Goal: Task Accomplishment & Management: Use online tool/utility

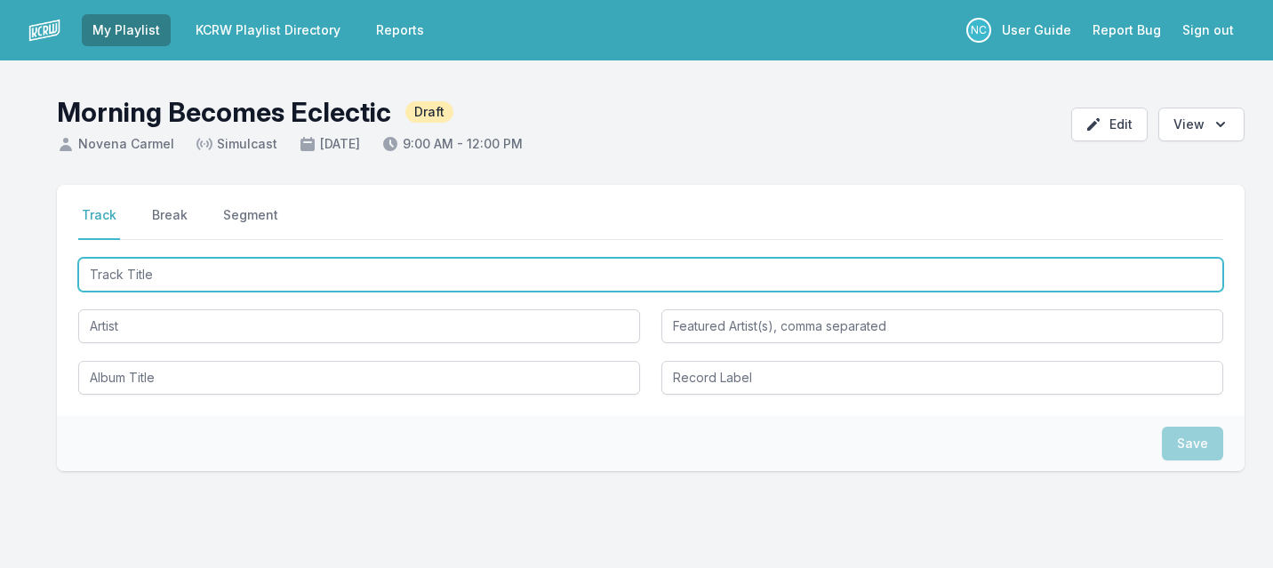
click at [272, 264] on input "Track Title" at bounding box center [650, 275] width 1145 height 34
type input "Flower Moon"
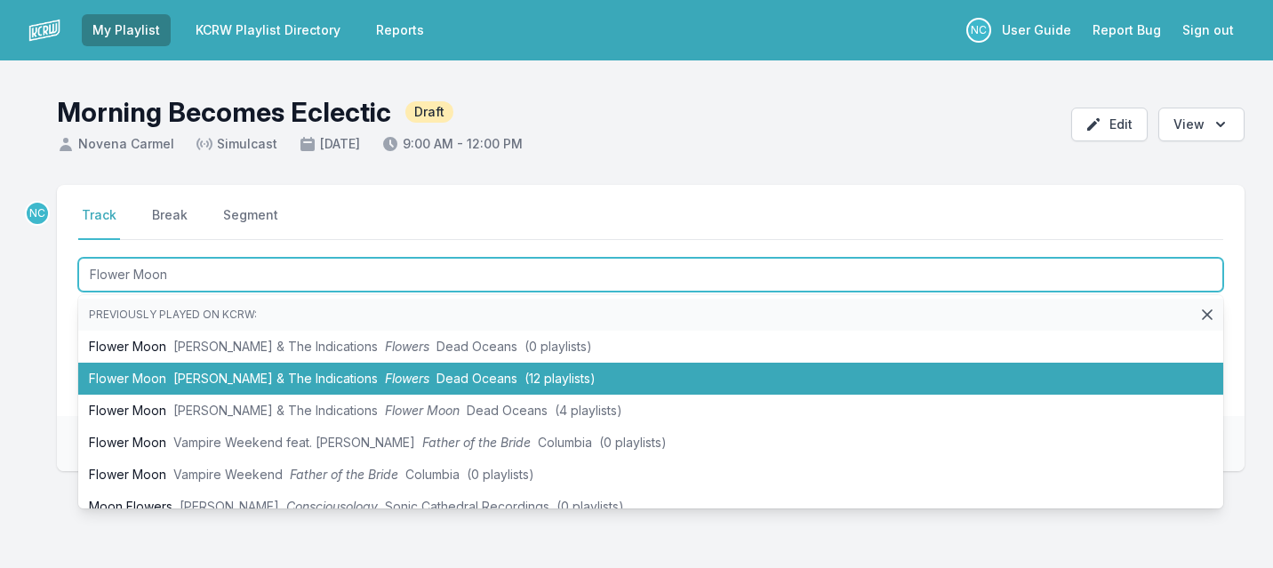
click at [242, 376] on span "[PERSON_NAME] & The Indications" at bounding box center [275, 378] width 204 height 15
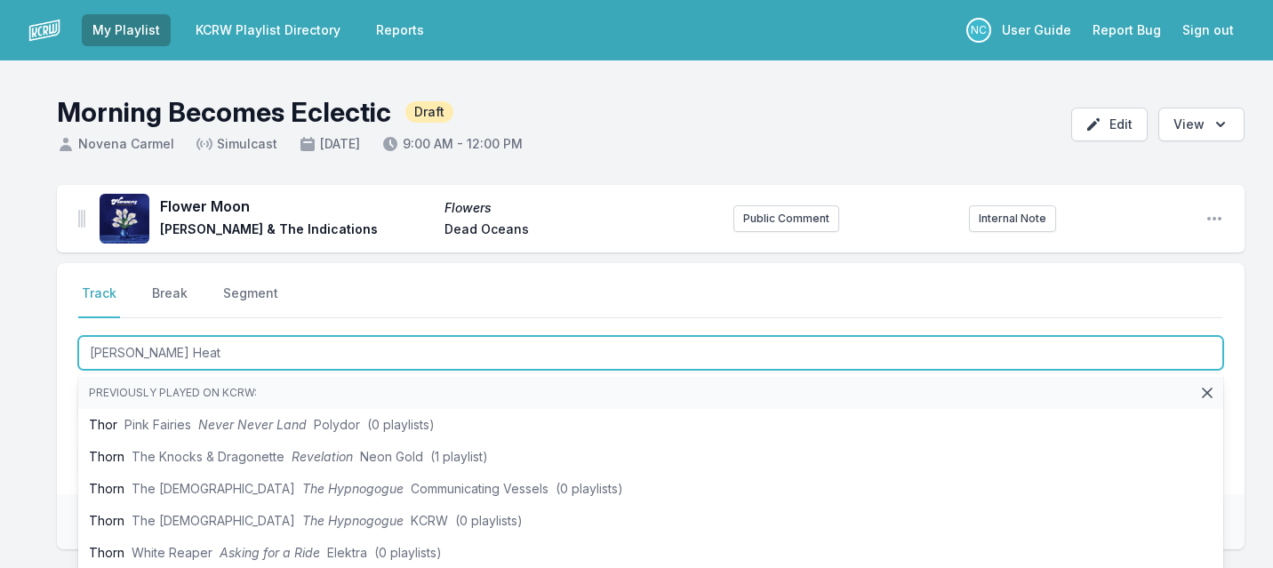
type input "[PERSON_NAME]"
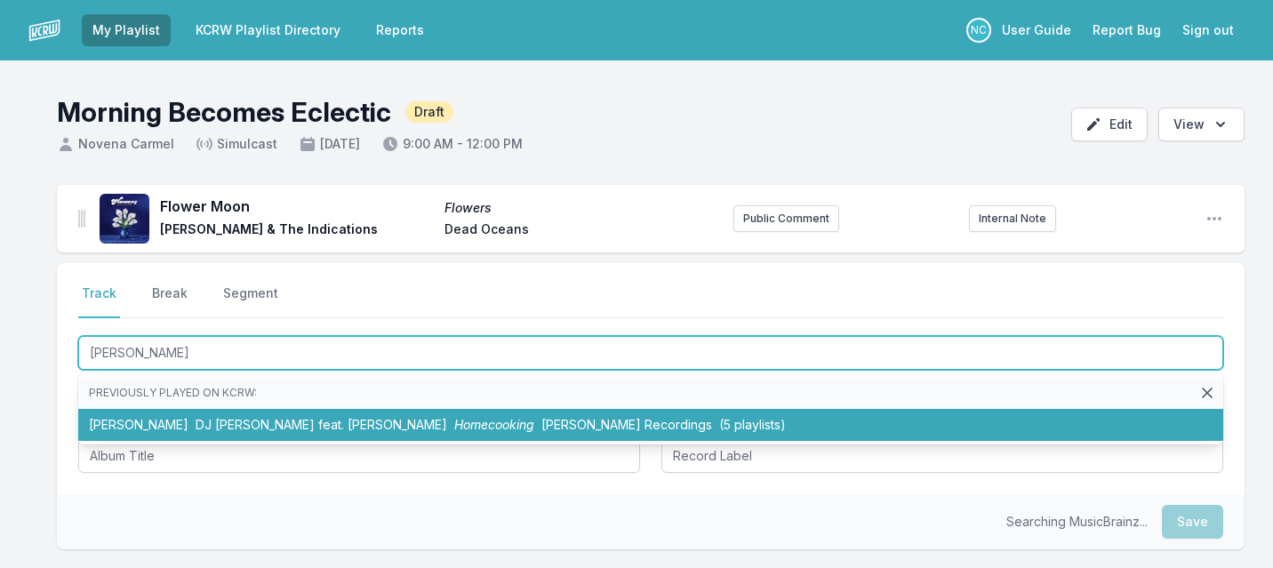
click at [211, 418] on span "DJ [PERSON_NAME] feat. [PERSON_NAME]" at bounding box center [322, 424] width 252 height 15
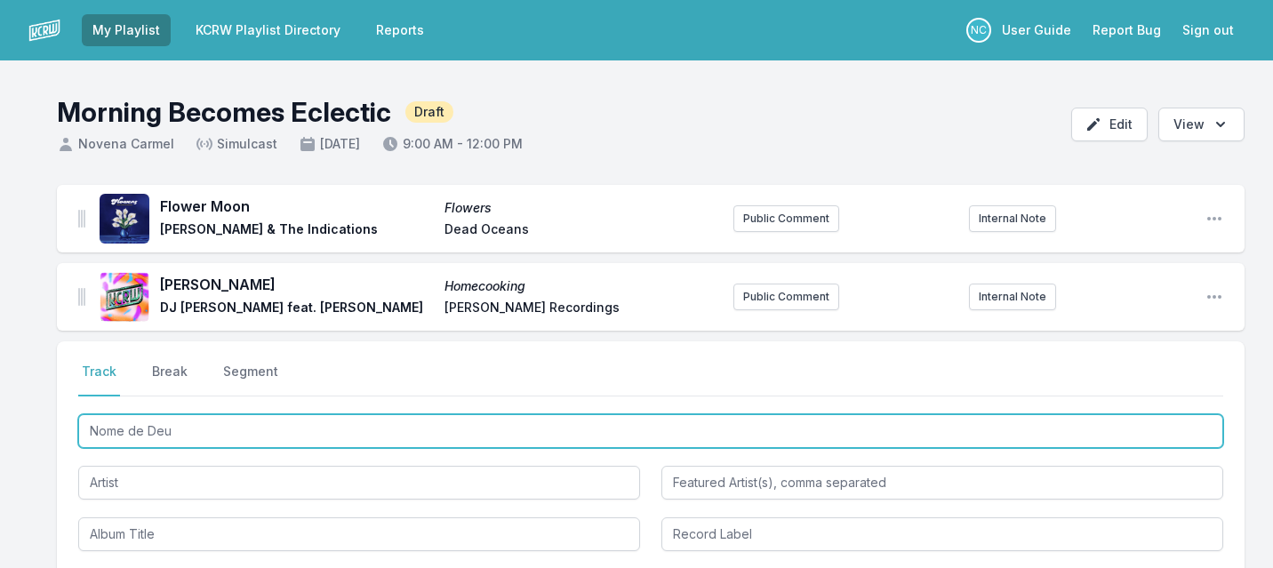
type input "Nome de [DEMOGRAPHIC_DATA]"
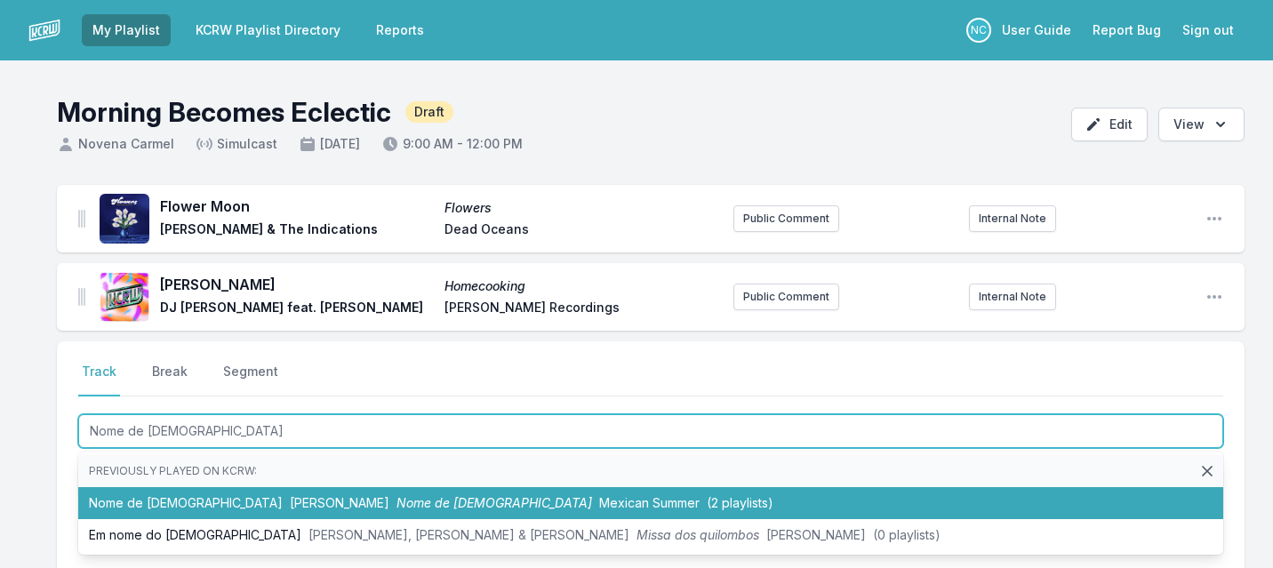
click at [153, 508] on li "Nome de [DEMOGRAPHIC_DATA] [PERSON_NAME] Nome de Deus Mexican Summer (2 playlis…" at bounding box center [650, 503] width 1145 height 32
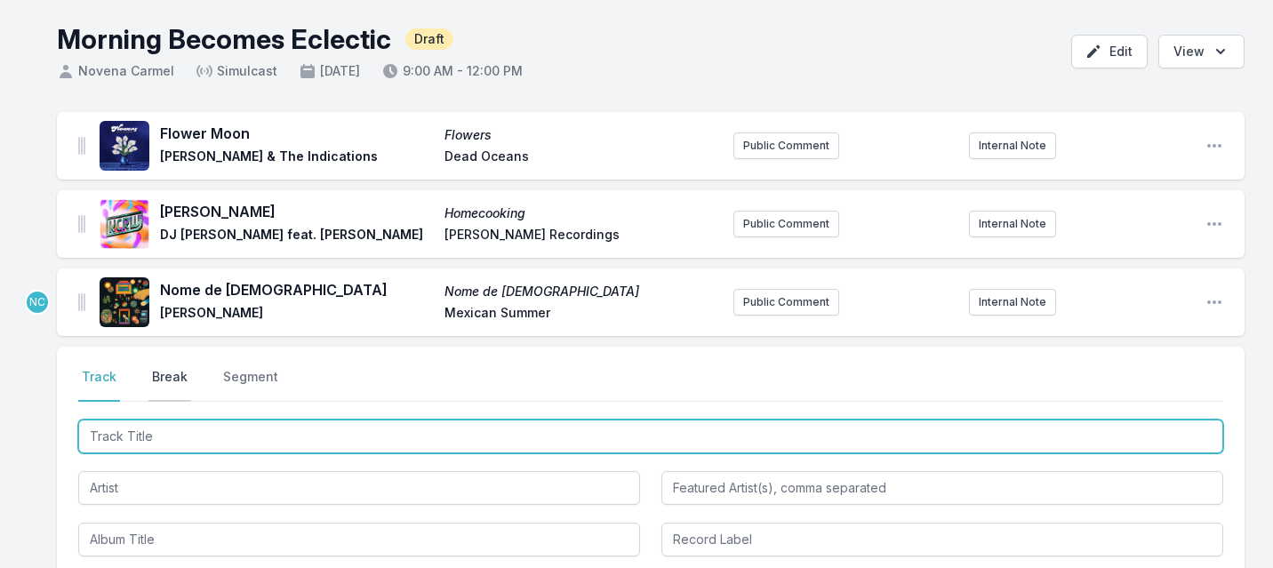
scroll to position [76, 0]
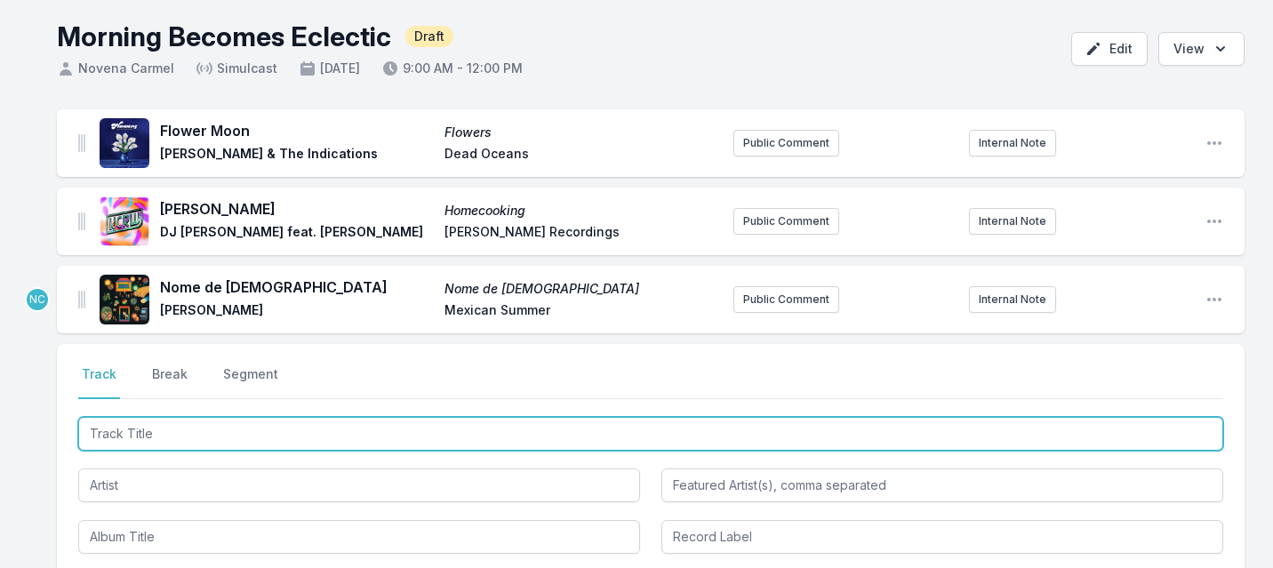
click at [152, 435] on input "Track Title" at bounding box center [650, 434] width 1145 height 34
type input "[PERSON_NAME] (My Love)"
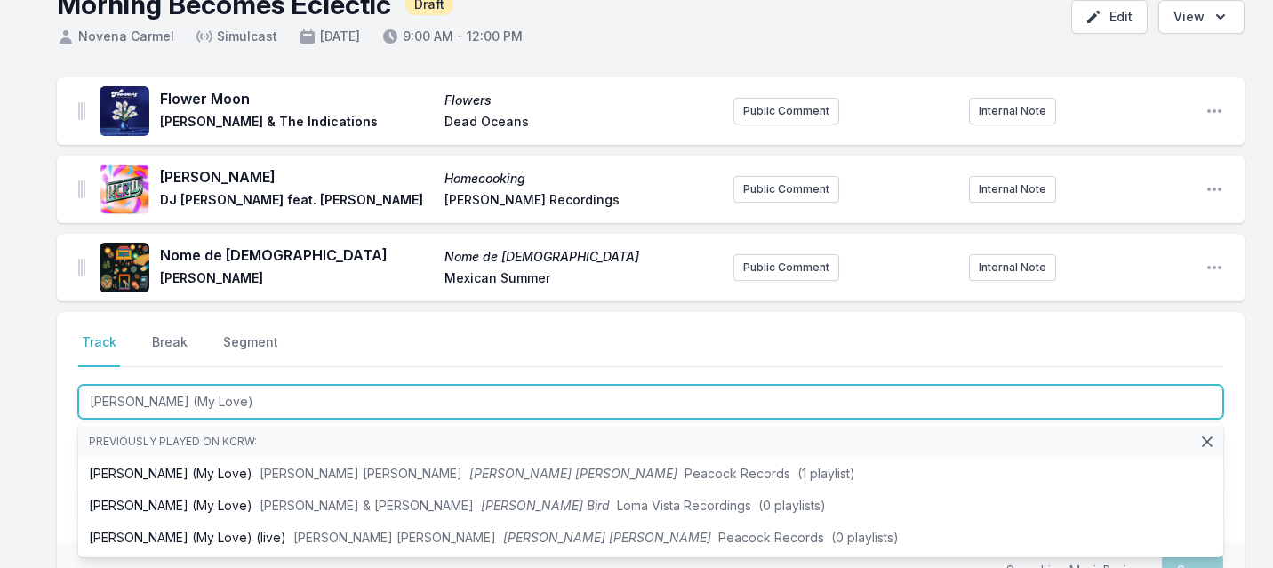
scroll to position [115, 0]
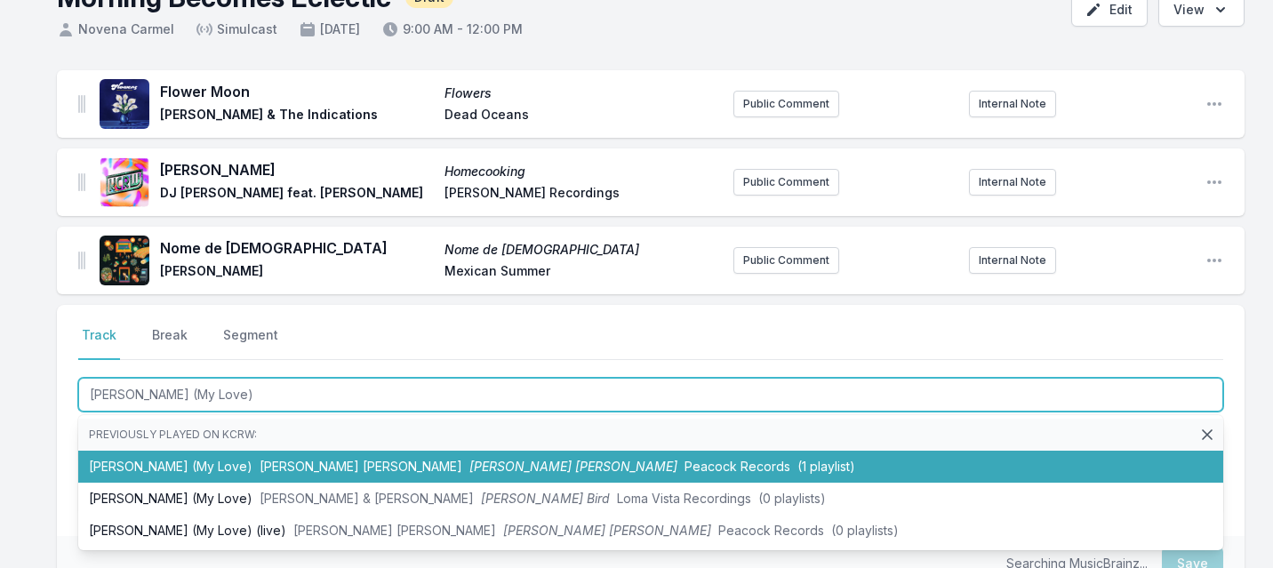
click at [150, 460] on li "[PERSON_NAME] (My Love) [PERSON_NAME] [PERSON_NAME] [PERSON_NAME] [PERSON_NAME]…" at bounding box center [650, 467] width 1145 height 32
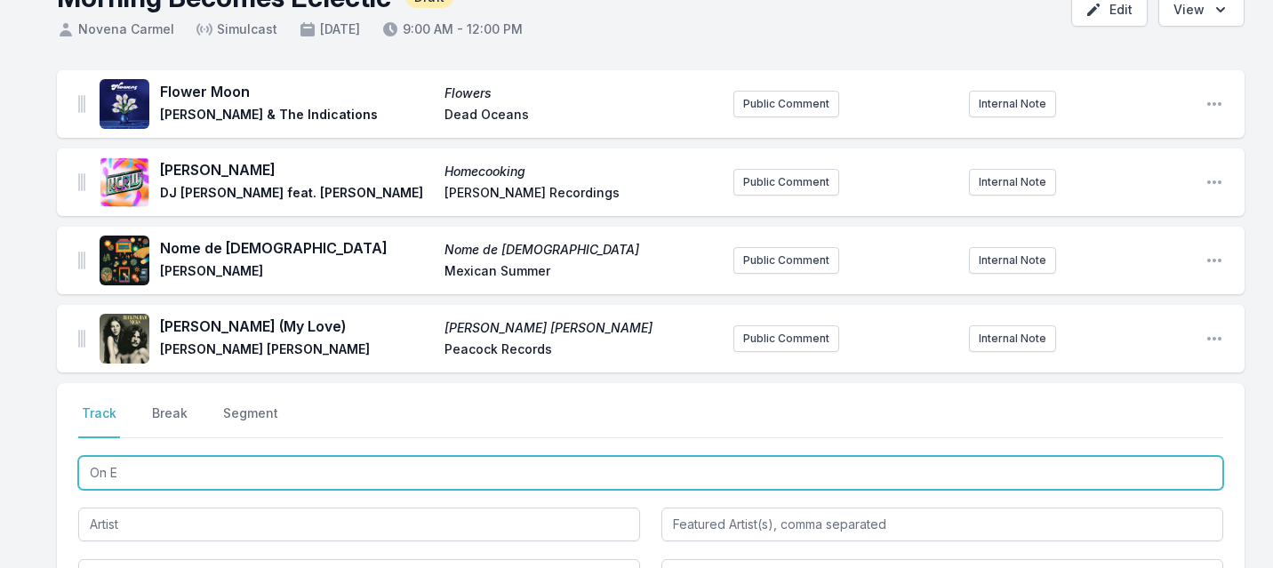
type input "On En"
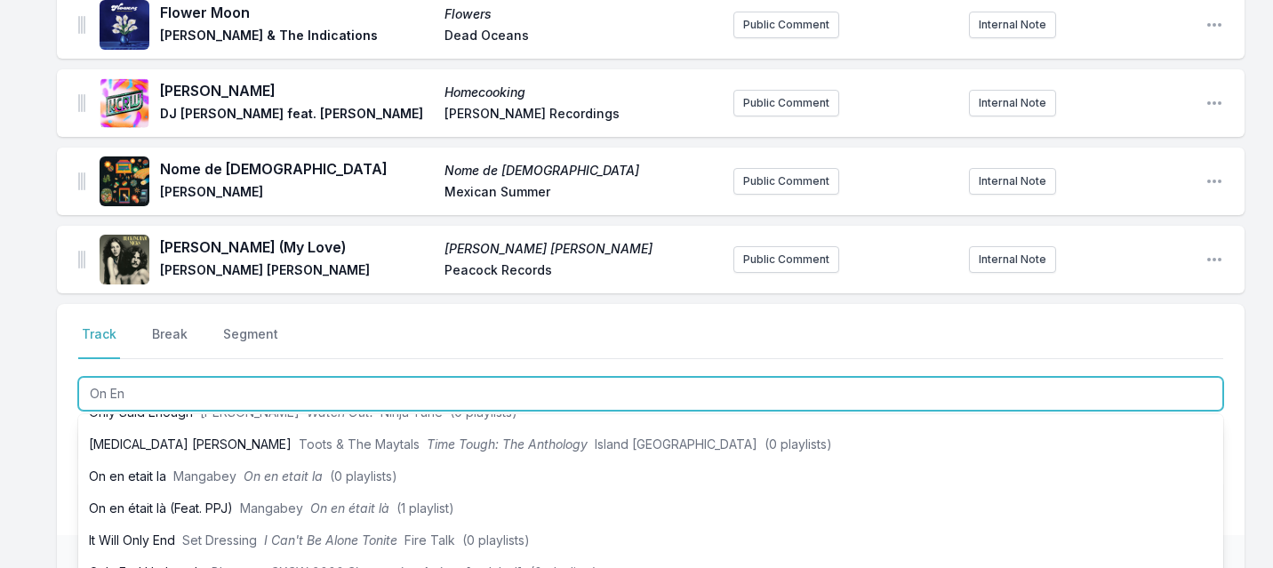
scroll to position [439, 0]
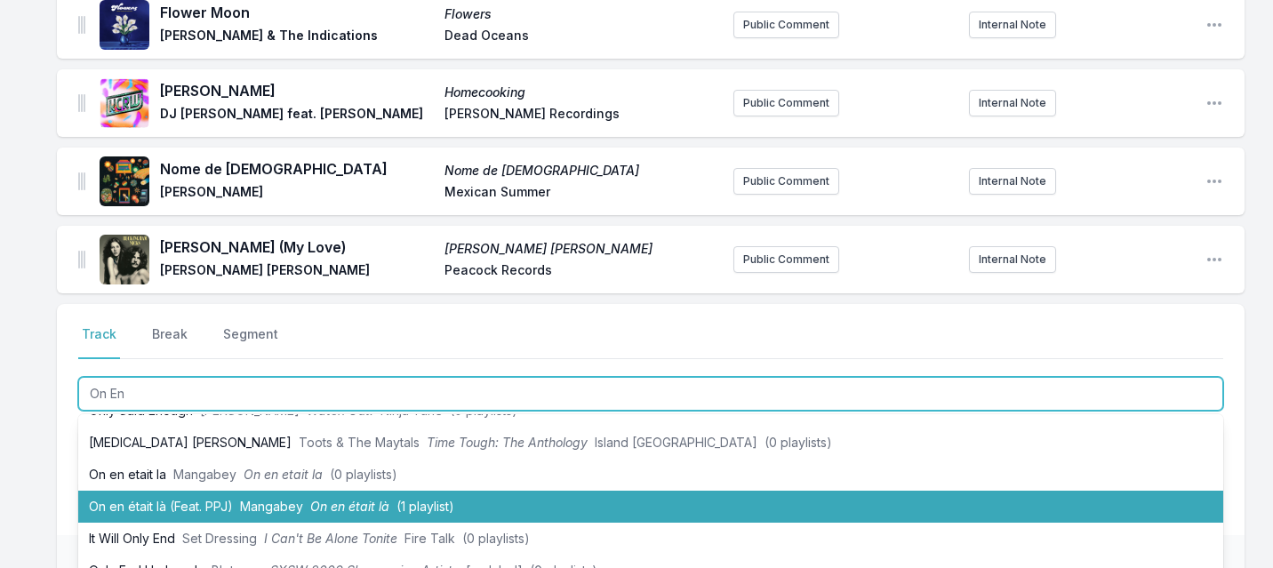
click at [134, 510] on li "On en était là (Feat. PPJ) Mangabey On en était là (1 playlist)" at bounding box center [650, 507] width 1145 height 32
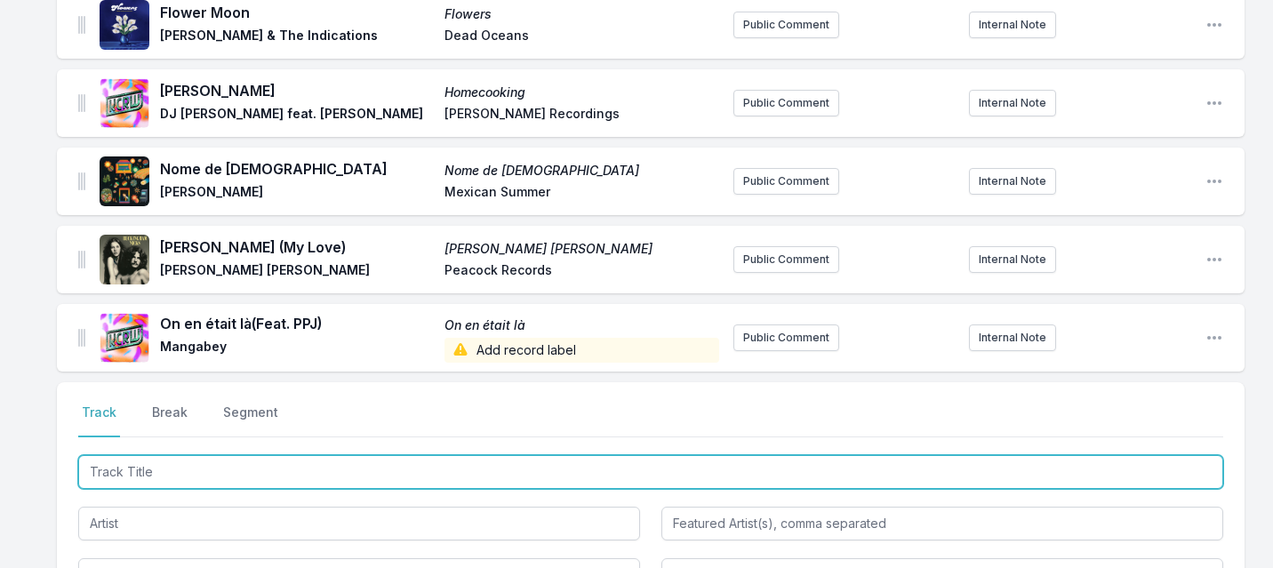
scroll to position [318, 0]
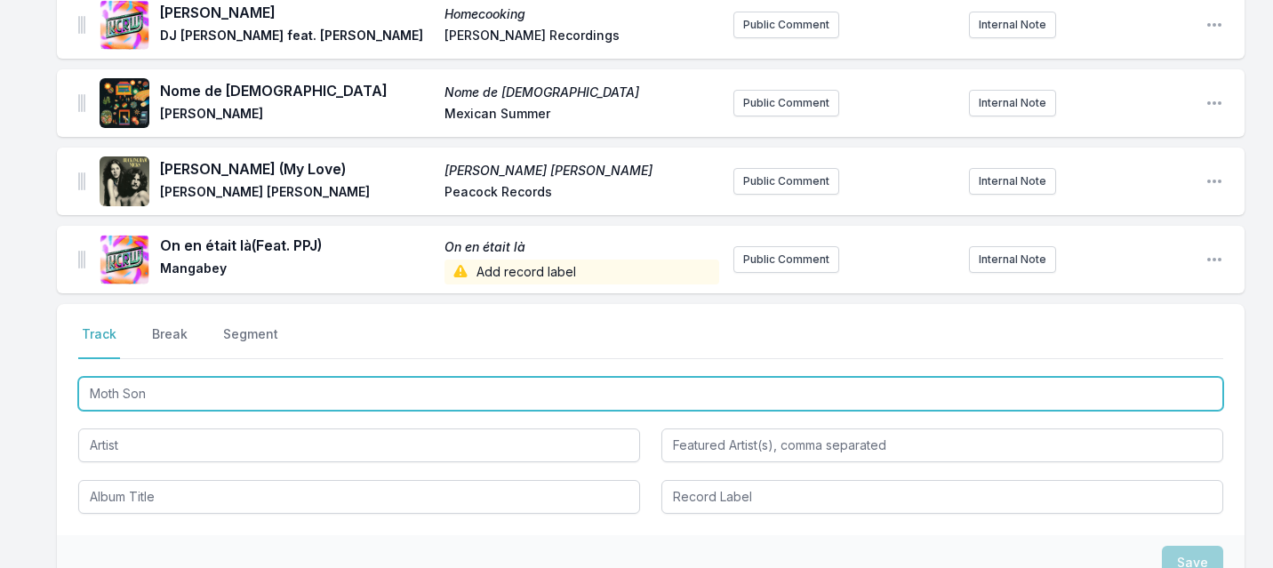
type input "Moth Song"
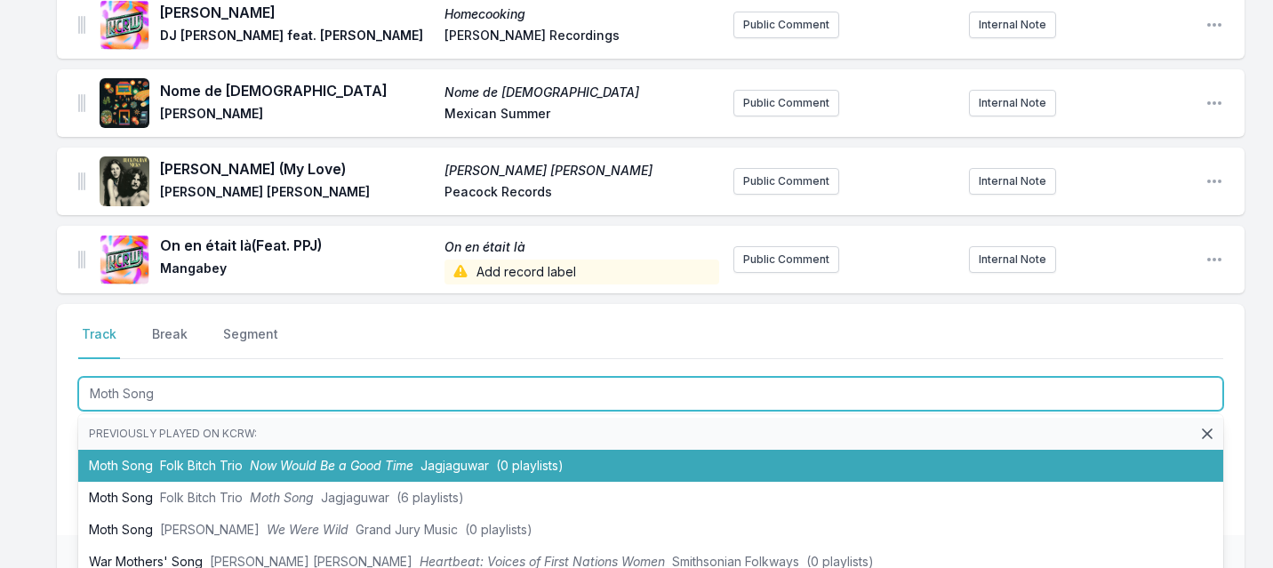
click at [146, 469] on li "Moth Song Folk Bitch Trio Now Would Be a Good Time Jagjaguwar (0 playlists)" at bounding box center [650, 466] width 1145 height 32
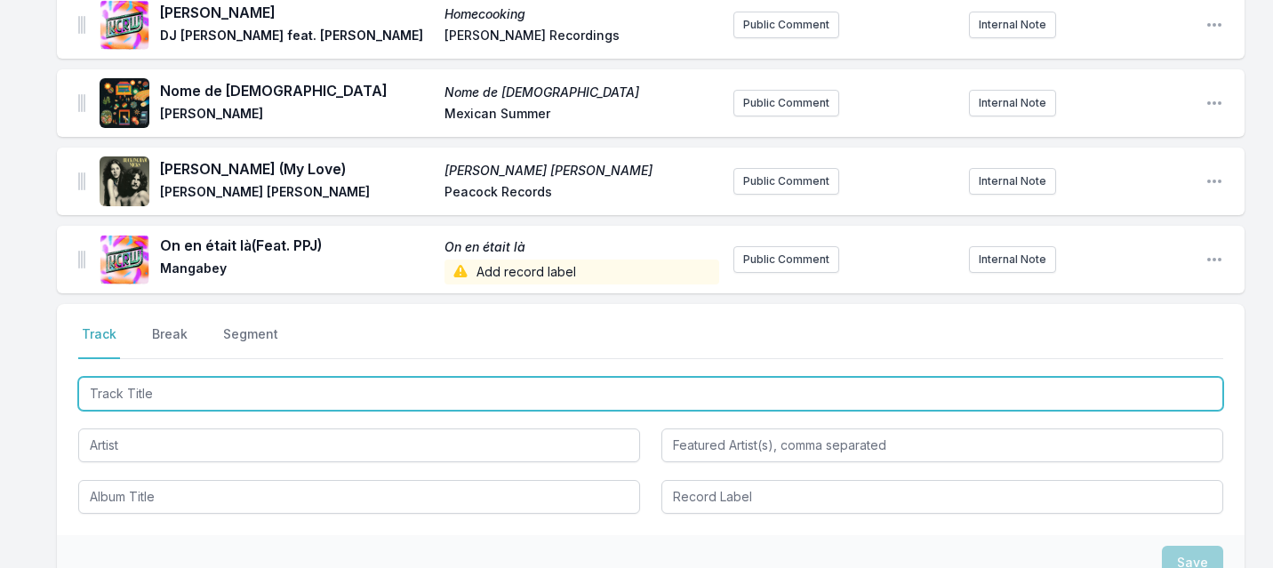
scroll to position [397, 0]
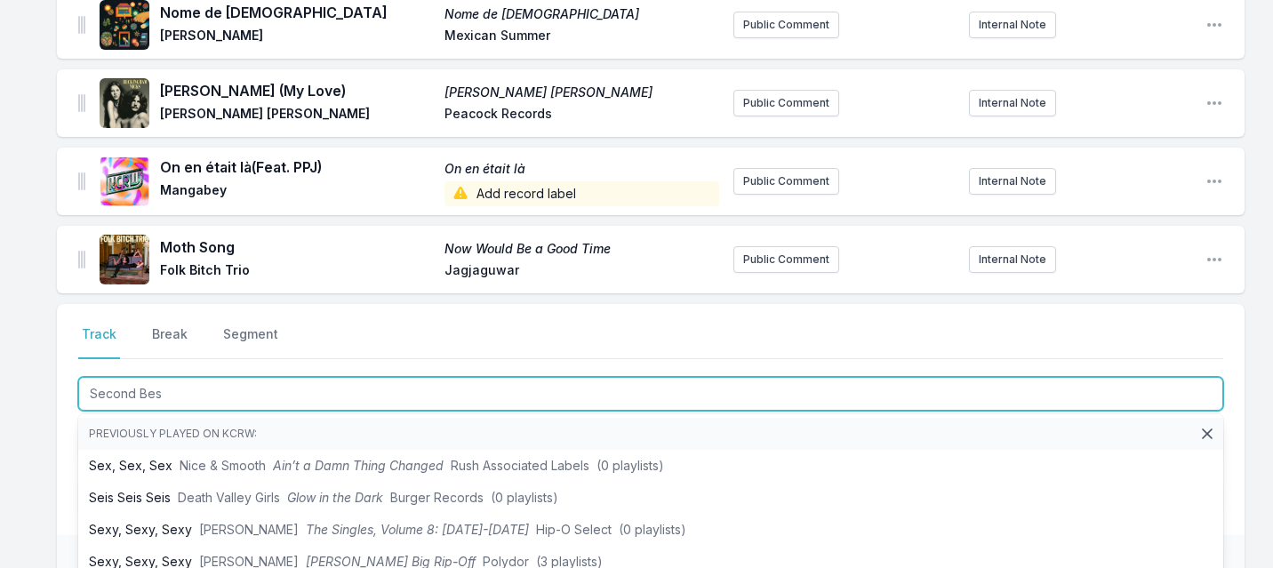
type input "Second Best"
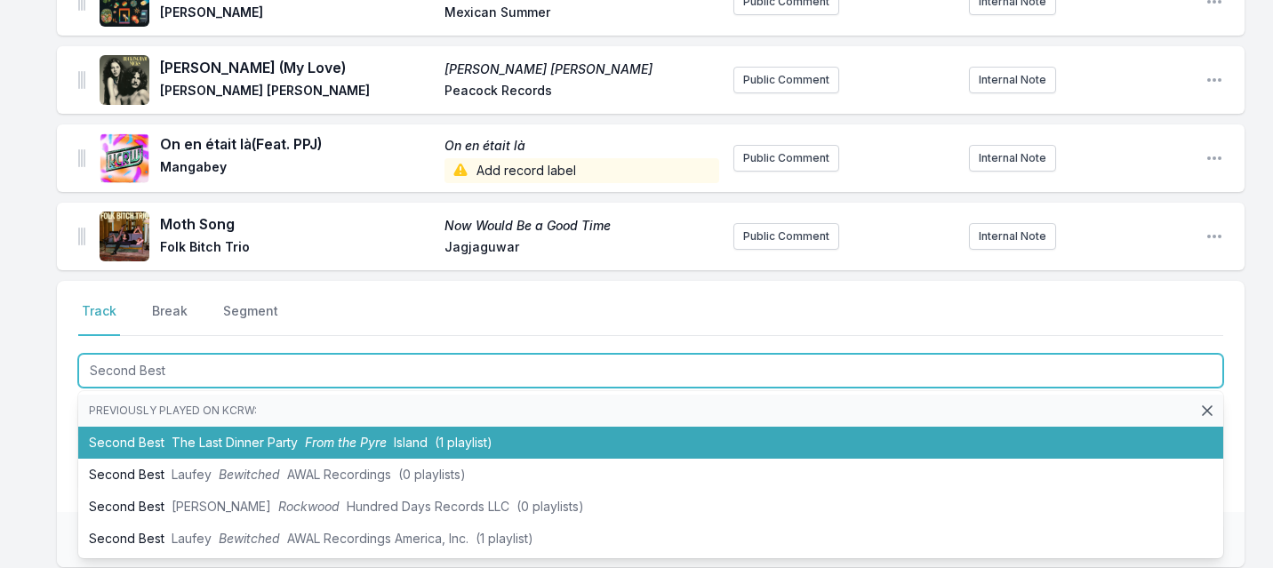
click at [162, 444] on li "Second Best The Last Dinner Party From the Pyre Island (1 playlist)" at bounding box center [650, 443] width 1145 height 32
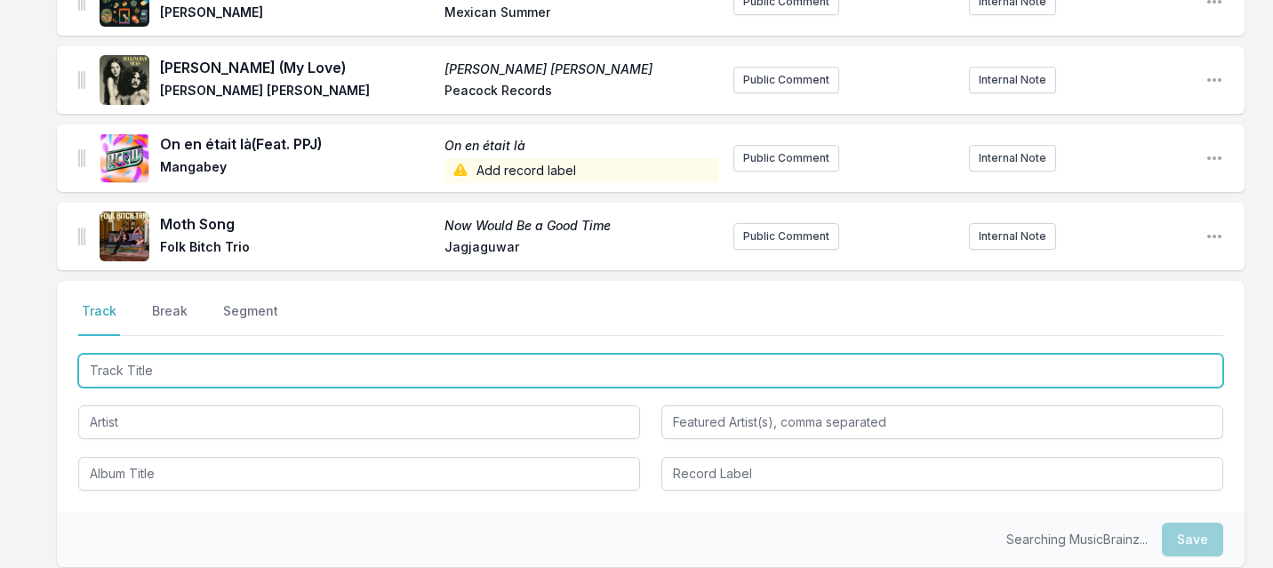
scroll to position [498, 0]
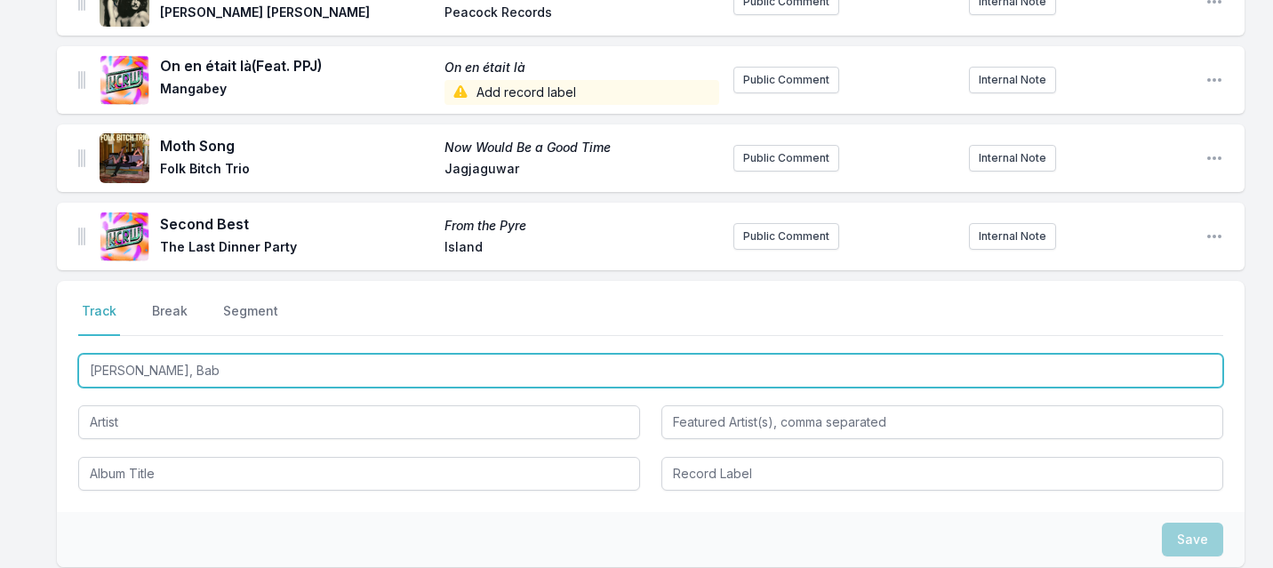
type input "[PERSON_NAME], Baby"
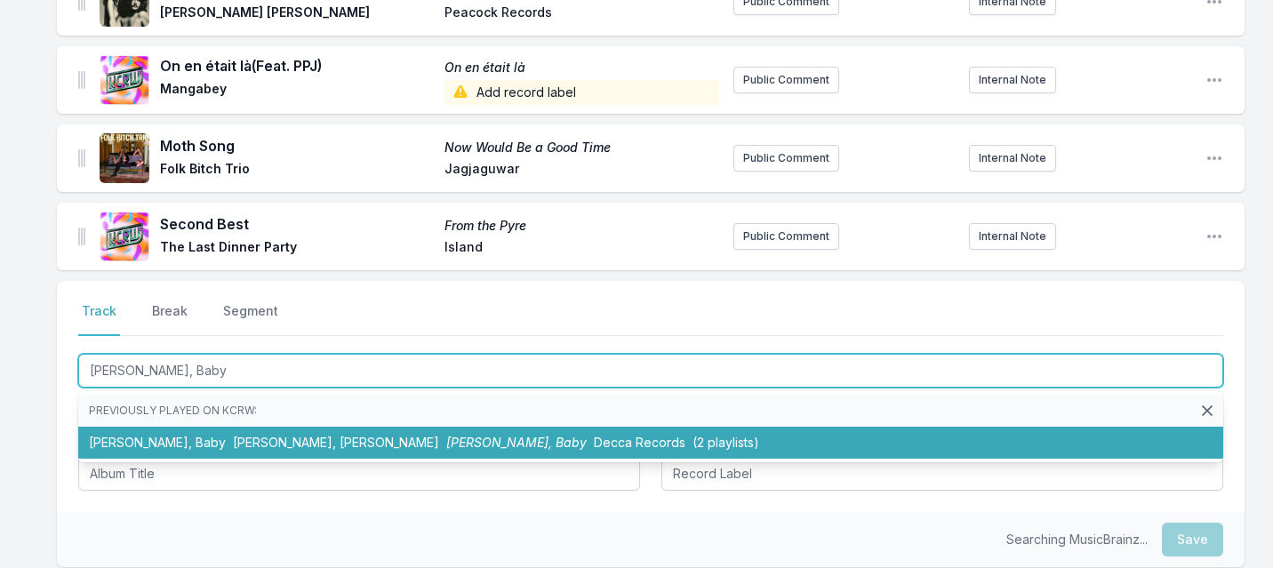
click at [160, 444] on li "[PERSON_NAME], [PERSON_NAME], [PERSON_NAME] [PERSON_NAME], Baby Decca Records (…" at bounding box center [650, 443] width 1145 height 32
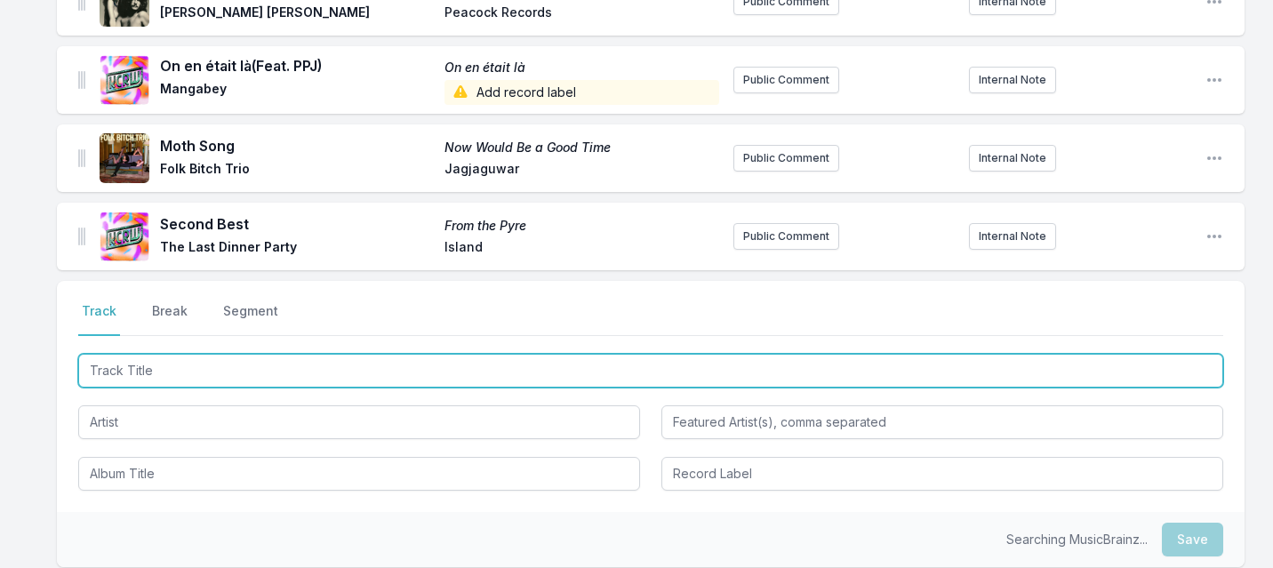
scroll to position [576, 0]
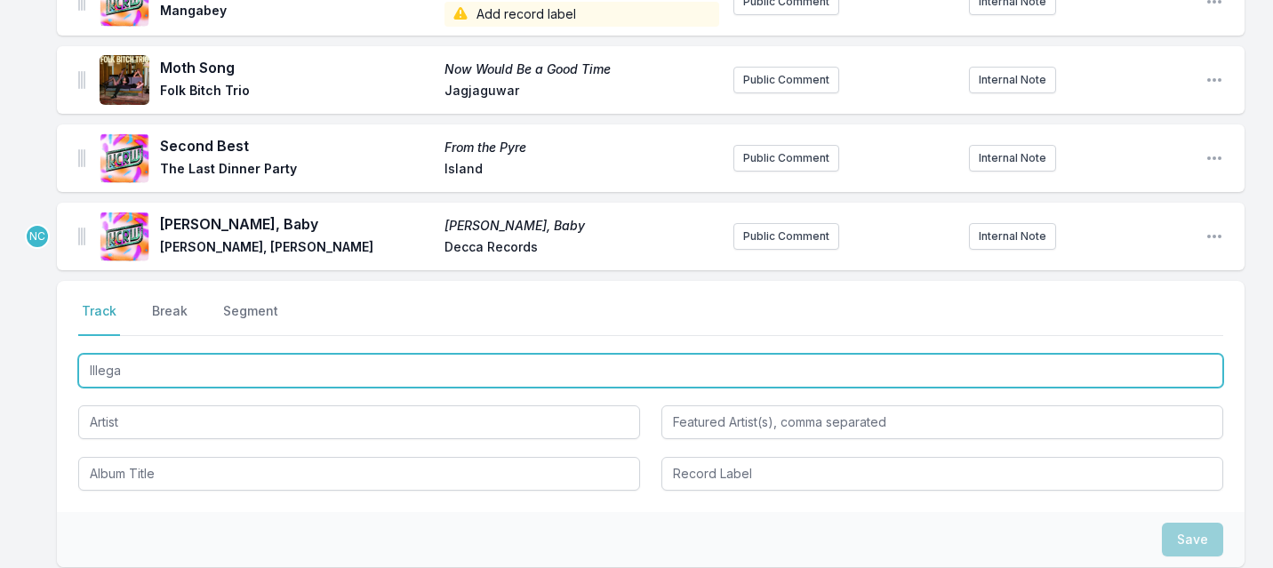
type input "Illegal"
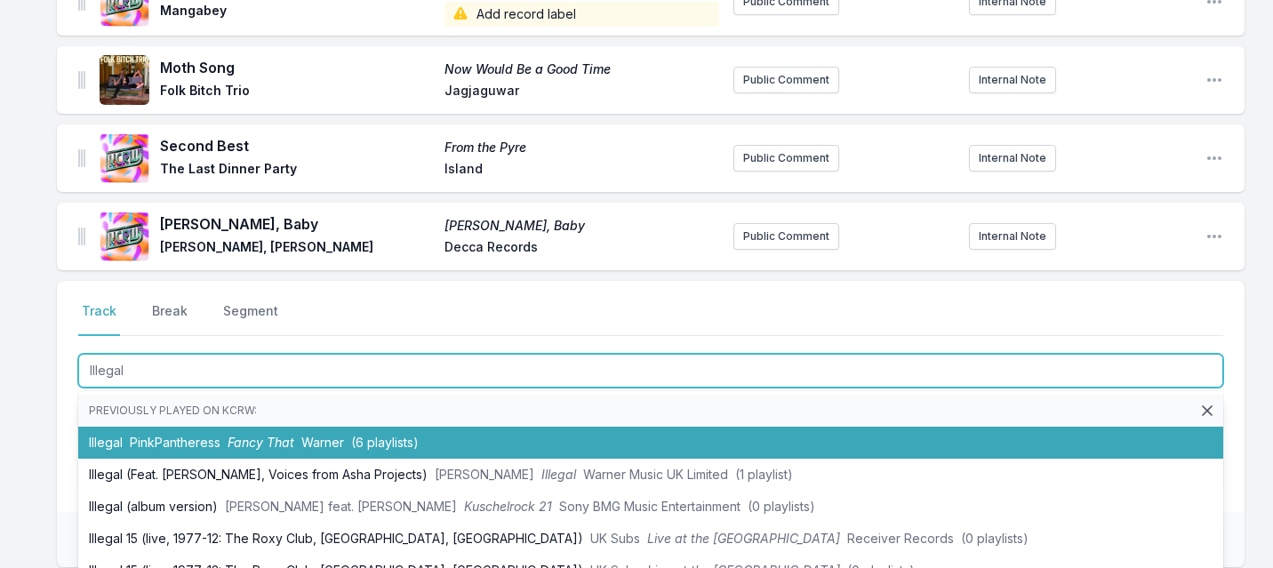
click at [160, 437] on span "PinkPantheress" at bounding box center [175, 442] width 91 height 15
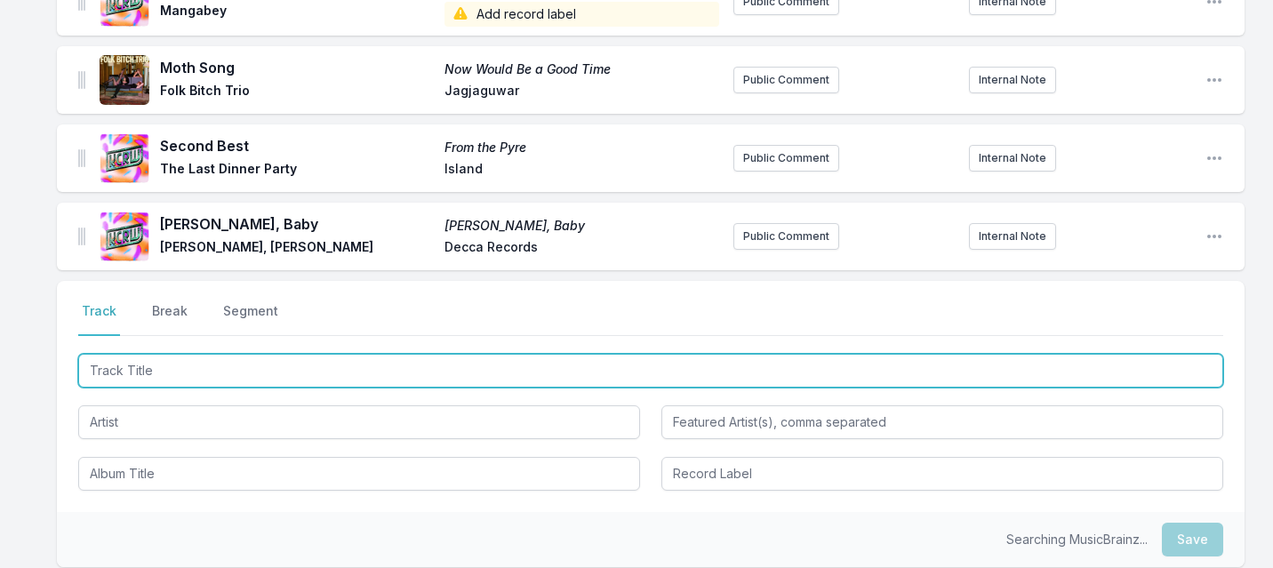
scroll to position [654, 0]
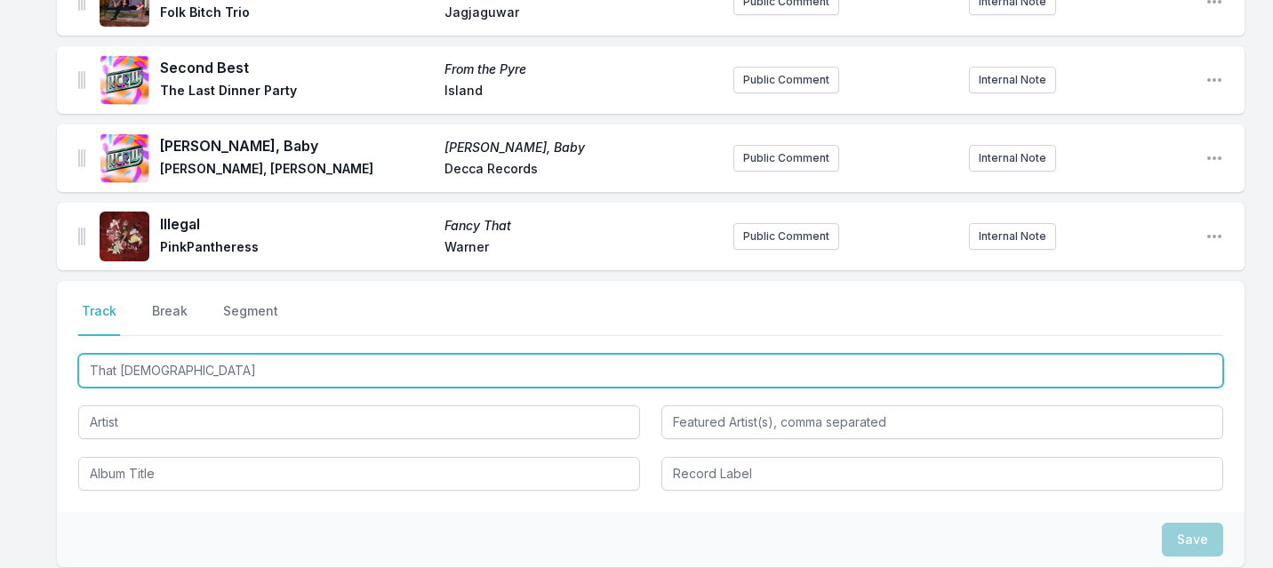
type input "That [DEMOGRAPHIC_DATA]"
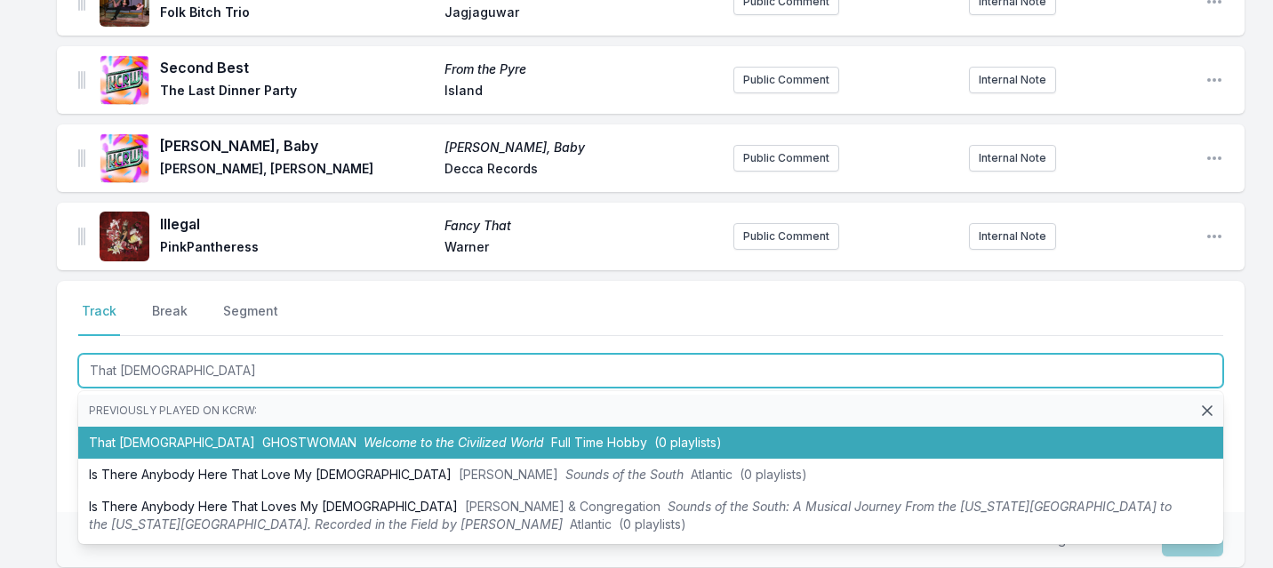
click at [145, 453] on li "That [DEMOGRAPHIC_DATA] GHOSTWOMAN Welcome to the Civilized World Full Time Hob…" at bounding box center [650, 443] width 1145 height 32
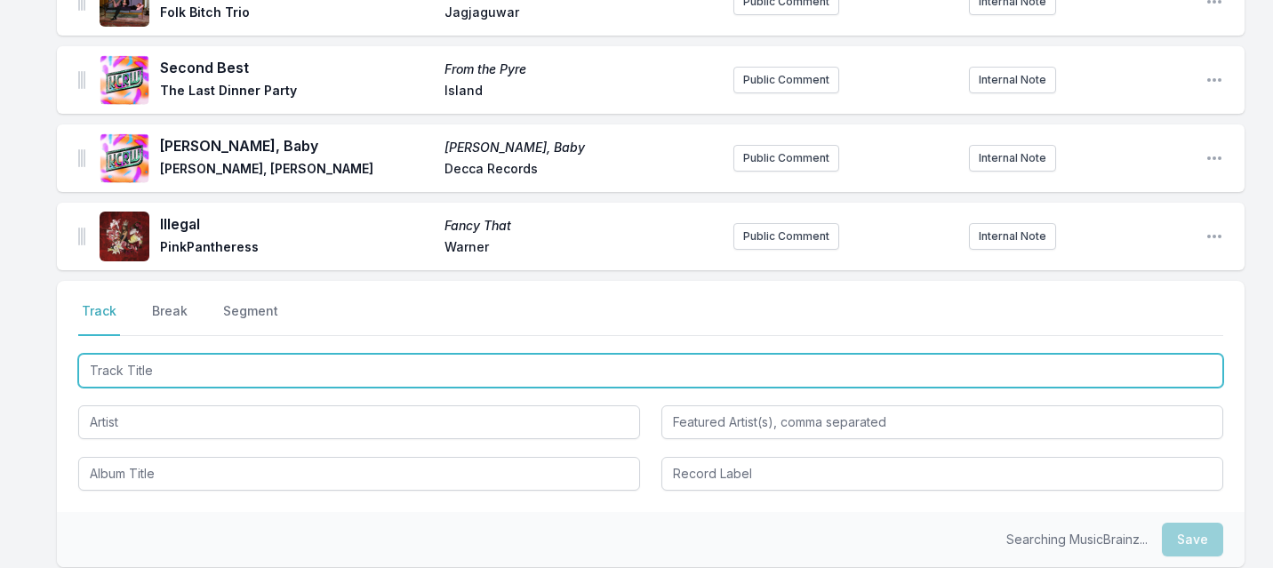
scroll to position [733, 0]
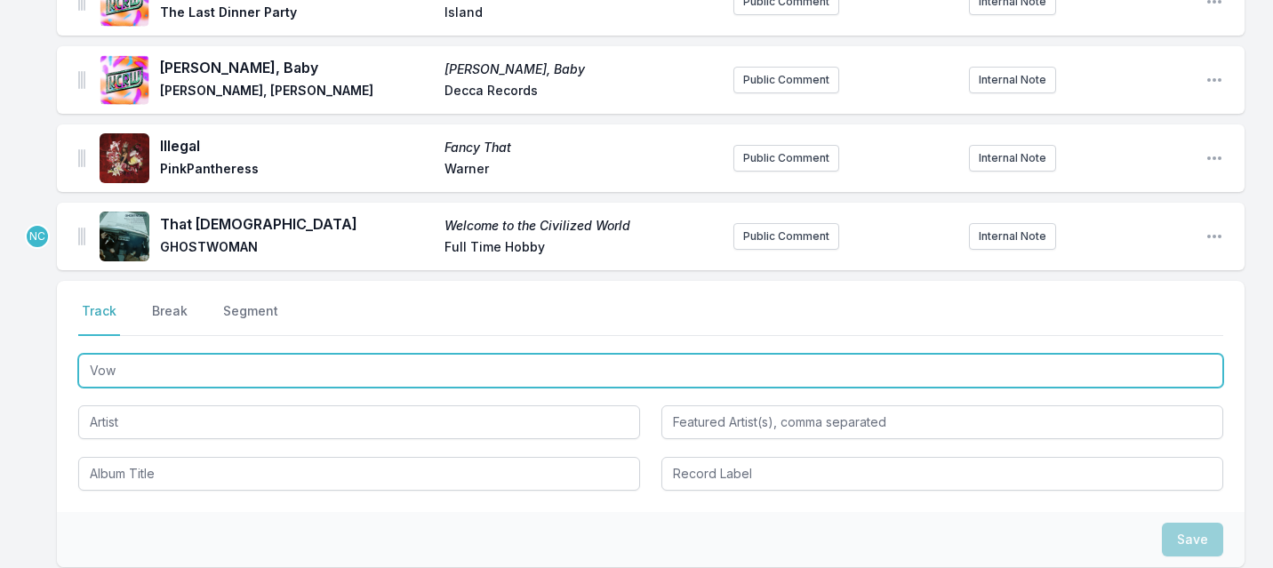
type input "Vows"
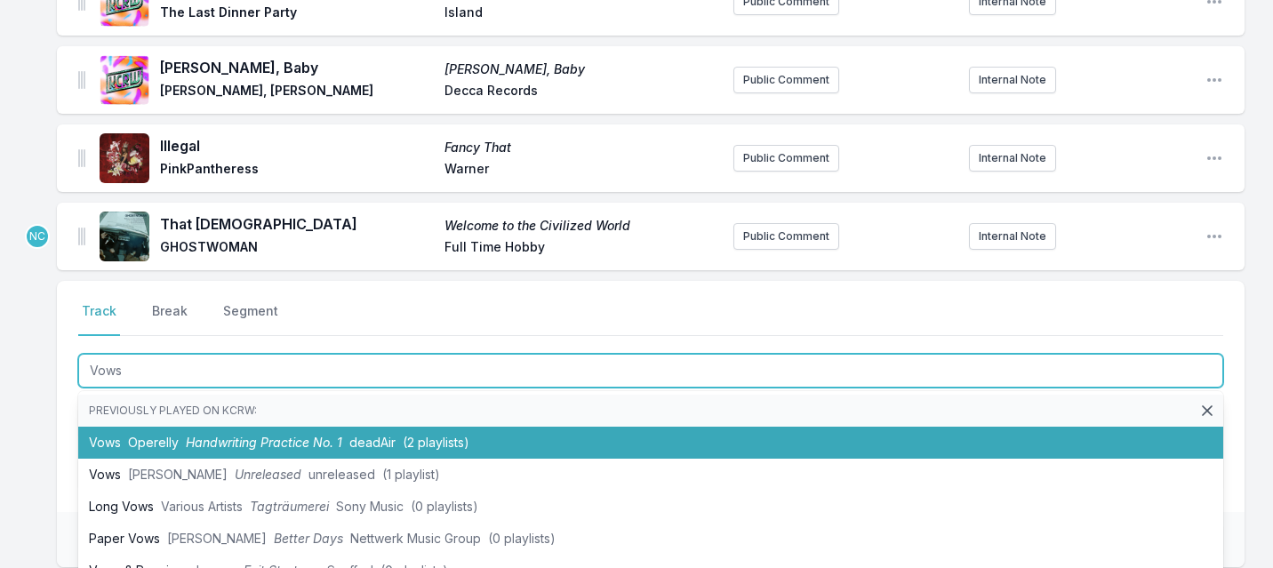
click at [156, 437] on span "Operelly" at bounding box center [153, 442] width 51 height 15
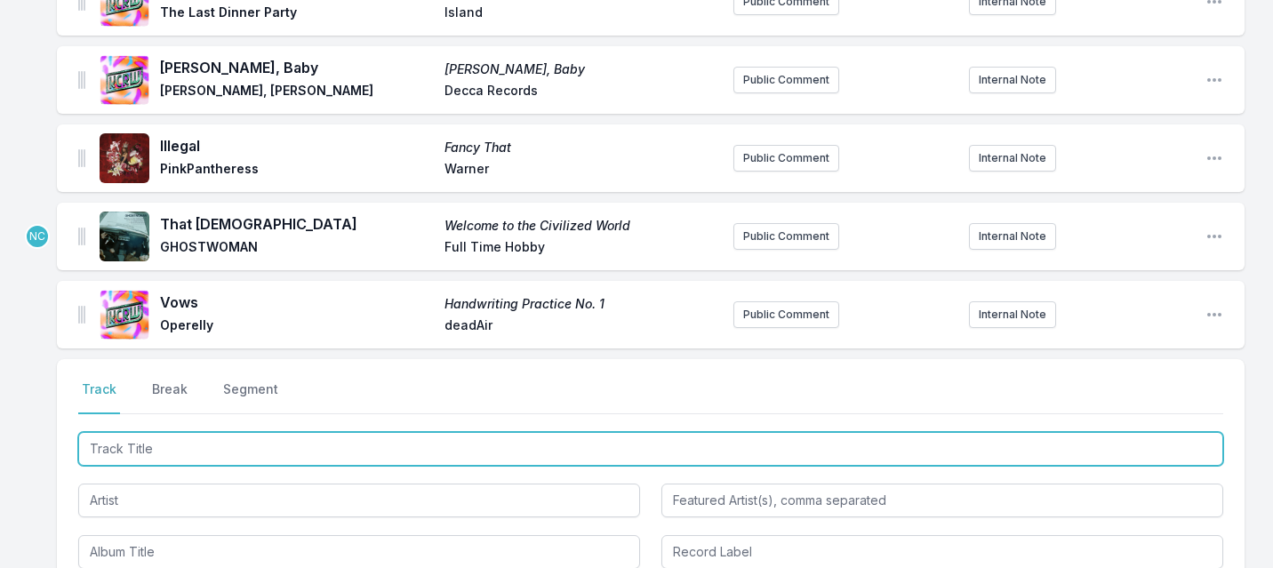
scroll to position [811, 0]
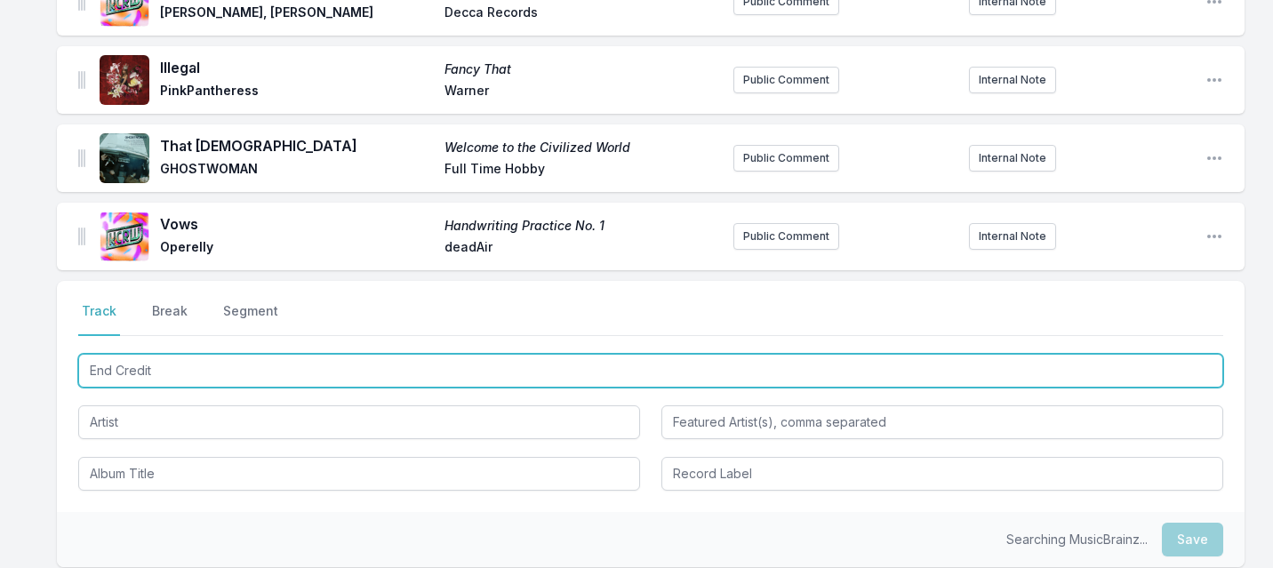
type input "End Credits"
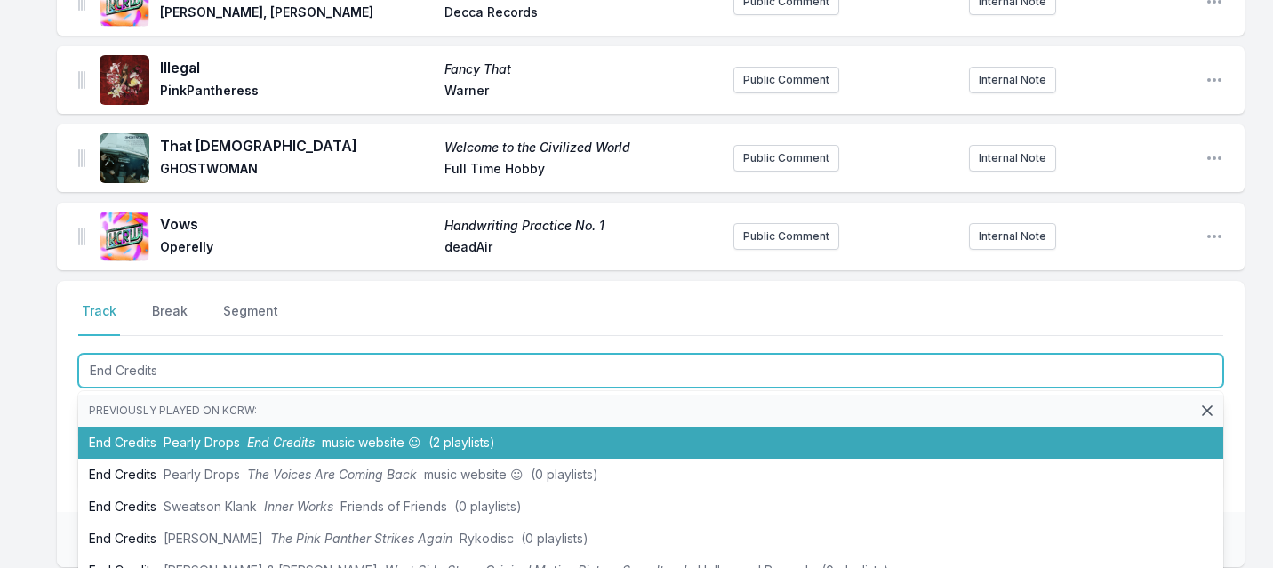
click at [148, 437] on li "End Credits Pearly Drops End Credits music website ☺︎ (2 playlists)" at bounding box center [650, 443] width 1145 height 32
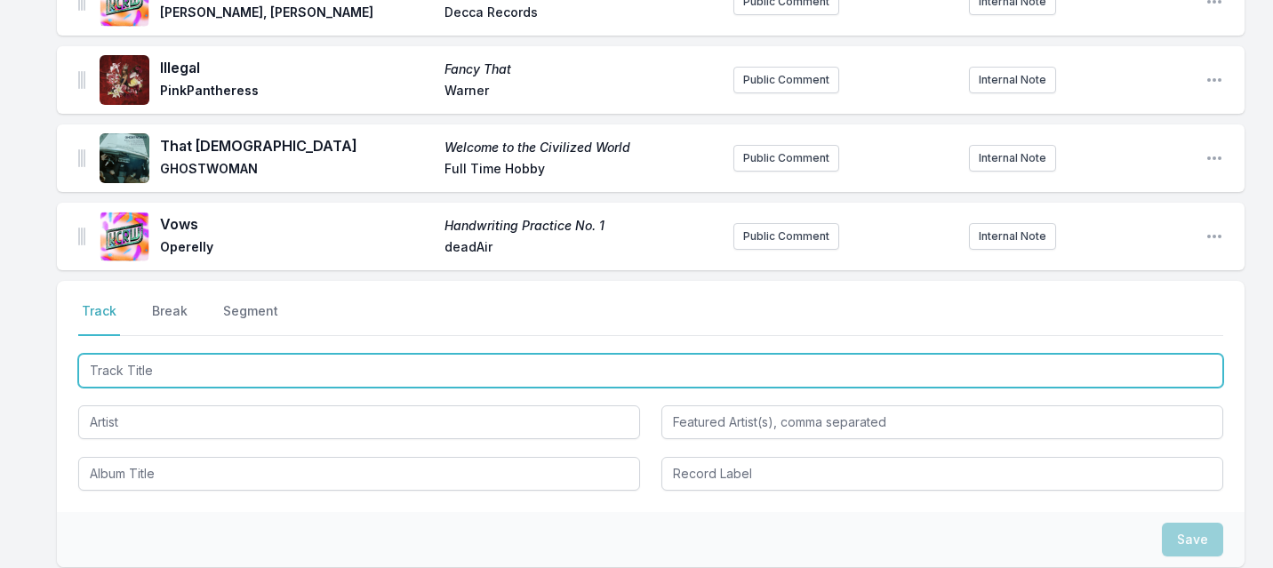
scroll to position [889, 0]
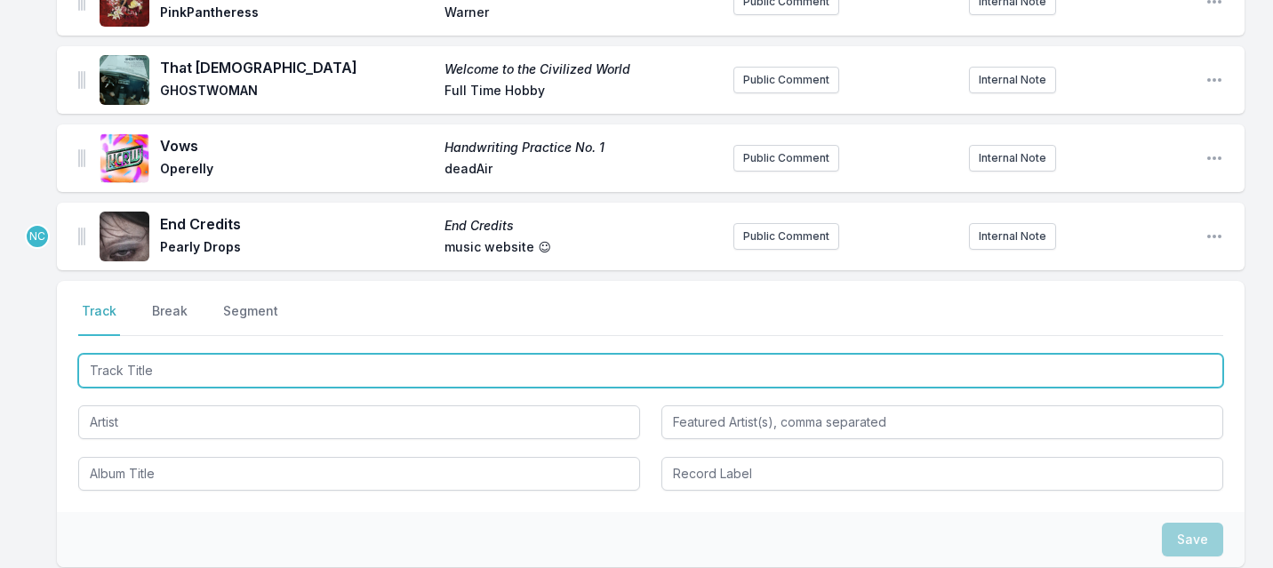
click at [165, 372] on input "Track Title" at bounding box center [650, 371] width 1145 height 34
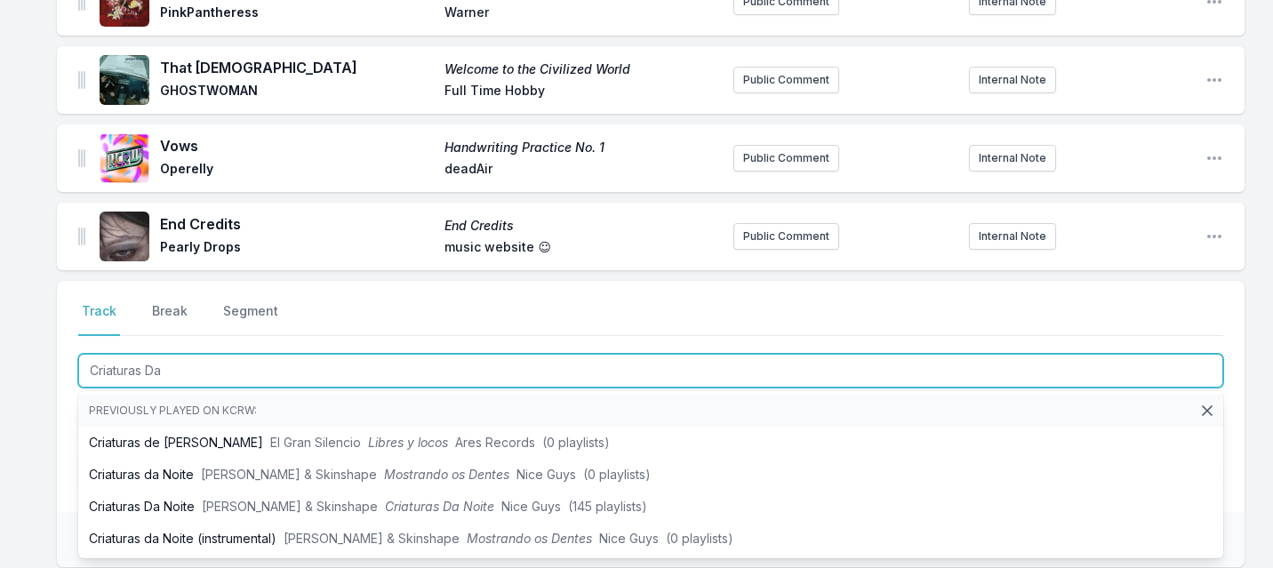
type input "Criaturas Da"
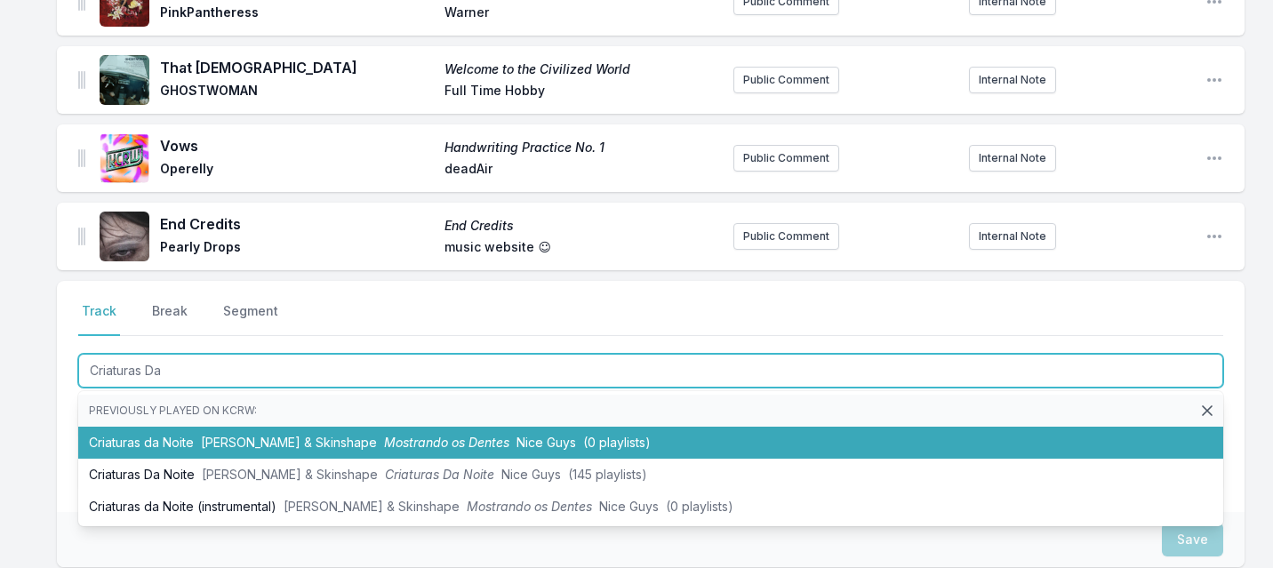
click at [173, 454] on li "Criaturas da Noite [PERSON_NAME] & Skinshape Mostrando os Dentes Nice Guys (0 p…" at bounding box center [650, 443] width 1145 height 32
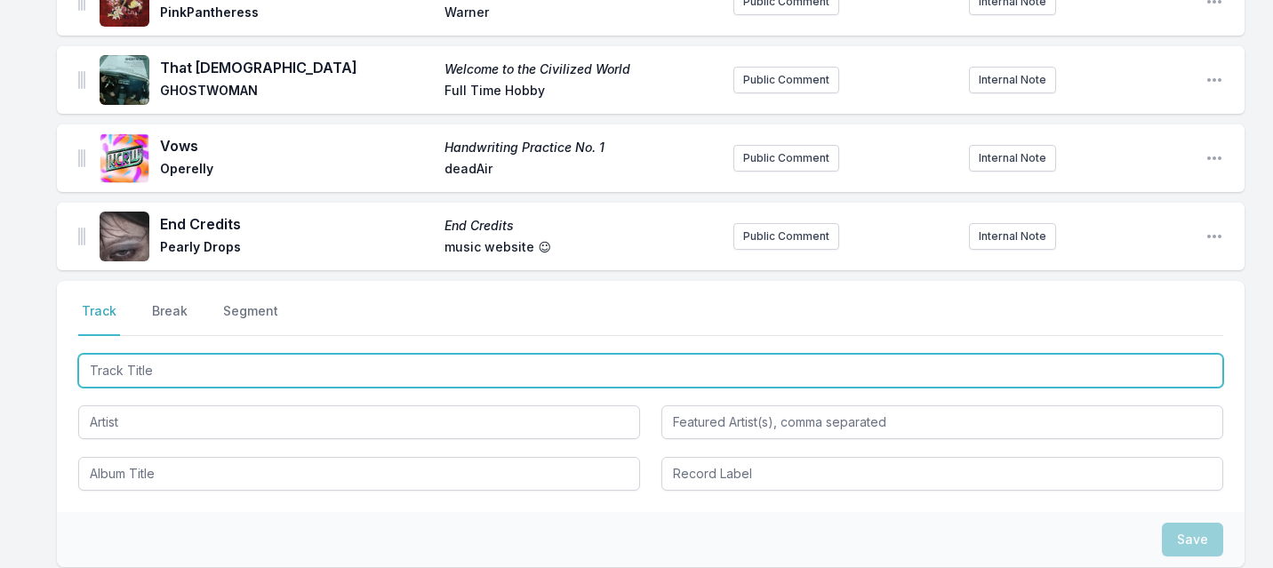
scroll to position [967, 0]
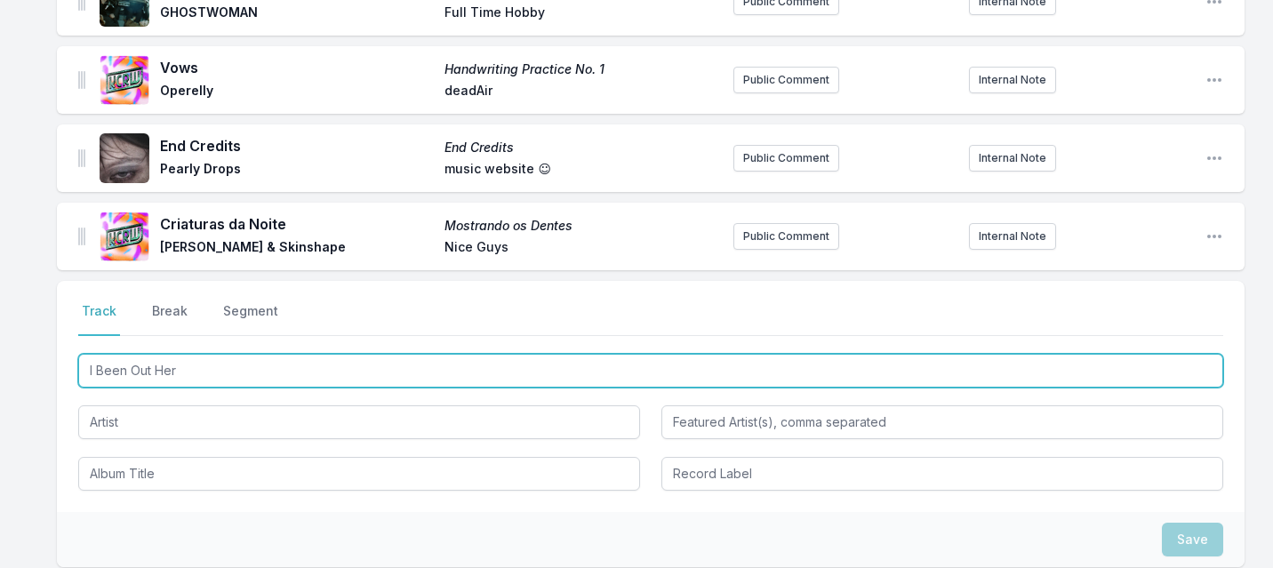
type input "I Been Out Here"
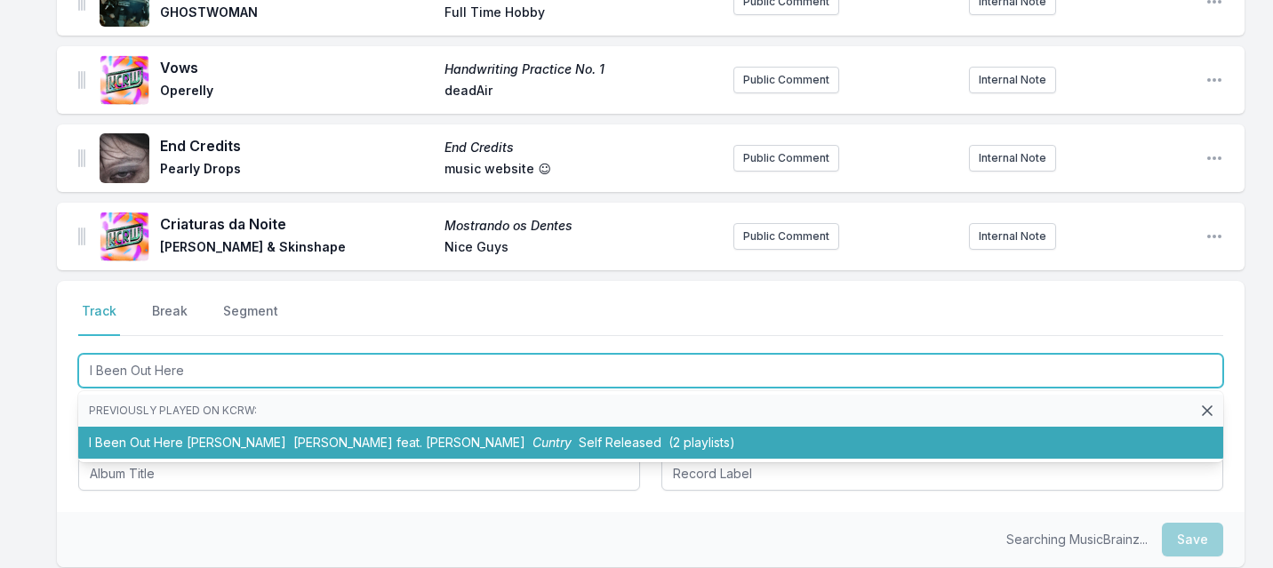
click at [193, 447] on li "I Been Out Here [PERSON_NAME] feat. [PERSON_NAME] Cuntry Self Released (2 playl…" at bounding box center [650, 443] width 1145 height 32
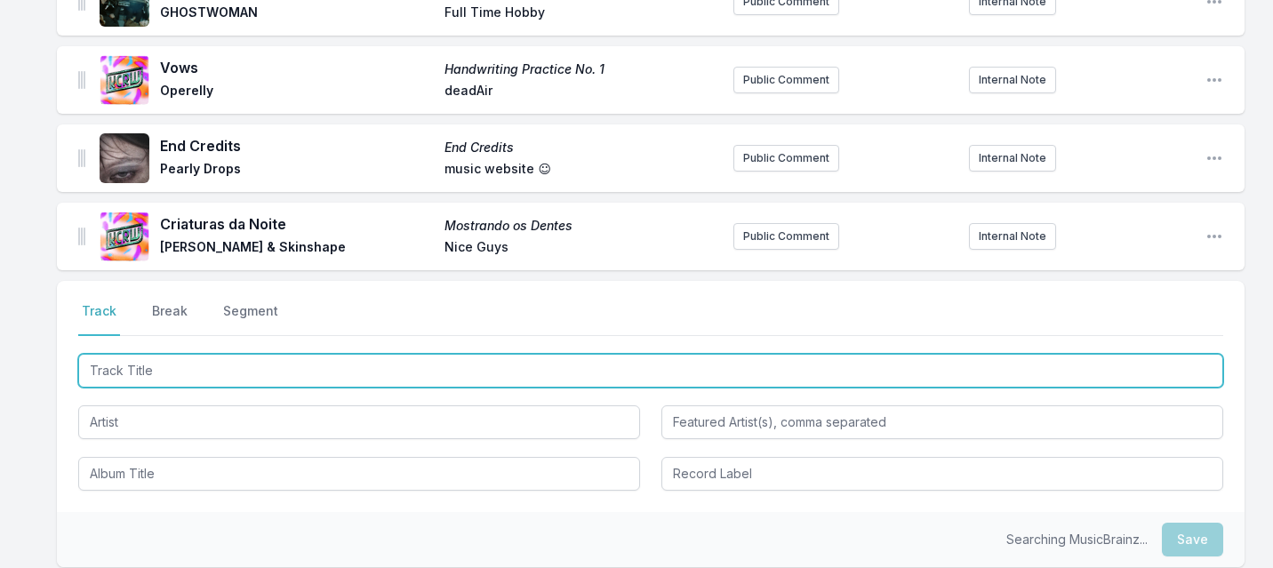
scroll to position [1046, 0]
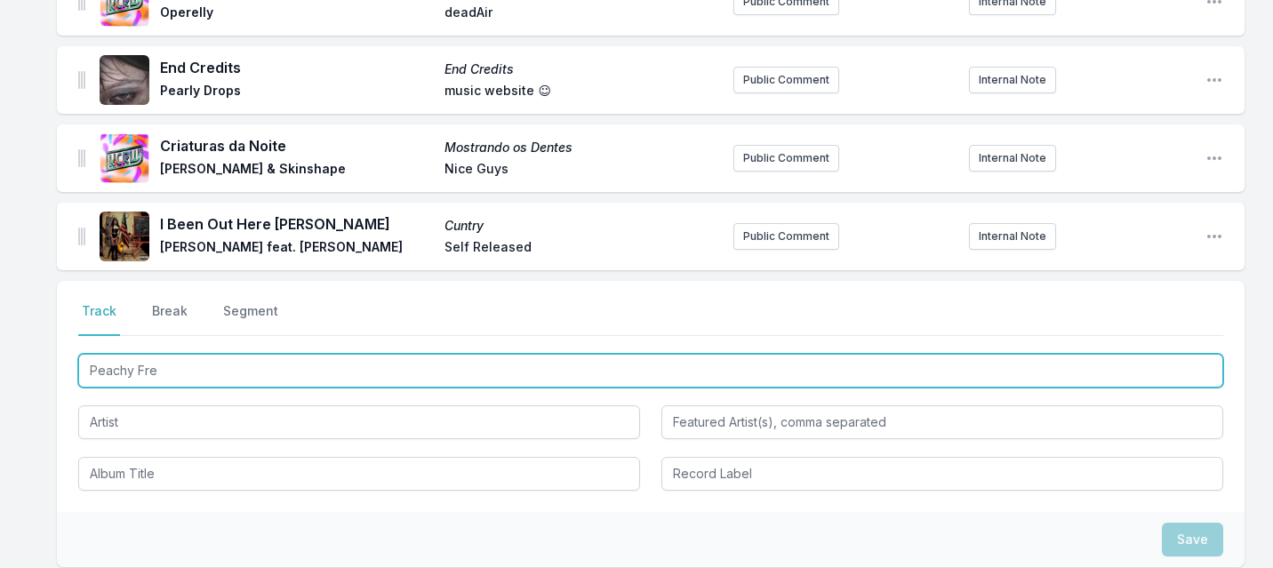
type input "Peachy Free"
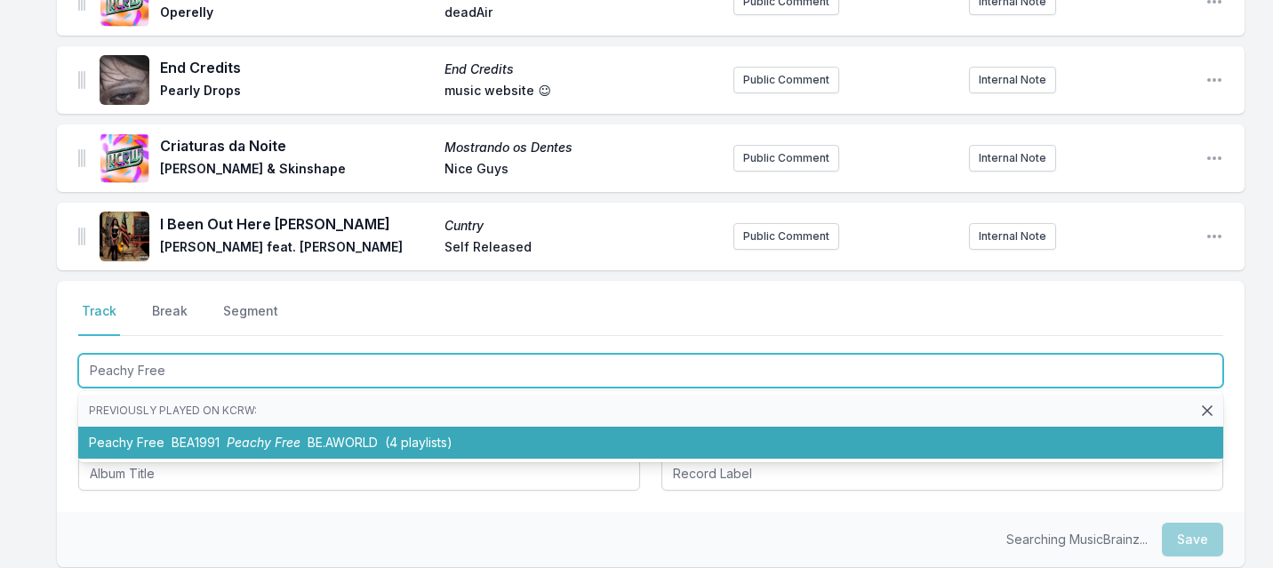
click at [176, 453] on li "Peachy Free BEA1991 Peachy Free BE.AWORLD (4 playlists)" at bounding box center [650, 443] width 1145 height 32
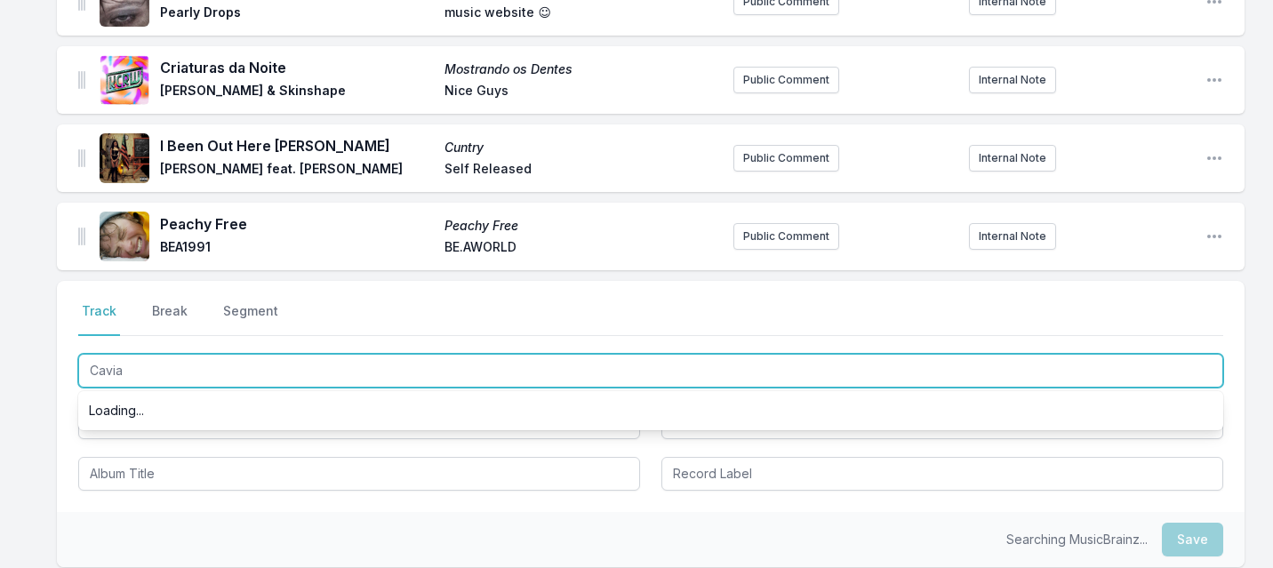
type input "Caviar"
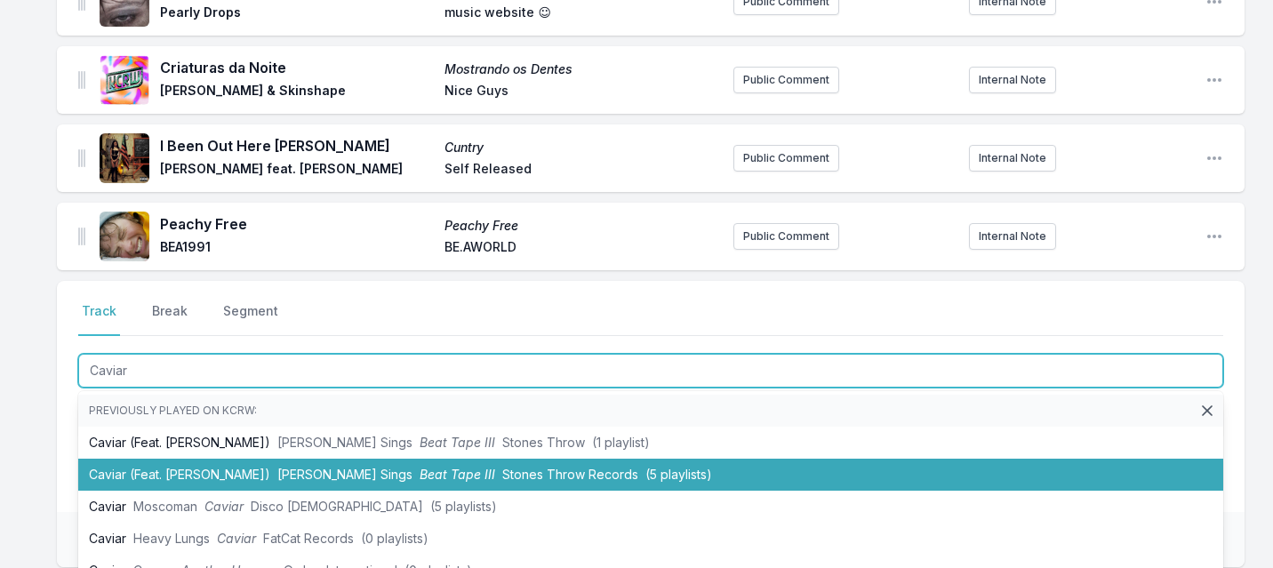
click at [165, 473] on li "Caviar (Feat. [PERSON_NAME]) [PERSON_NAME] Sings Beat Tape III Stones Throw Rec…" at bounding box center [650, 475] width 1145 height 32
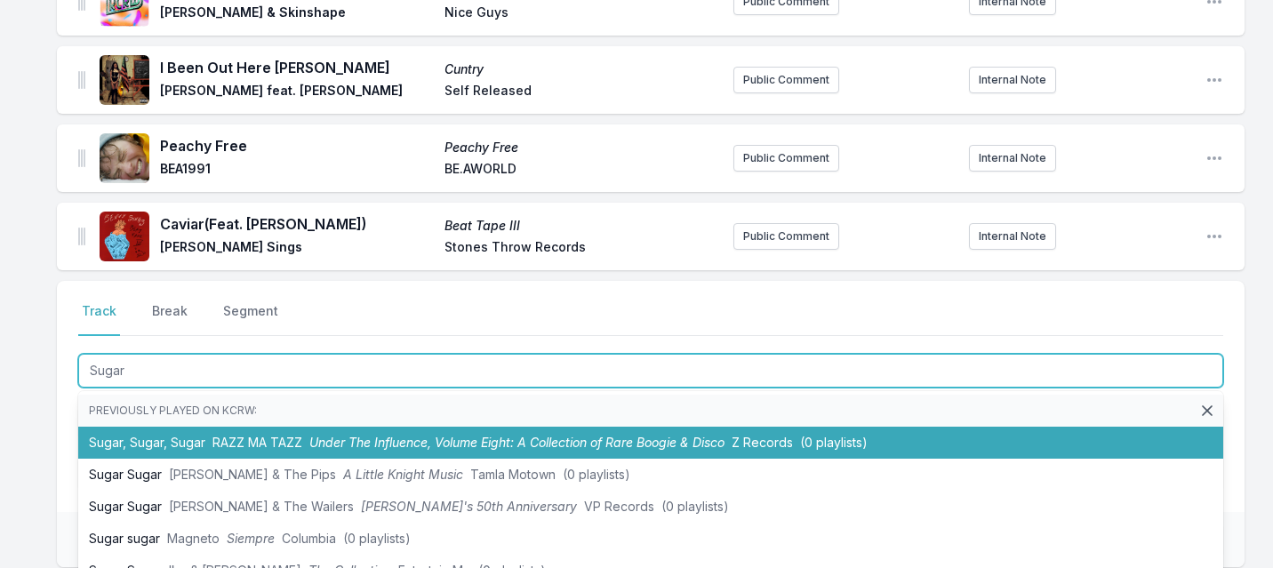
type input "Sugar"
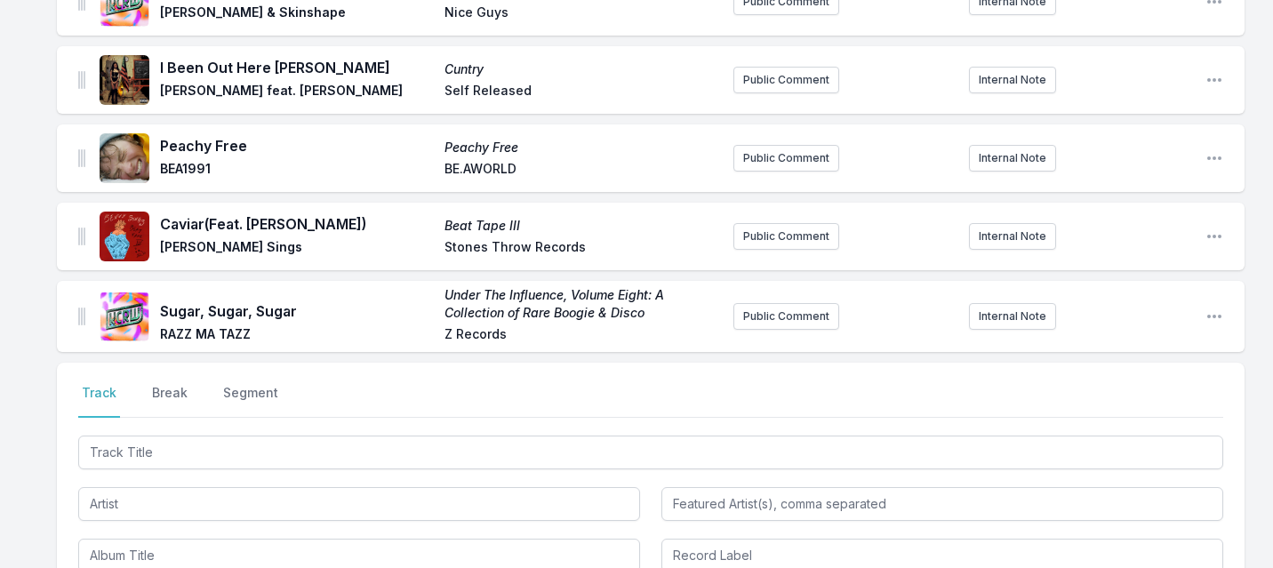
scroll to position [1284, 0]
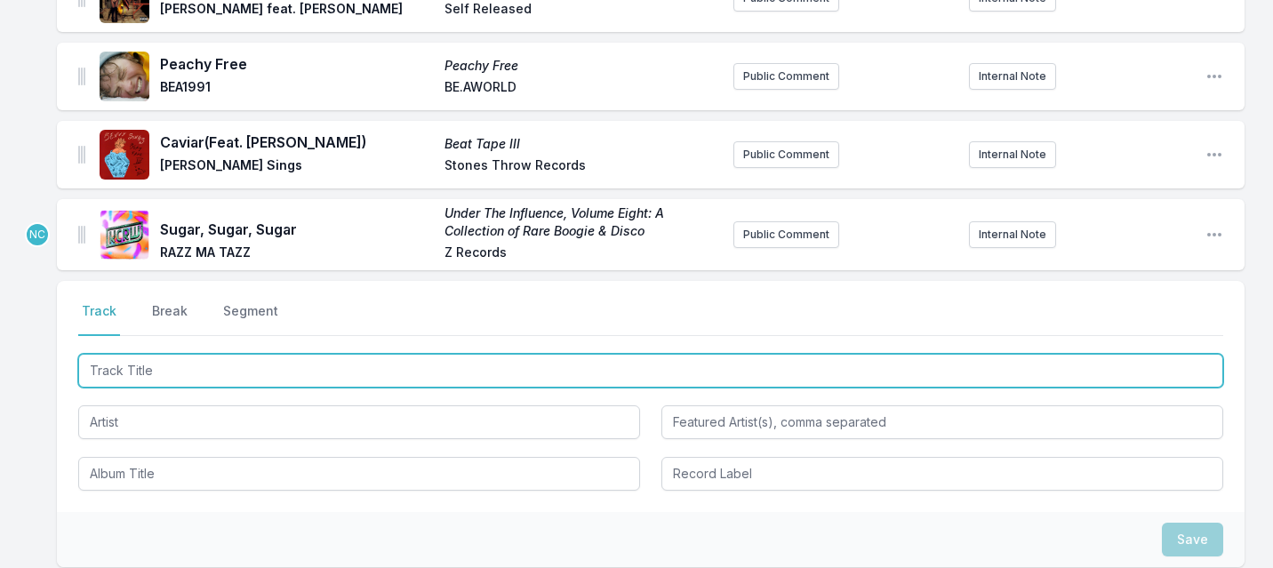
click at [275, 386] on input "Track Title" at bounding box center [650, 371] width 1145 height 34
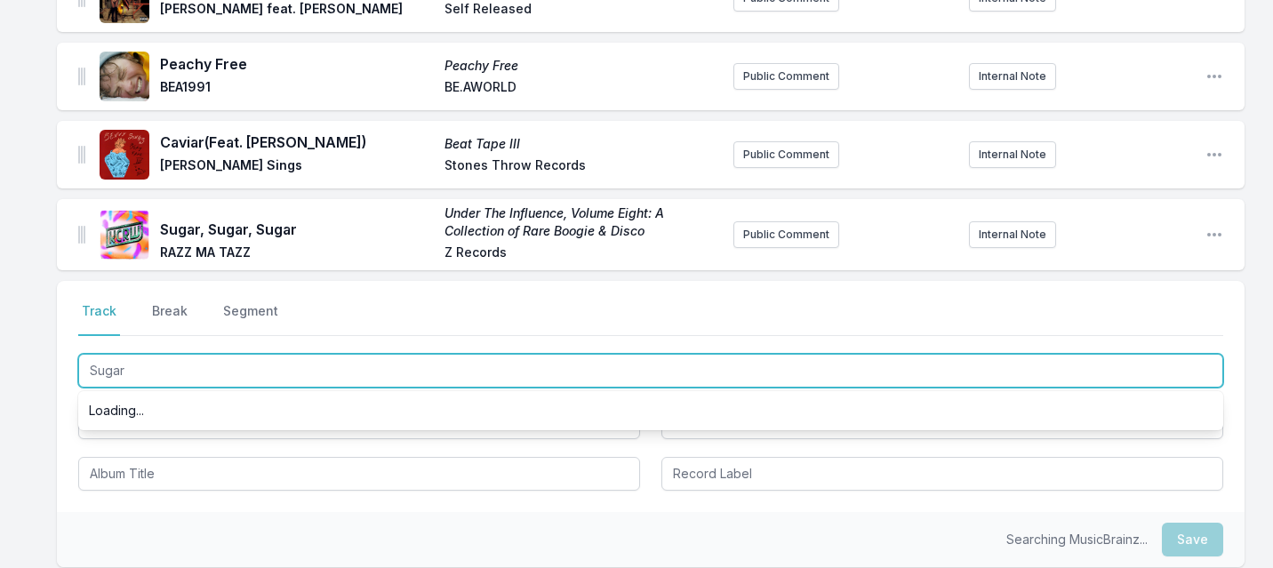
type input "Sugar"
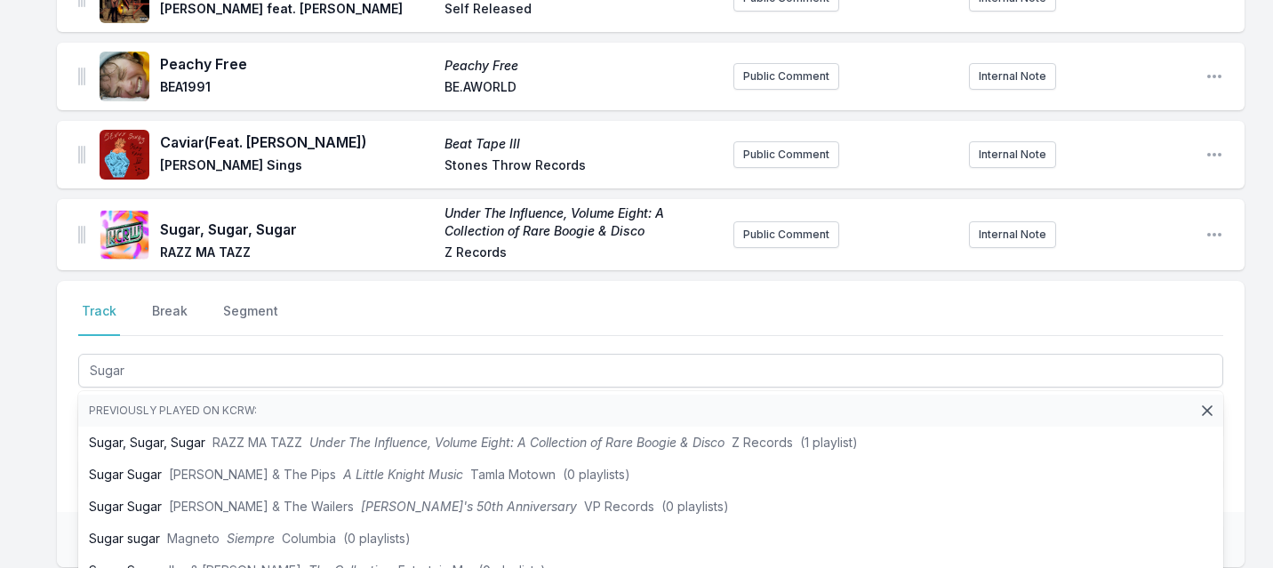
click at [61, 431] on div "Select a tab Track Break Segment Track Break Segment Sugar Previously played on…" at bounding box center [651, 396] width 1188 height 231
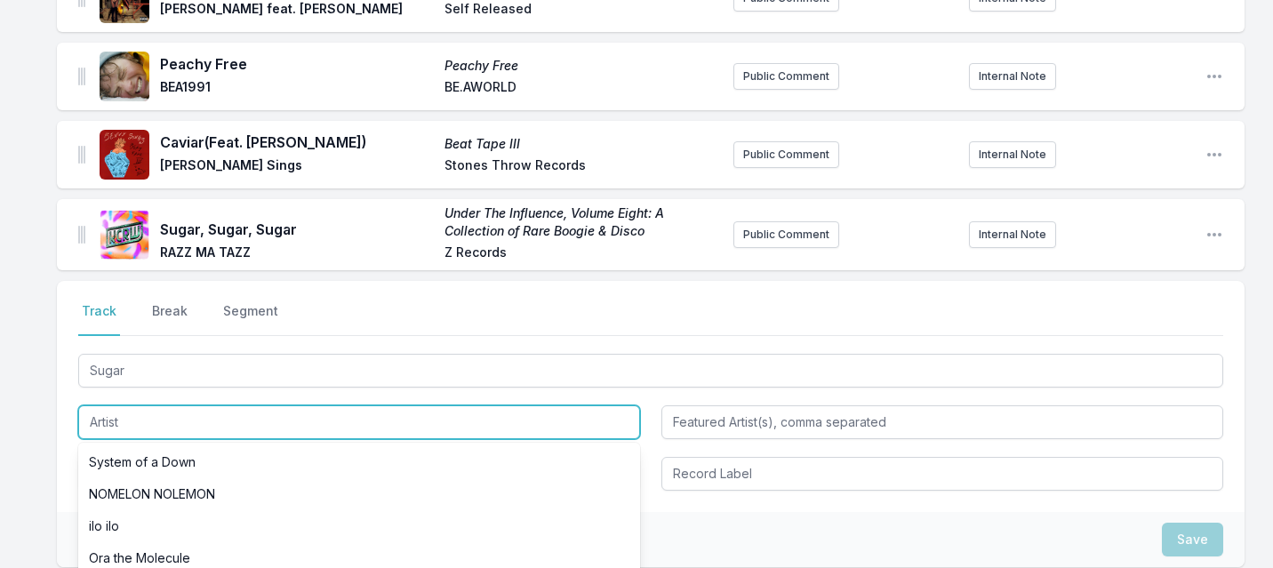
click at [162, 422] on input "Artist" at bounding box center [359, 422] width 562 height 34
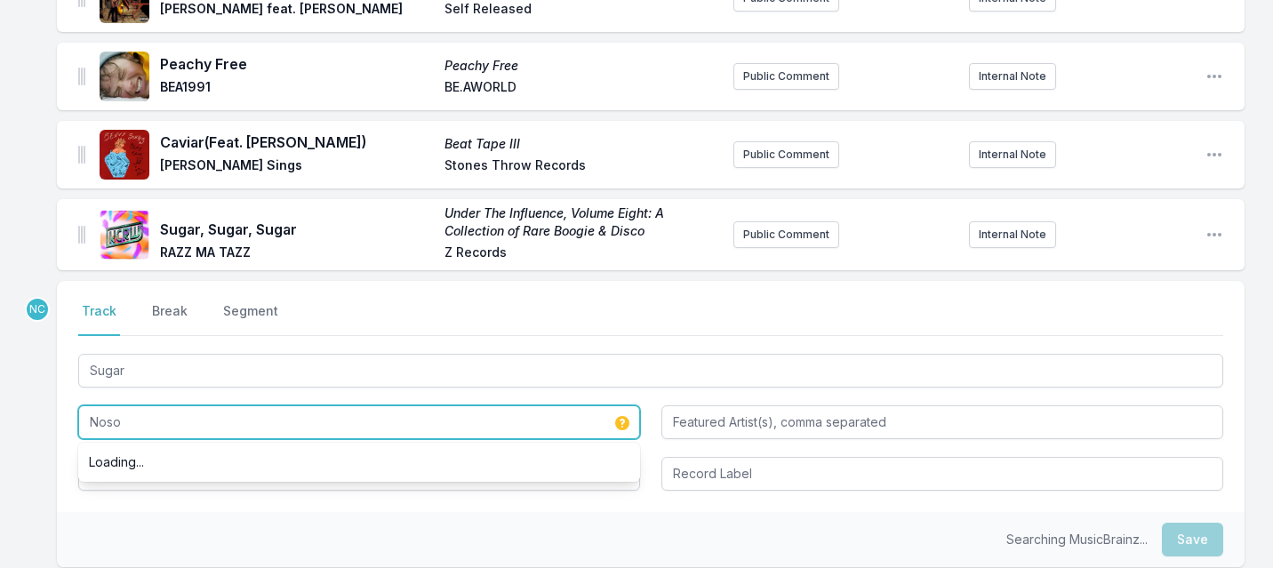
scroll to position [1348, 0]
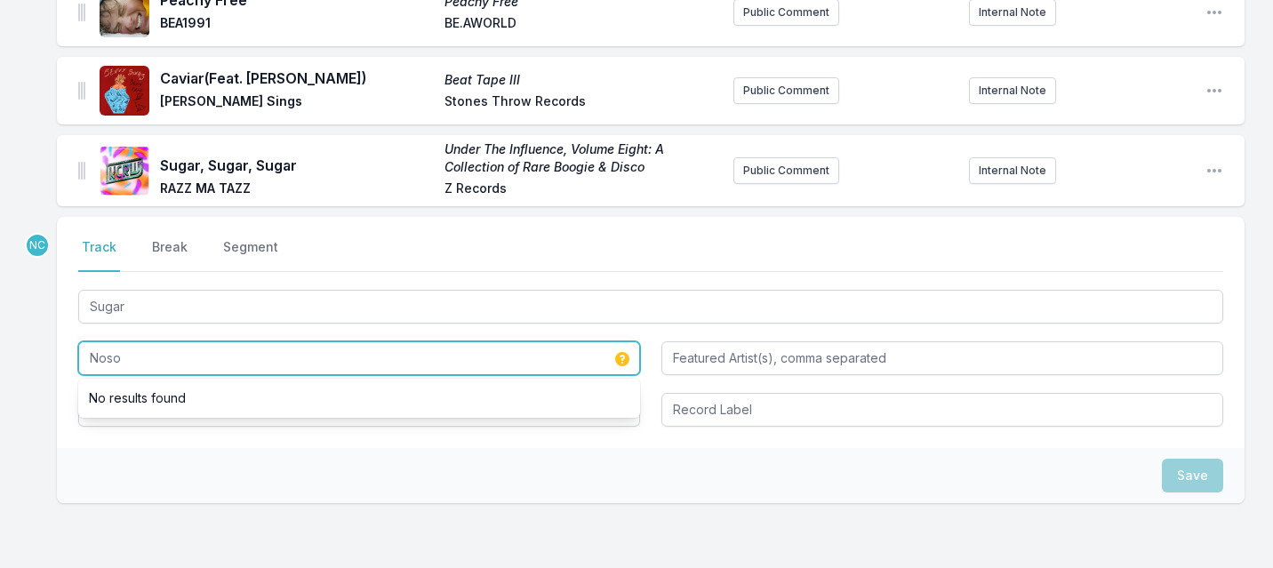
type input "Noso"
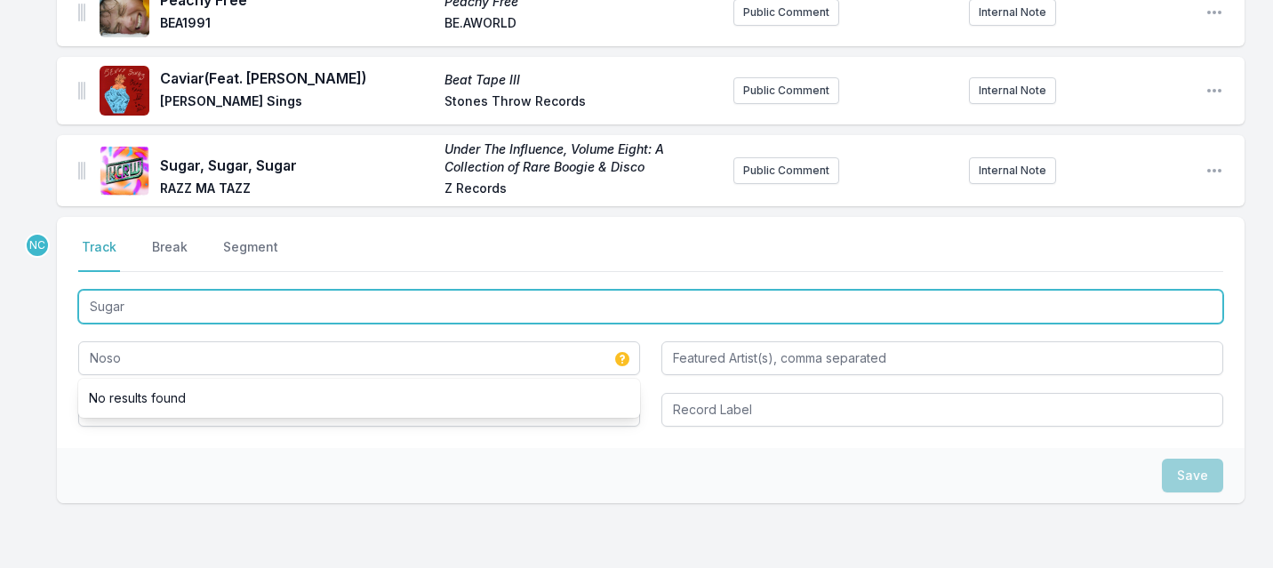
click at [165, 306] on input "Sugar" at bounding box center [650, 307] width 1145 height 34
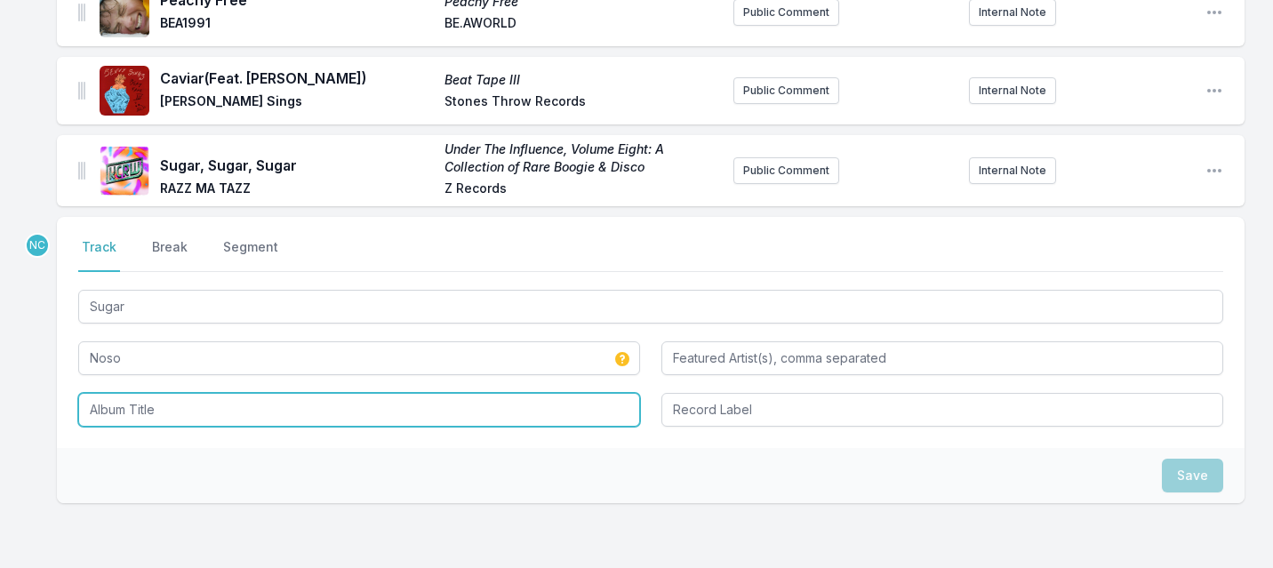
click at [120, 411] on input "Album Title" at bounding box center [359, 410] width 562 height 34
paste input "Sugar"
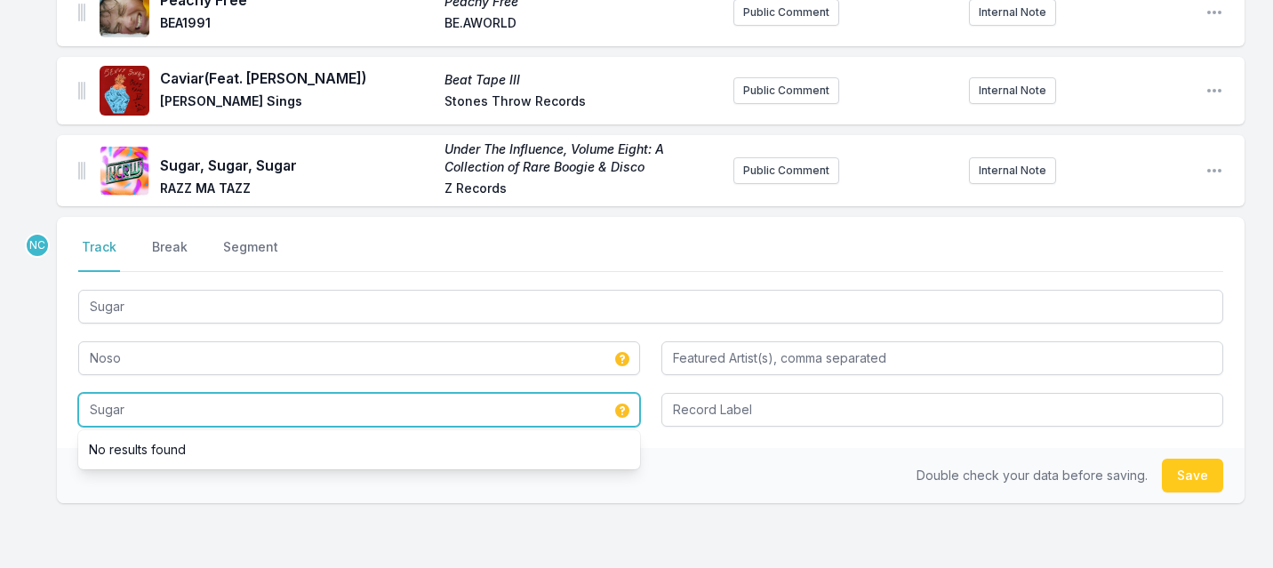
type input "Sugar"
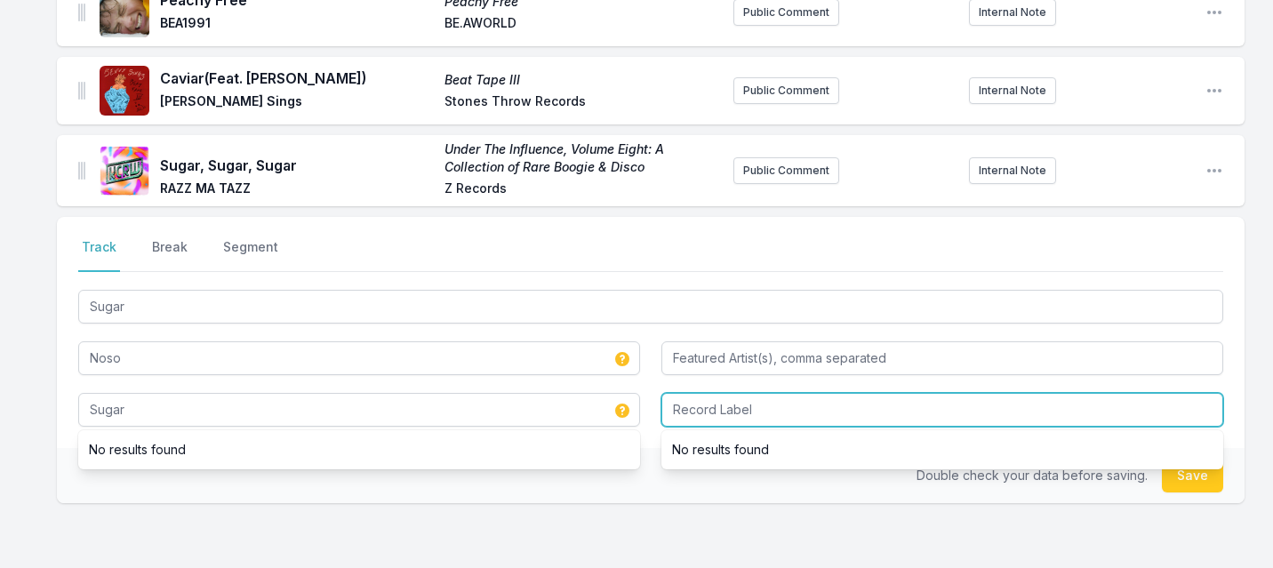
click at [727, 406] on input "Record Label" at bounding box center [942, 410] width 562 height 34
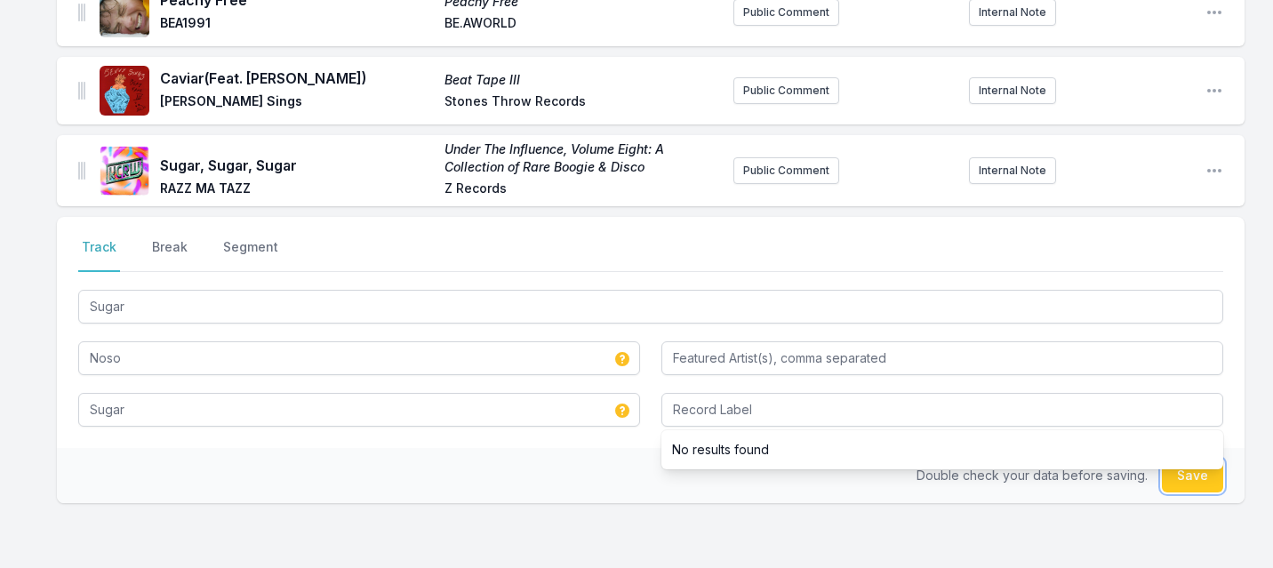
click at [1196, 482] on button "Save" at bounding box center [1192, 476] width 61 height 34
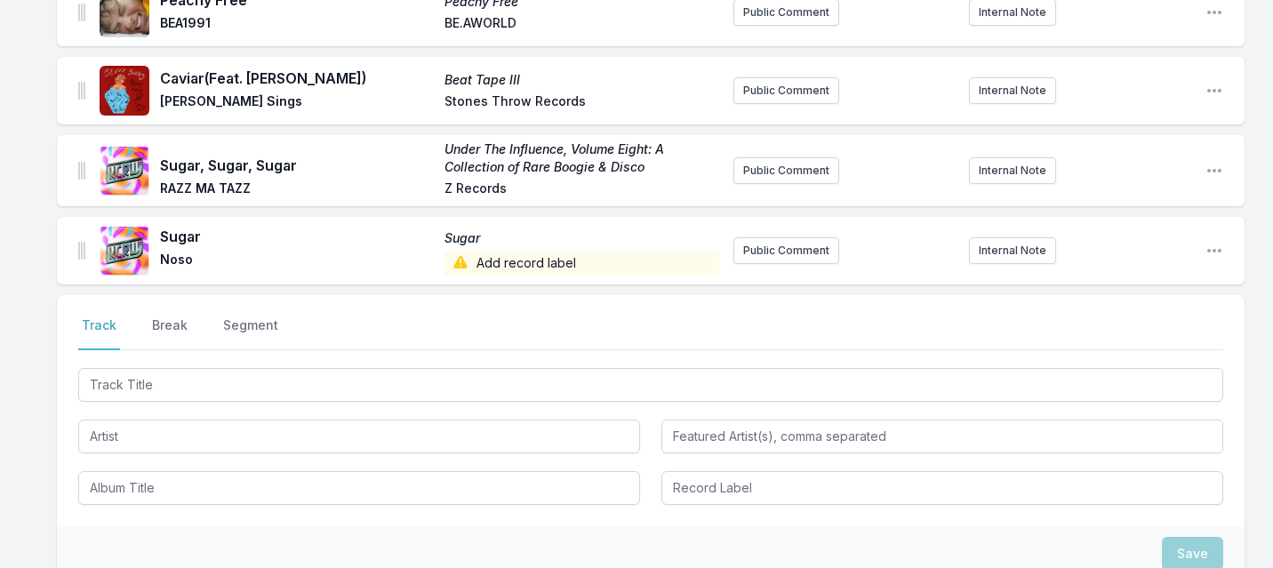
scroll to position [1426, 0]
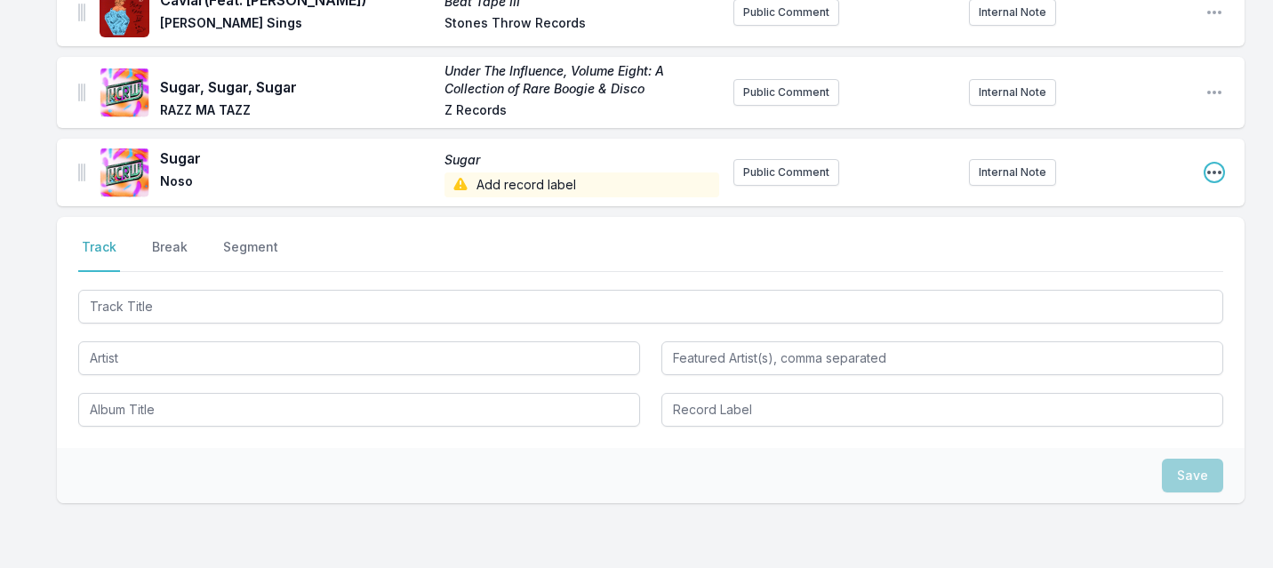
click at [1210, 172] on icon "Open playlist item options" at bounding box center [1214, 173] width 14 height 4
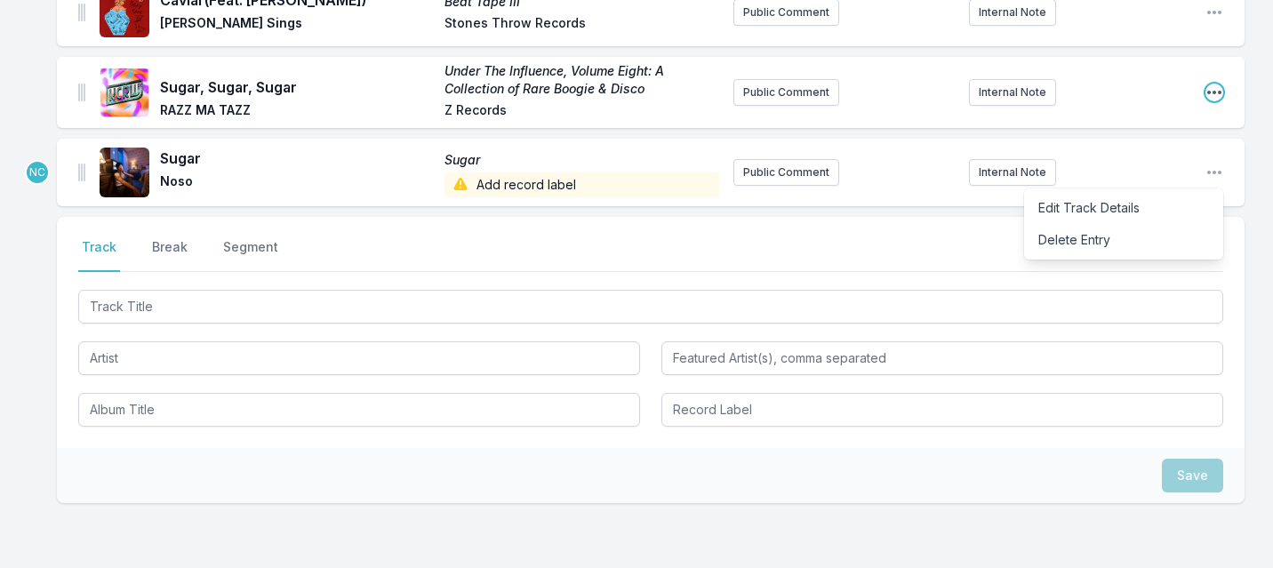
click at [1210, 95] on icon "Open playlist item options" at bounding box center [1215, 93] width 18 height 18
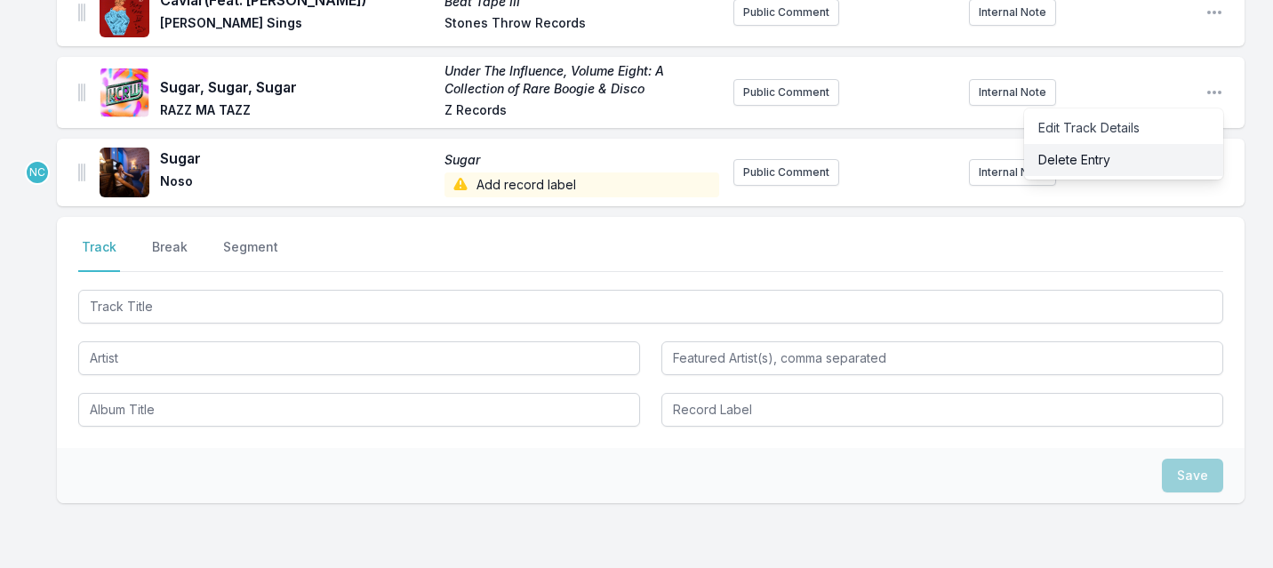
click at [1106, 166] on button "Delete Entry" at bounding box center [1123, 160] width 199 height 32
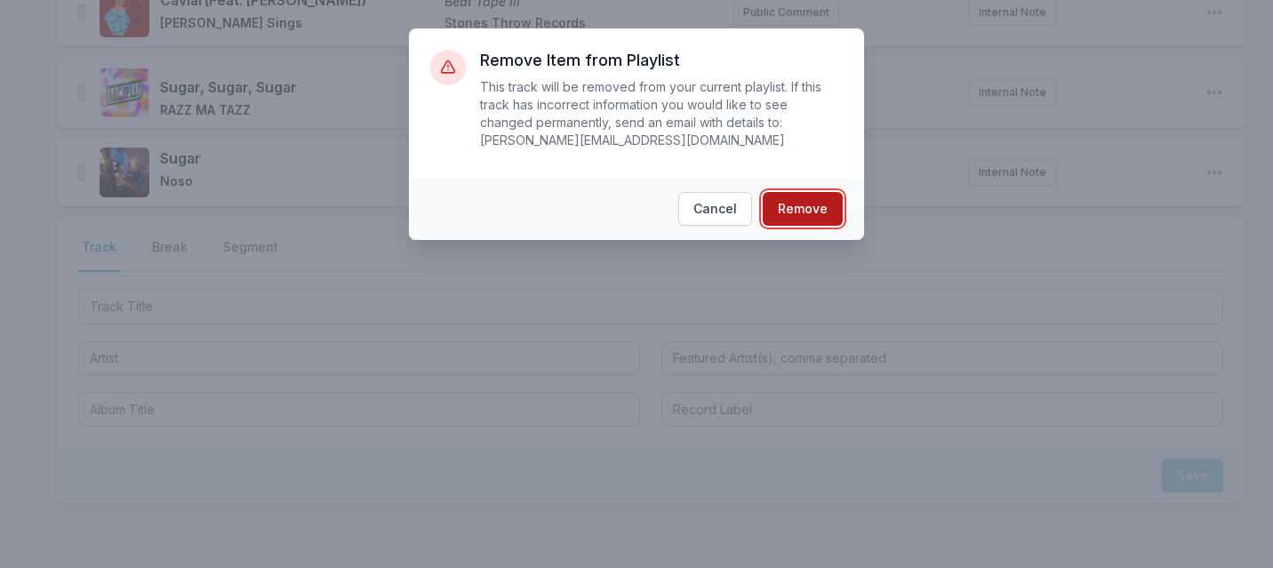
click at [812, 205] on button "Remove" at bounding box center [803, 209] width 80 height 34
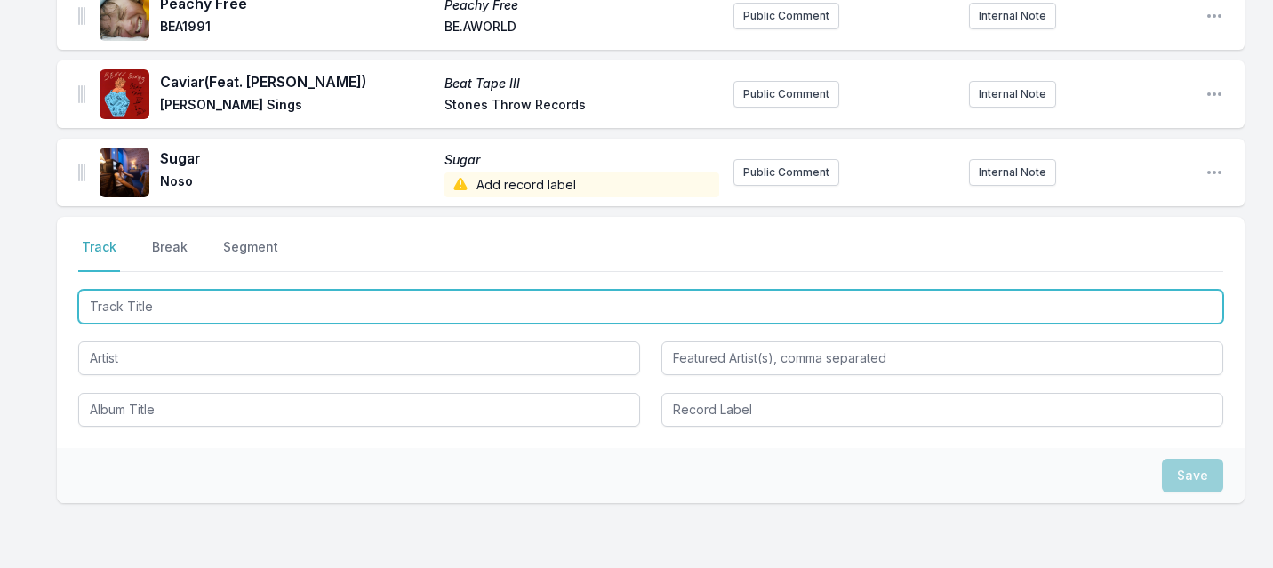
click at [447, 290] on input "Track Title" at bounding box center [650, 307] width 1145 height 34
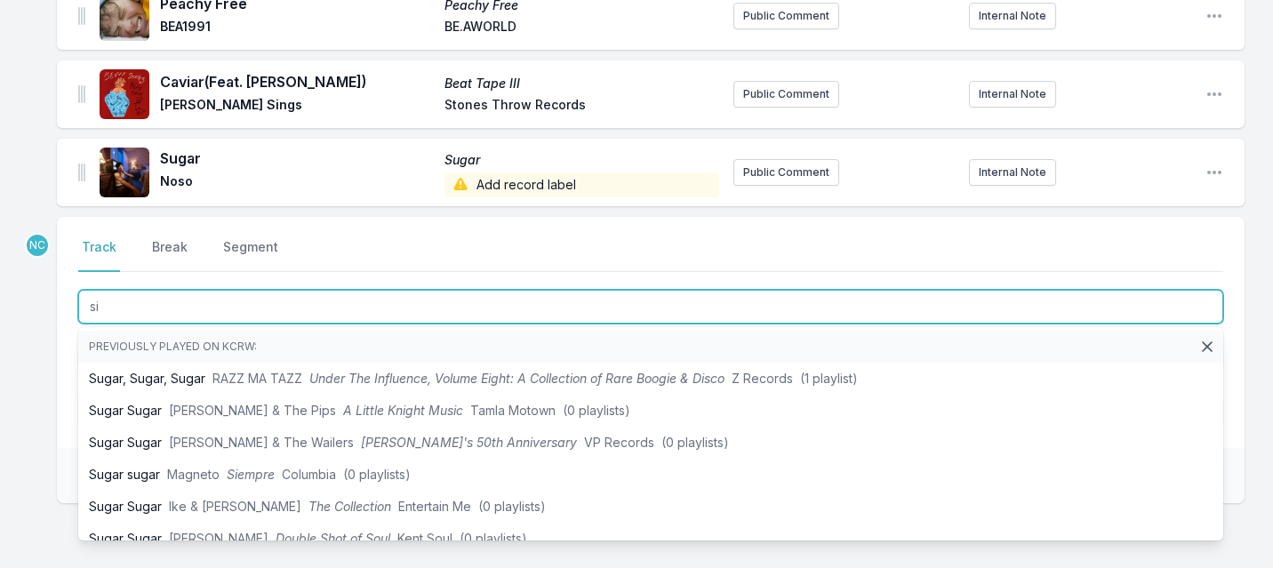
type input "s"
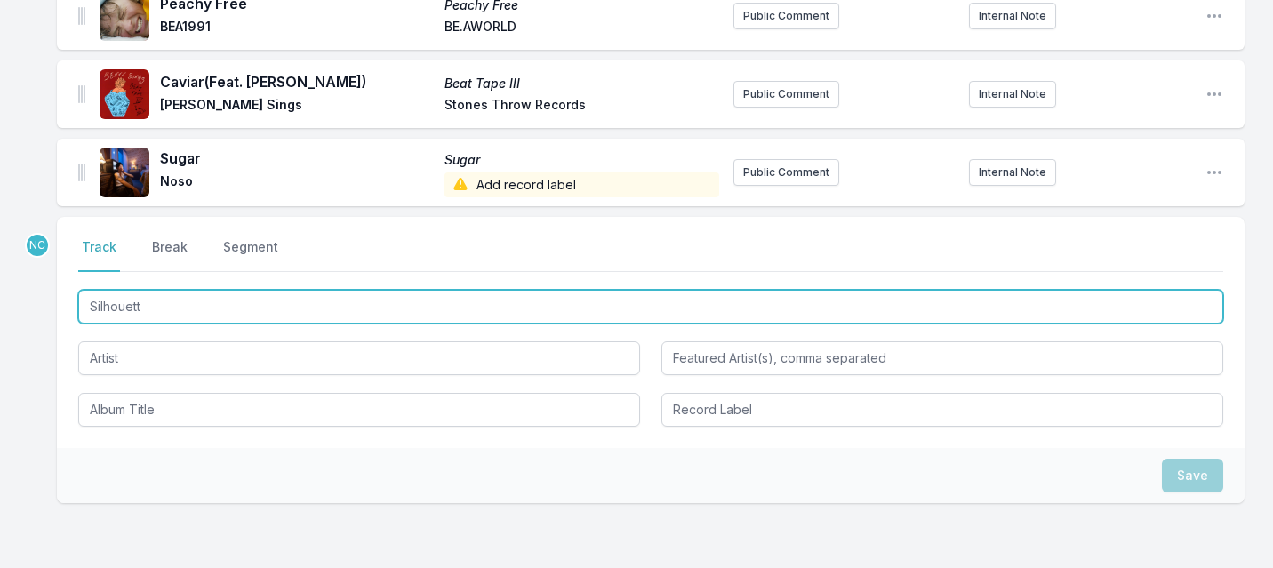
type input "Silhouette"
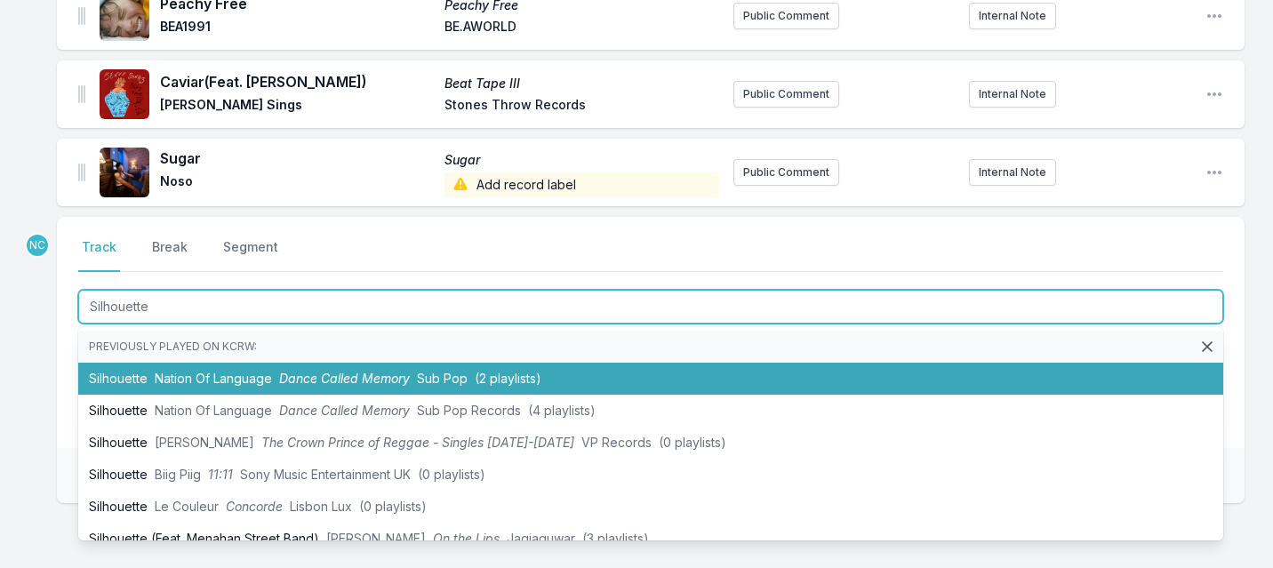
click at [385, 372] on span "Dance Called Memory" at bounding box center [344, 378] width 131 height 15
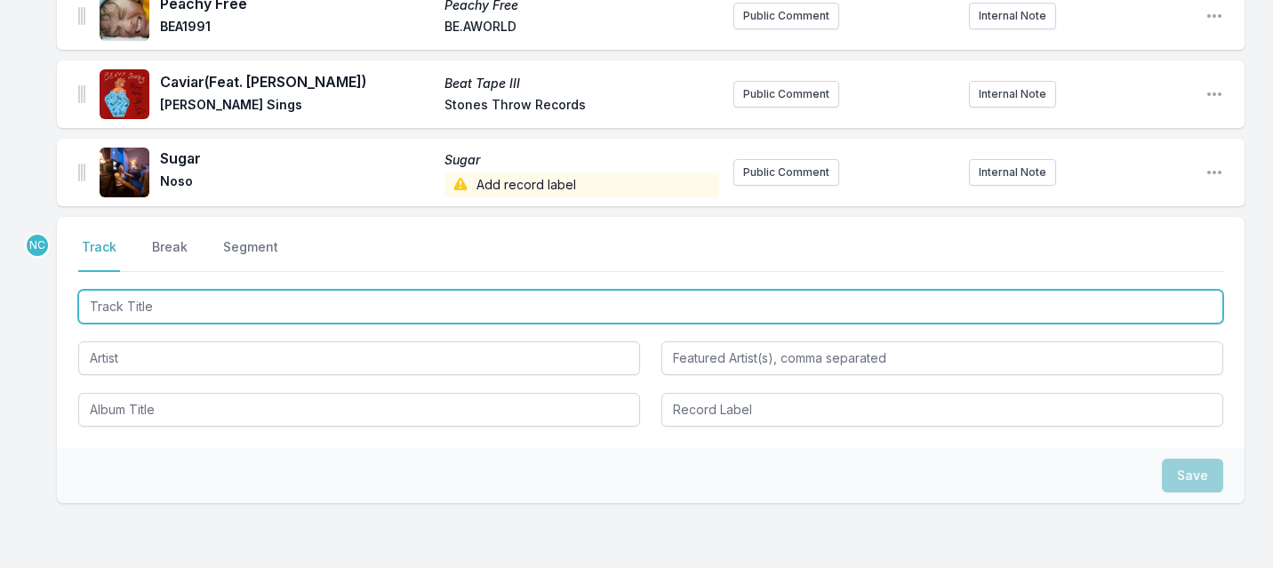
scroll to position [1423, 0]
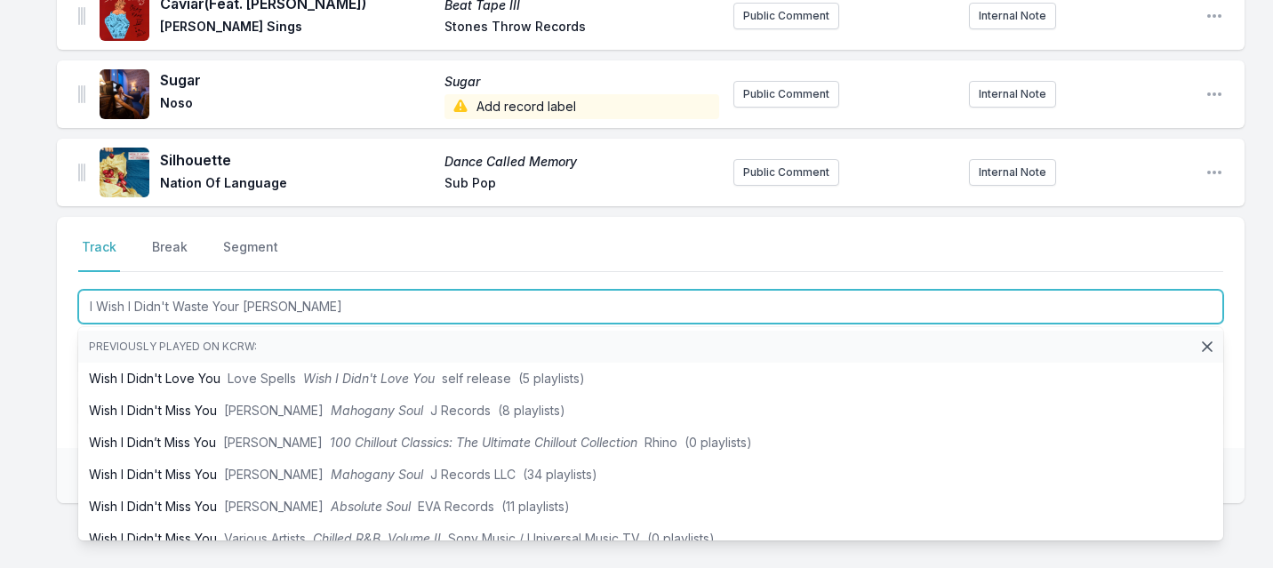
type input "I Wish I Didn't Waste Your Time"
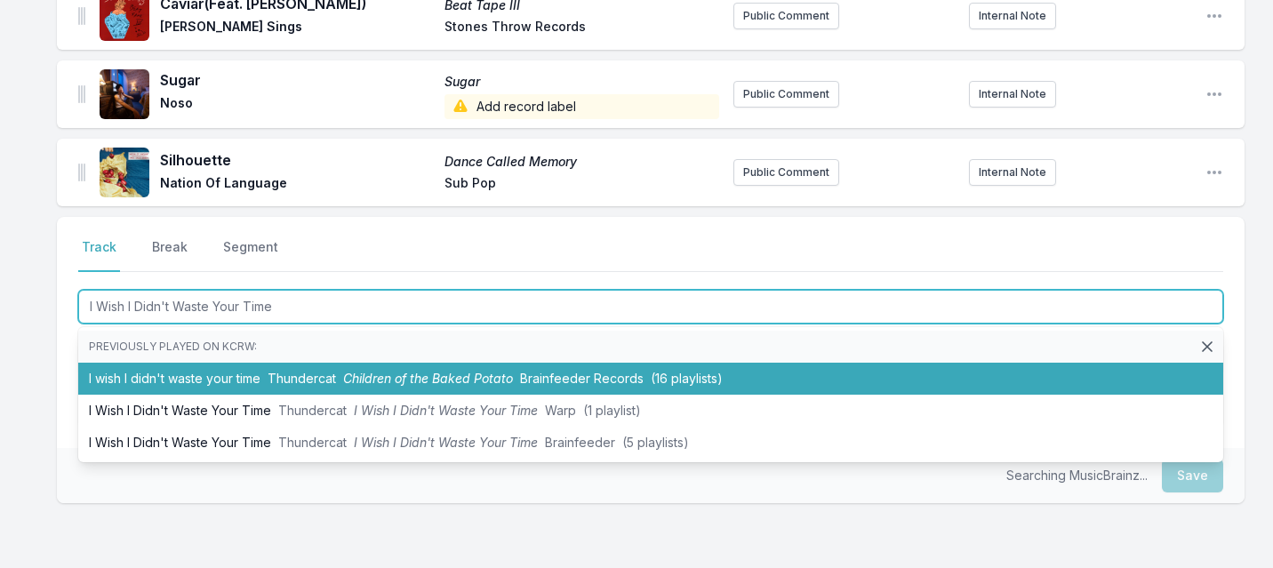
click at [381, 376] on span "Children of the Baked Potato" at bounding box center [428, 378] width 170 height 15
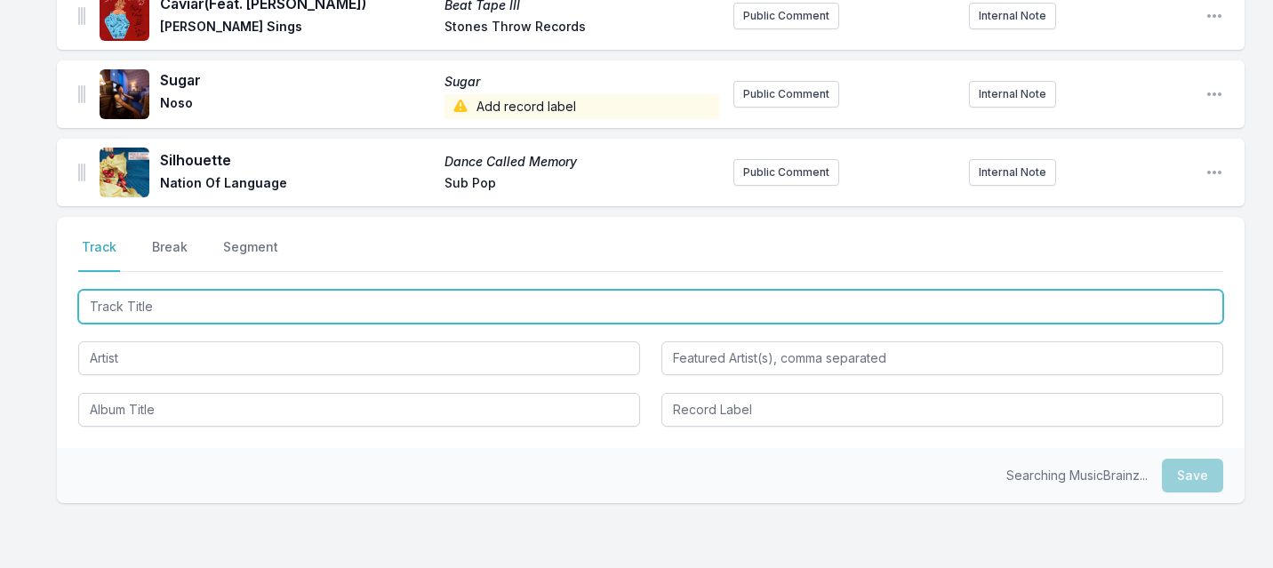
scroll to position [1501, 0]
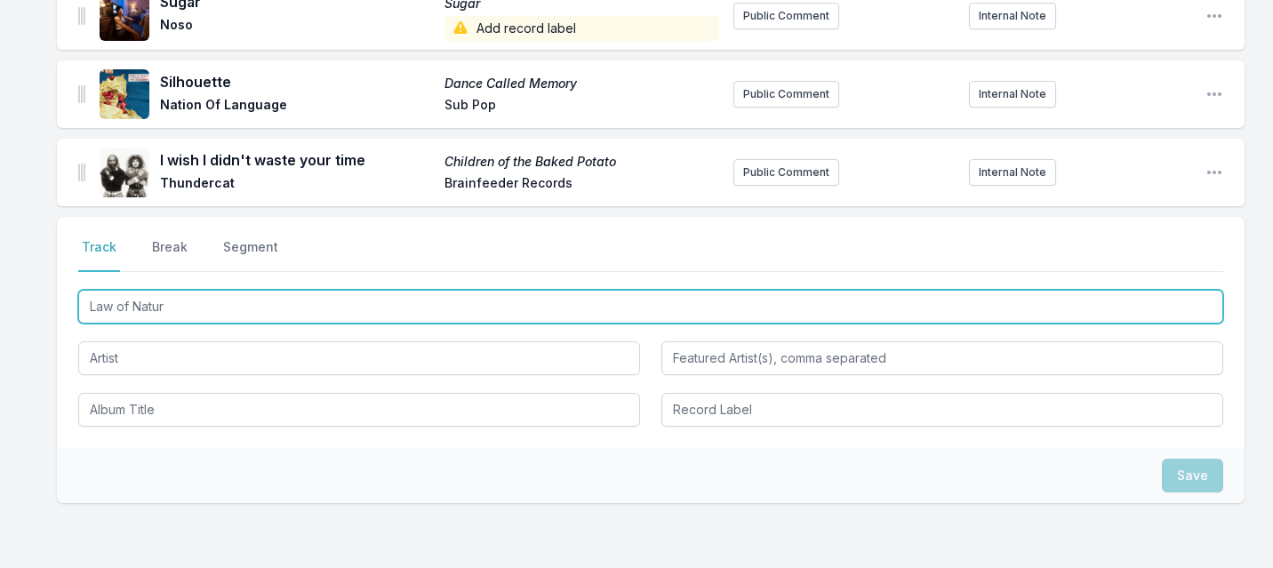
type input "Law of Nature"
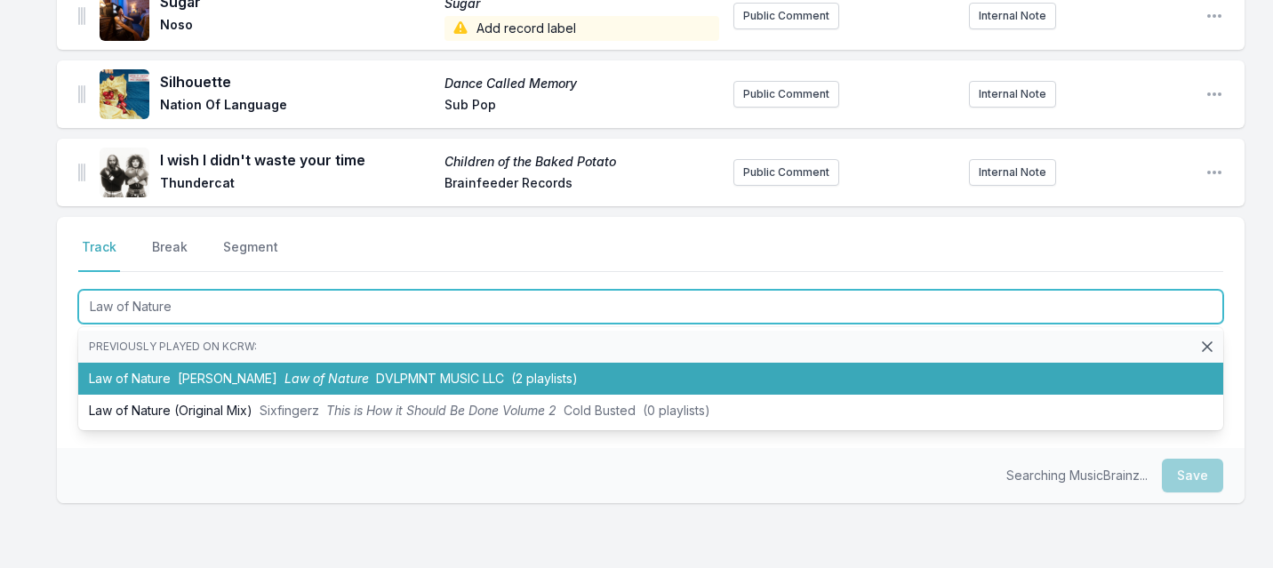
click at [376, 377] on span "DVLPMNT MUSIC LLC" at bounding box center [440, 378] width 128 height 15
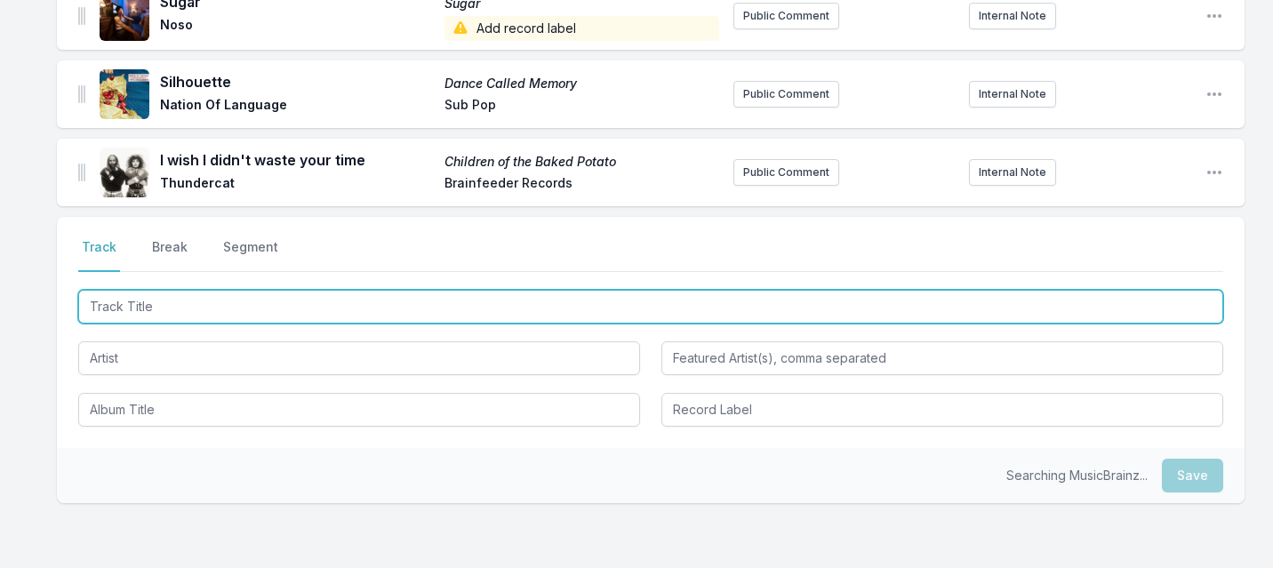
scroll to position [1579, 0]
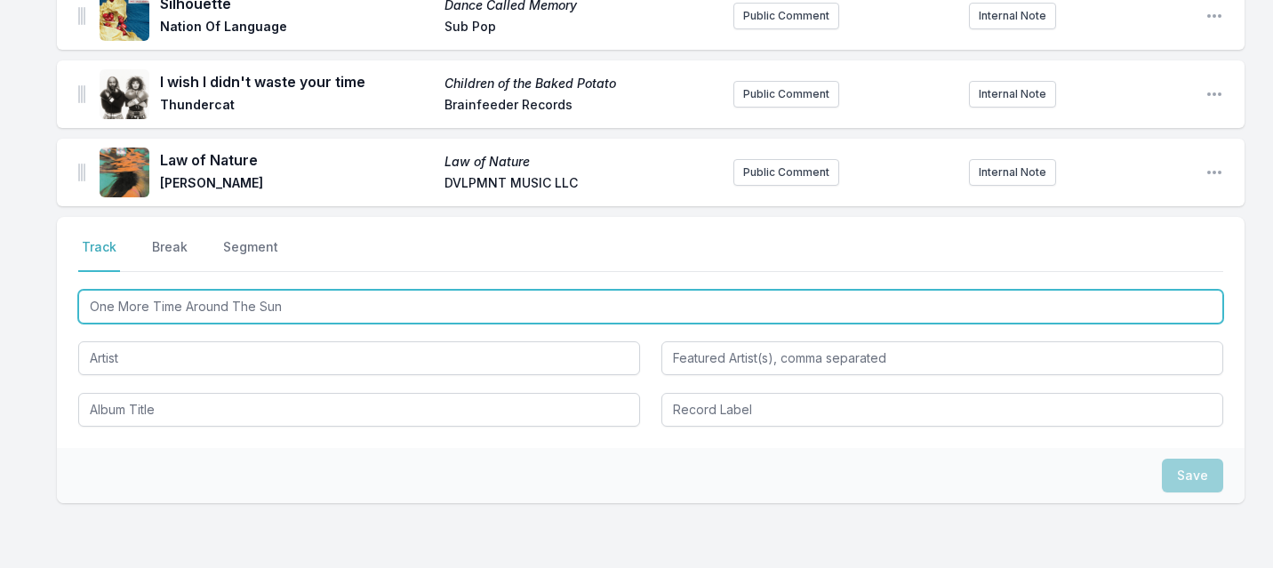
click at [168, 302] on input "One More Time Around The Sun" at bounding box center [650, 307] width 1145 height 34
type input "One More trip Around The Sun"
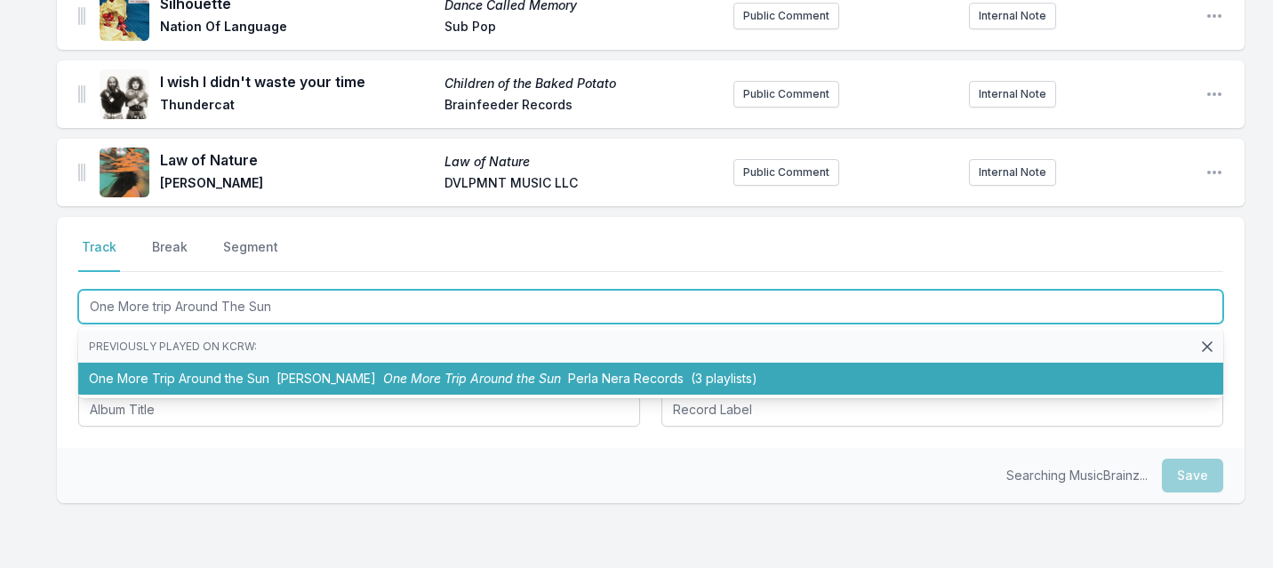
click at [138, 367] on li "One More Trip Around the Sun [PERSON_NAME] One More Trip Around the Sun Perla N…" at bounding box center [650, 379] width 1145 height 32
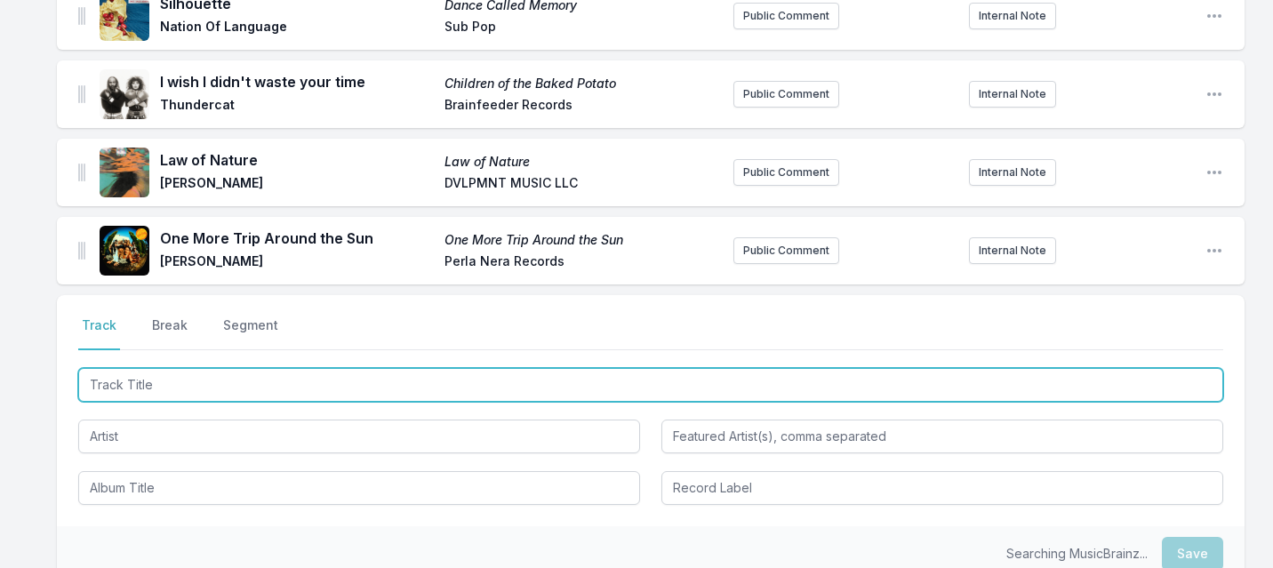
scroll to position [1657, 0]
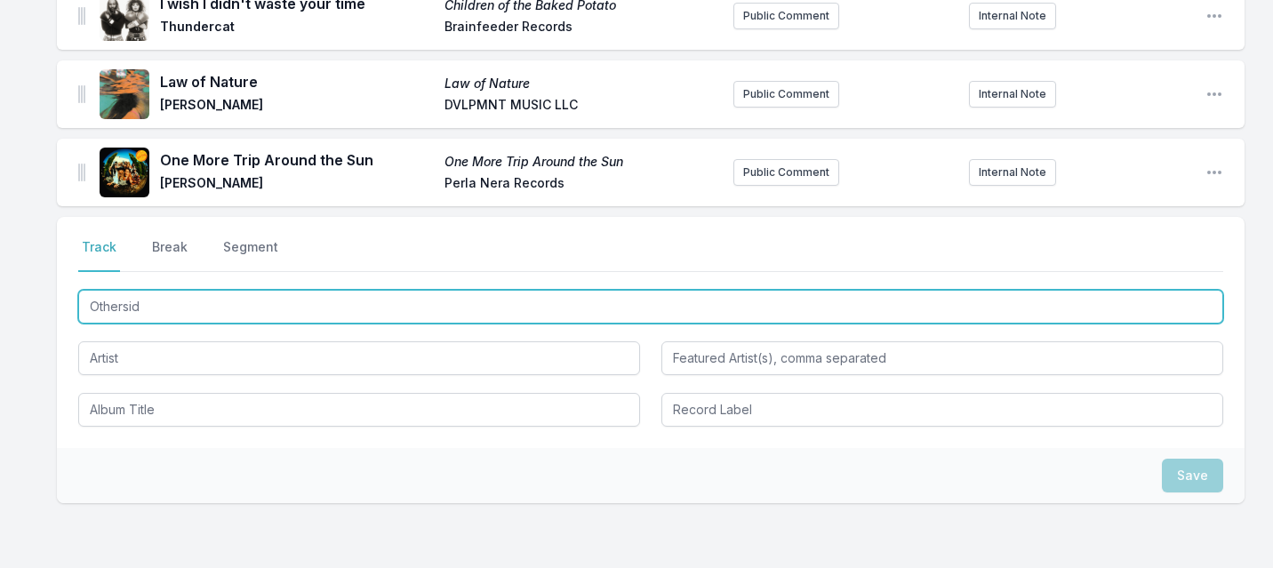
type input "Otherside"
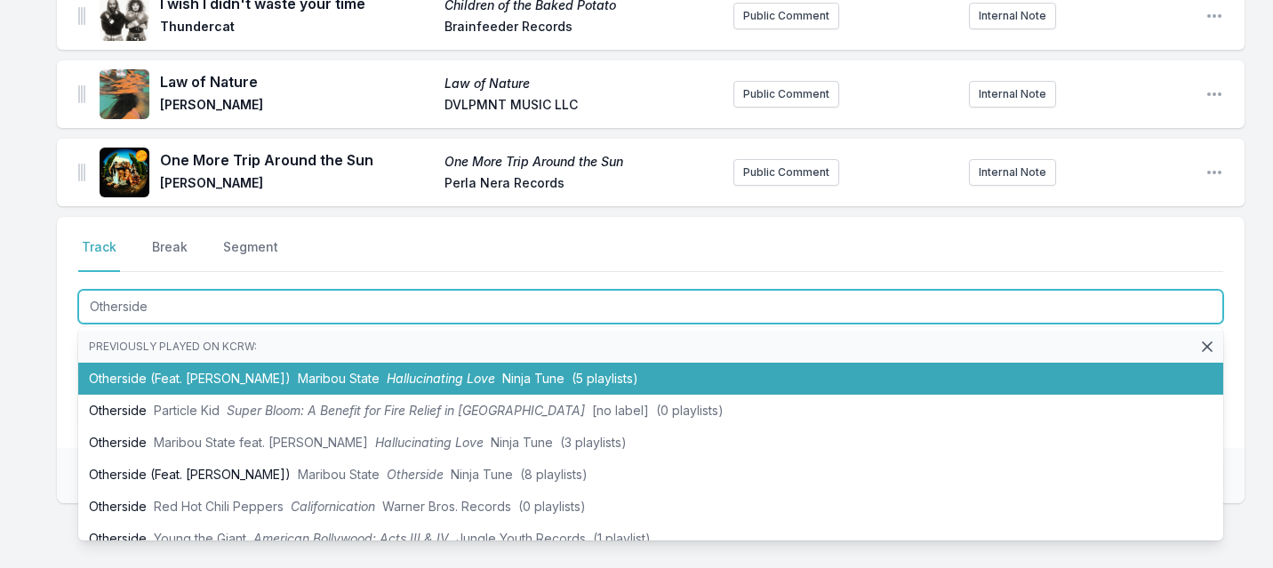
click at [131, 378] on li "Otherside (Feat. [PERSON_NAME]) Maribou State Hallucinating Love Ninja Tune (5 …" at bounding box center [650, 379] width 1145 height 32
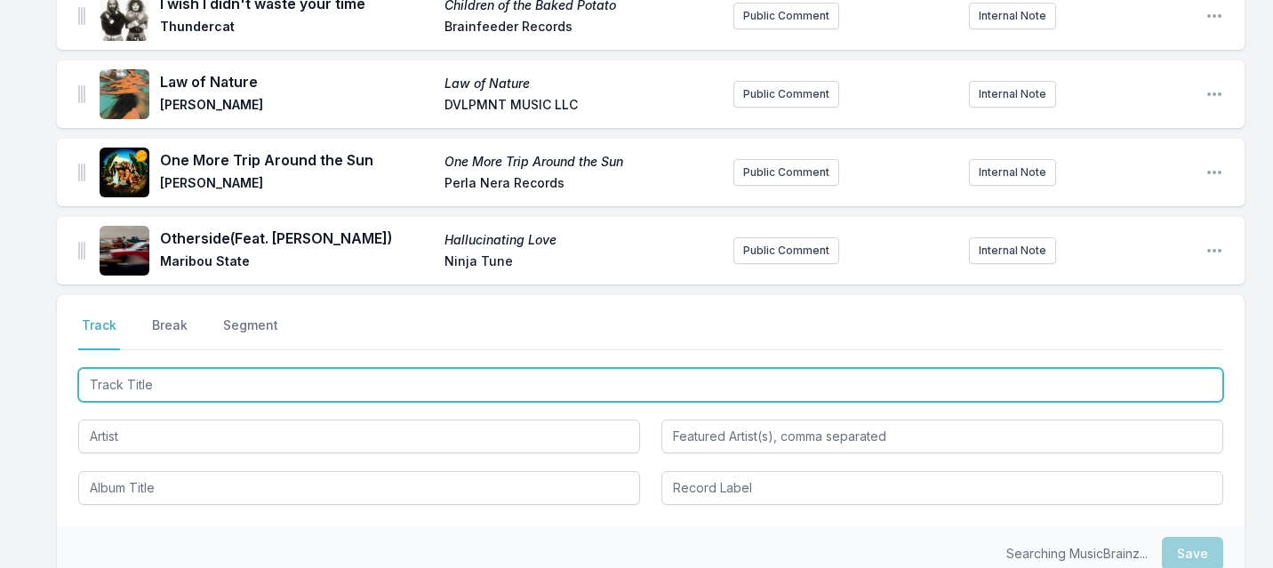
scroll to position [1735, 0]
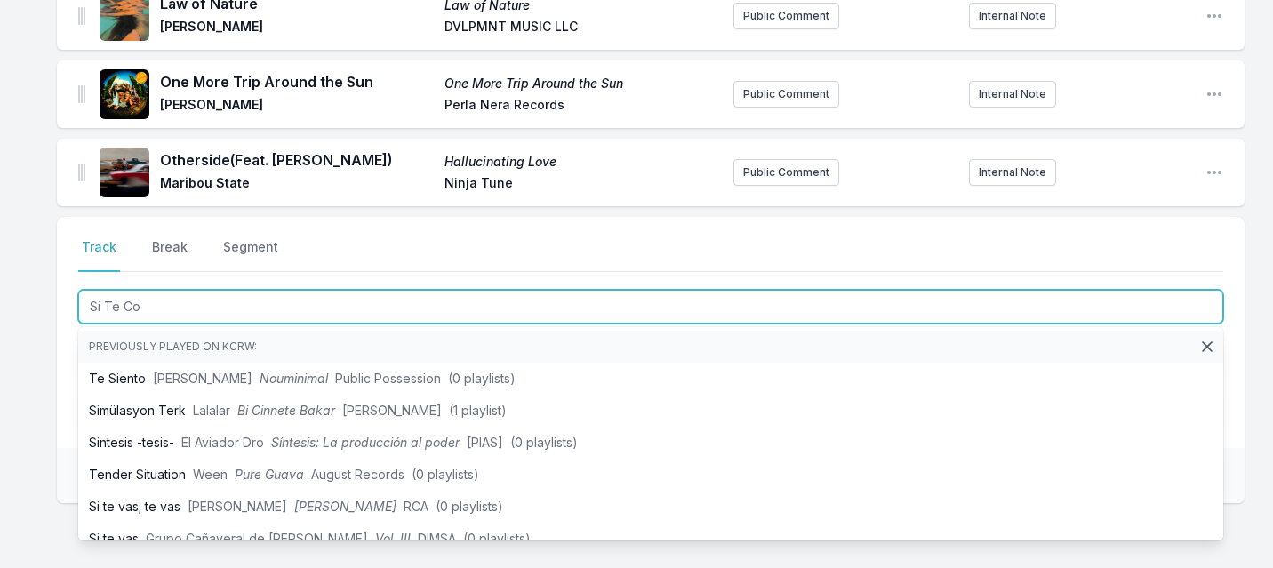
type input "Si Te Con"
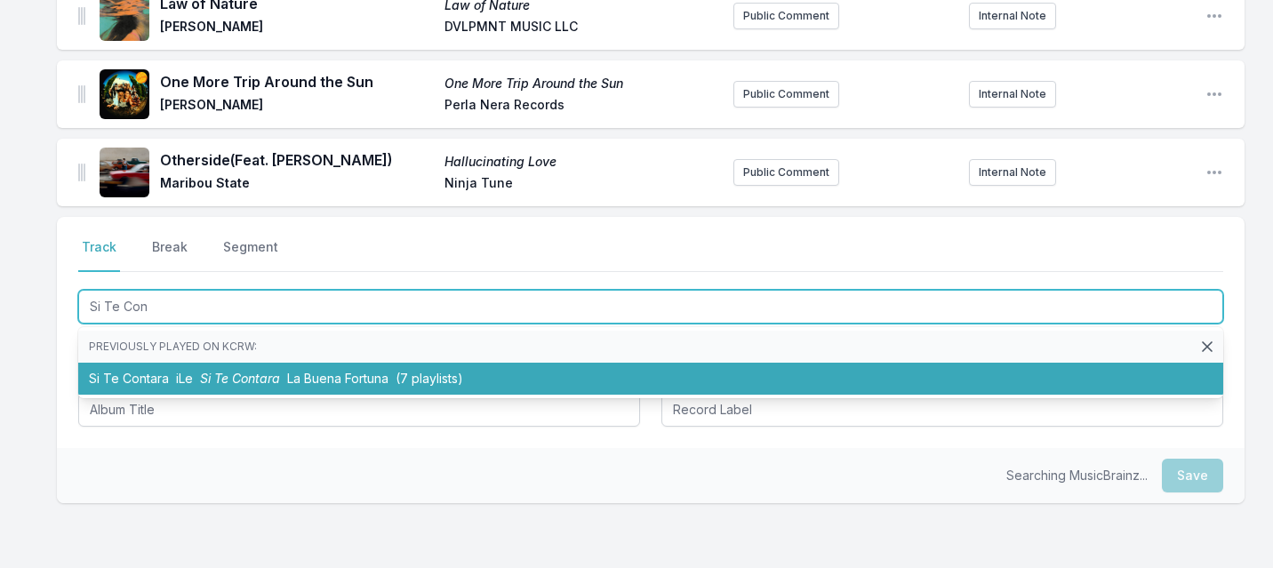
click at [145, 386] on li "Si Te Contara iLe Si Te Contara La Buena Fortuna (7 playlists)" at bounding box center [650, 379] width 1145 height 32
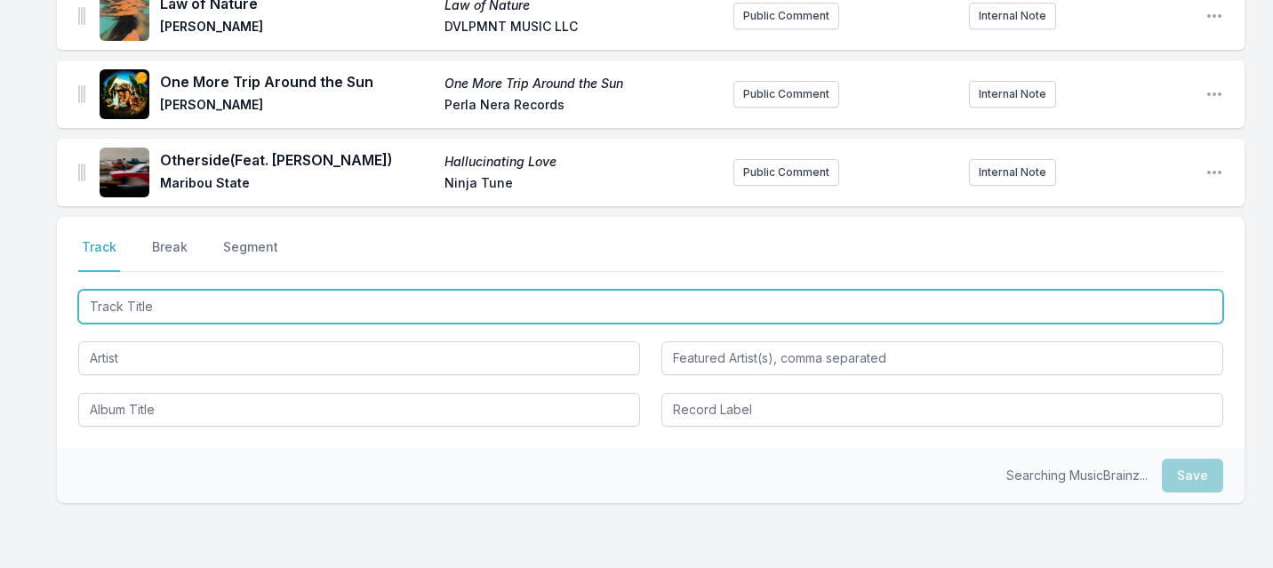
scroll to position [1814, 0]
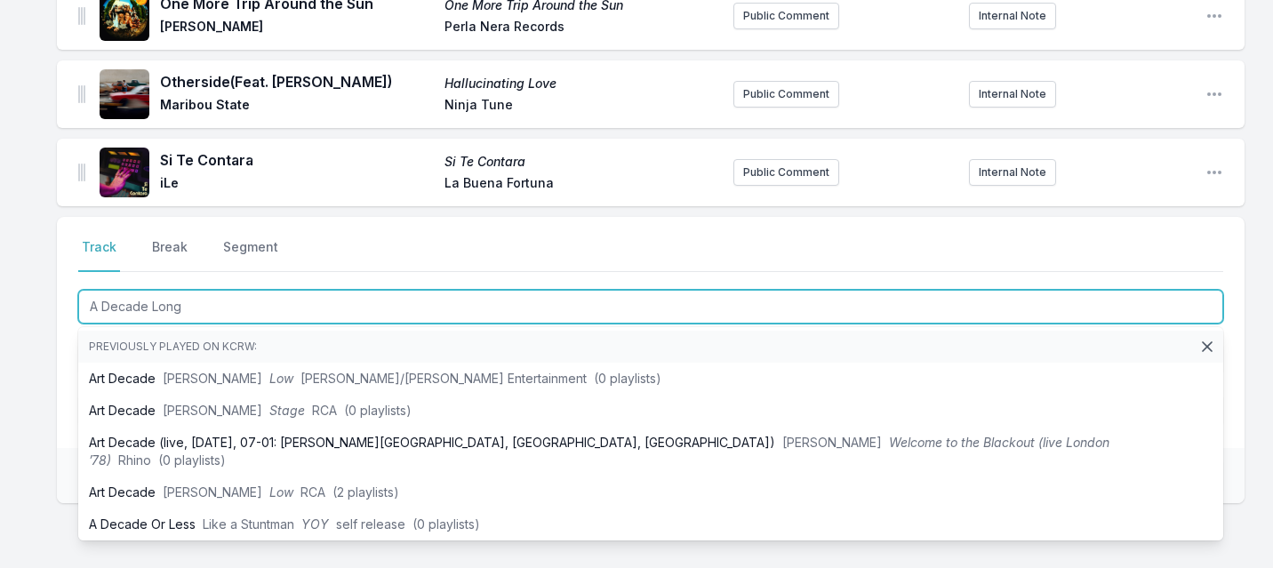
type input "A Decade Long"
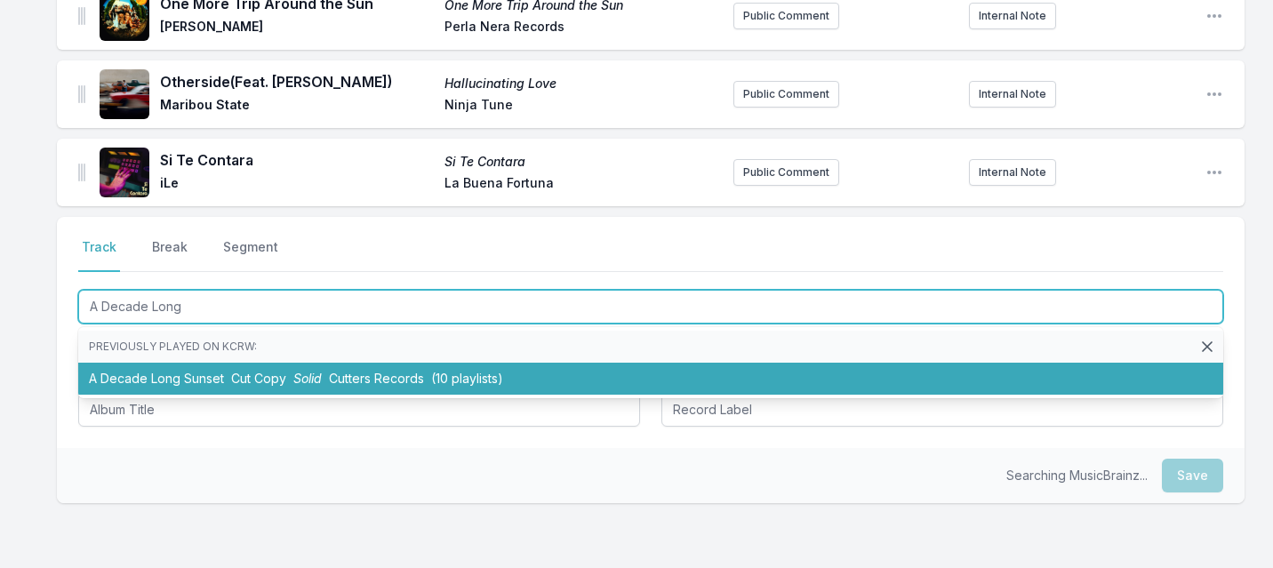
click at [139, 381] on li "A Decade Long Sunset Cut Copy Solid Cutters Records (10 playlists)" at bounding box center [650, 379] width 1145 height 32
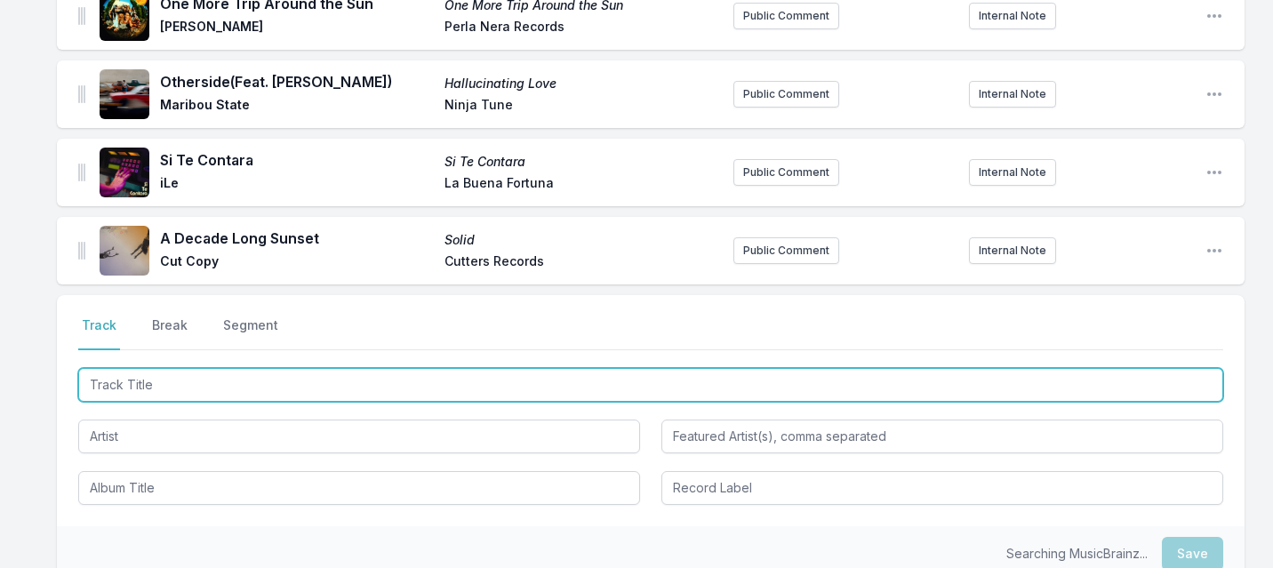
scroll to position [1892, 0]
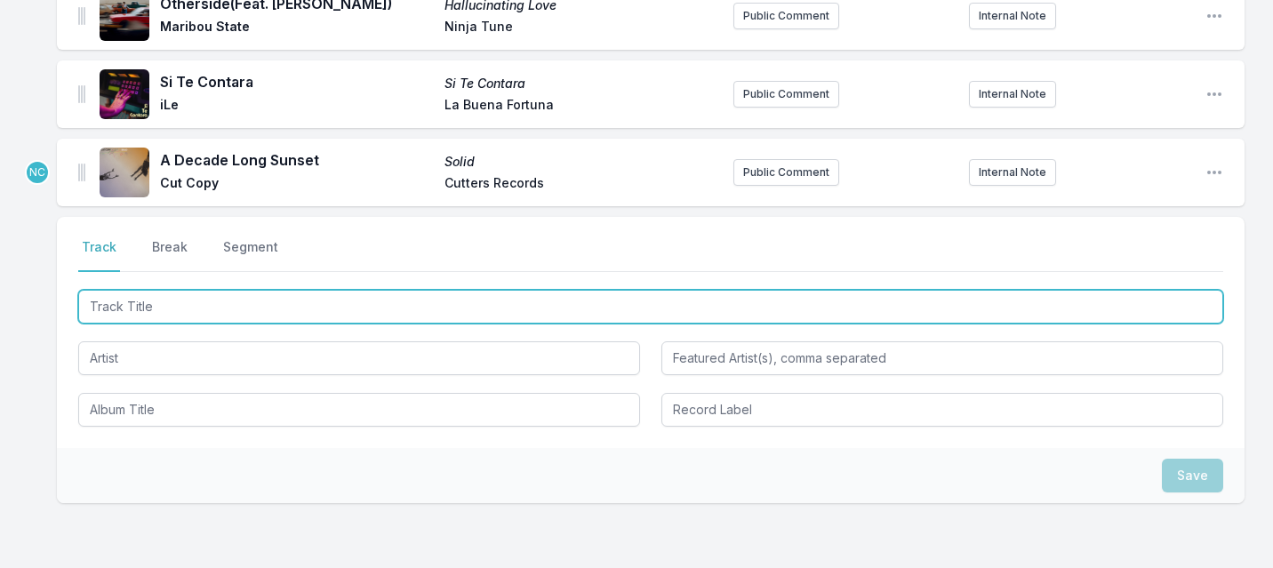
click at [164, 309] on input "Track Title" at bounding box center [650, 307] width 1145 height 34
type input "I CARE"
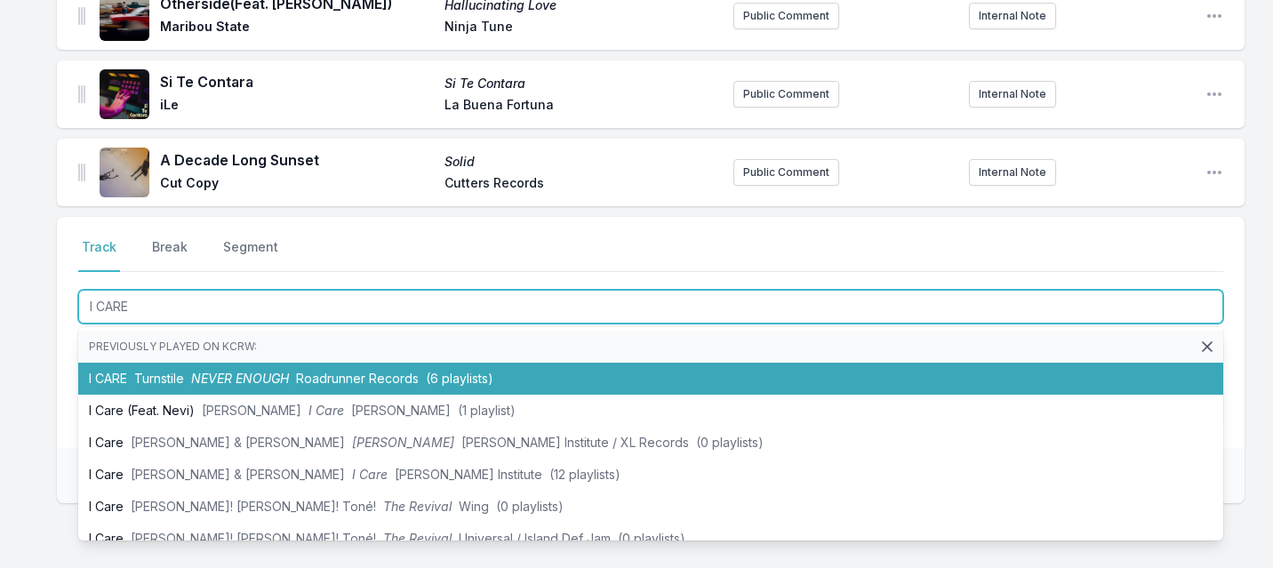
click at [145, 374] on span "Turnstile" at bounding box center [159, 378] width 50 height 15
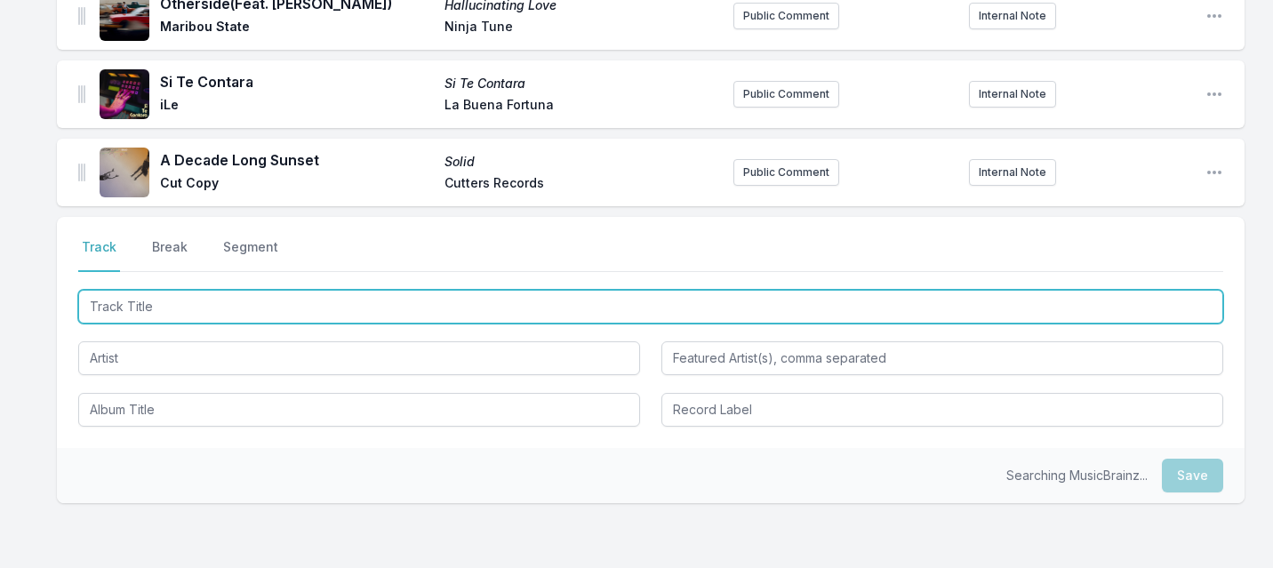
scroll to position [1970, 0]
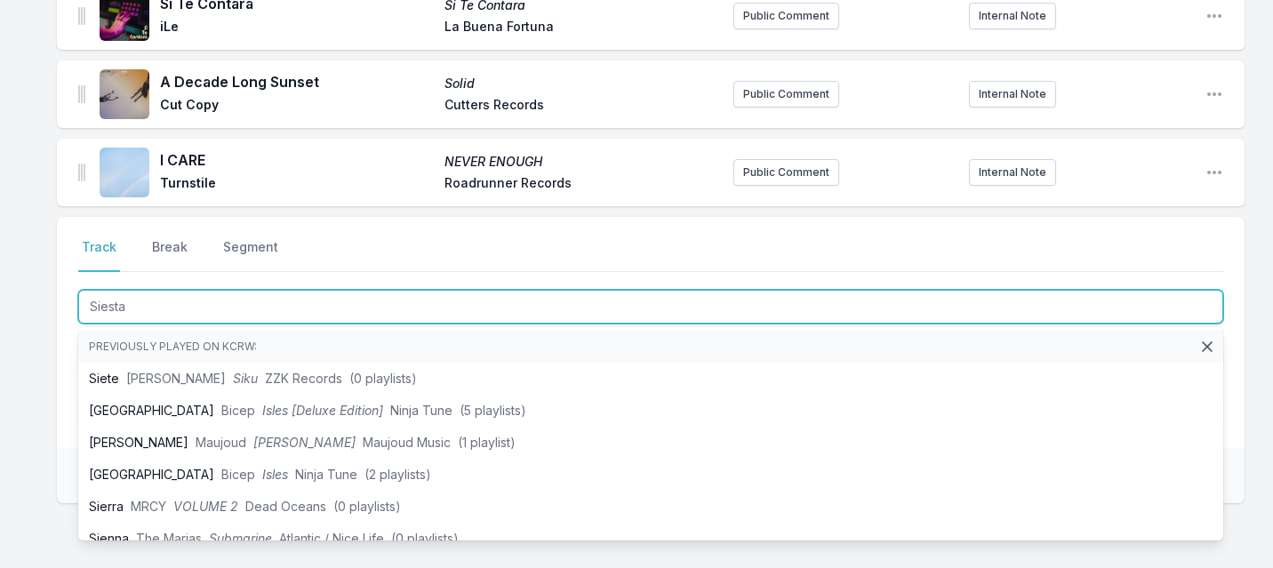
type input "Siestas"
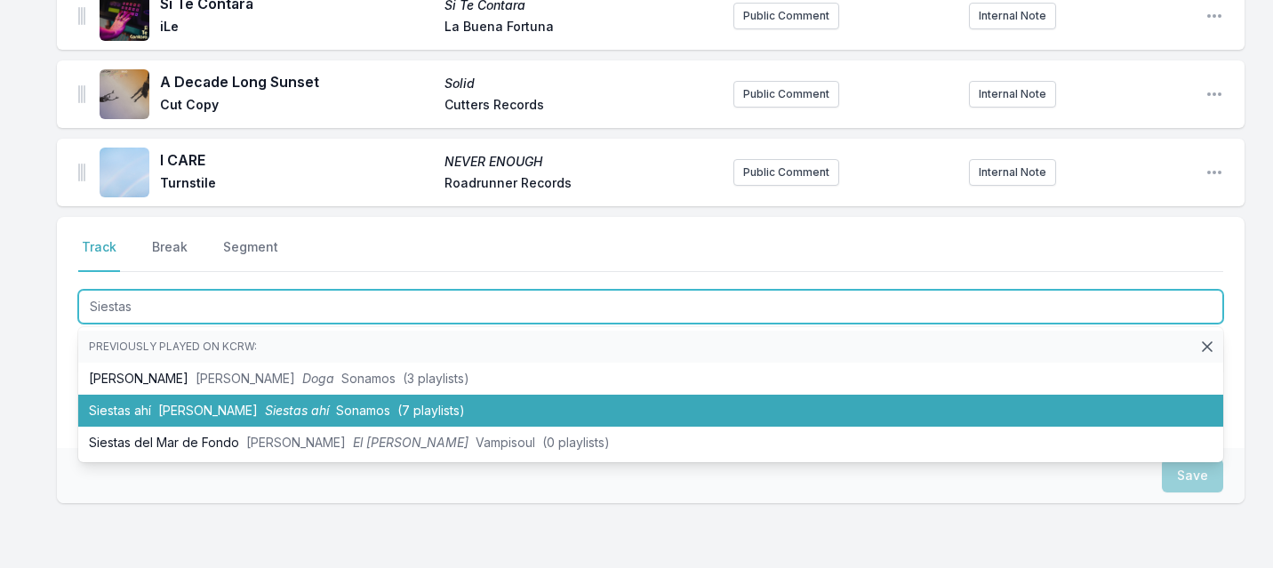
click at [140, 409] on li "Siestas ahí [PERSON_NAME] Siestas ahí Sonamos (7 playlists)" at bounding box center [650, 411] width 1145 height 32
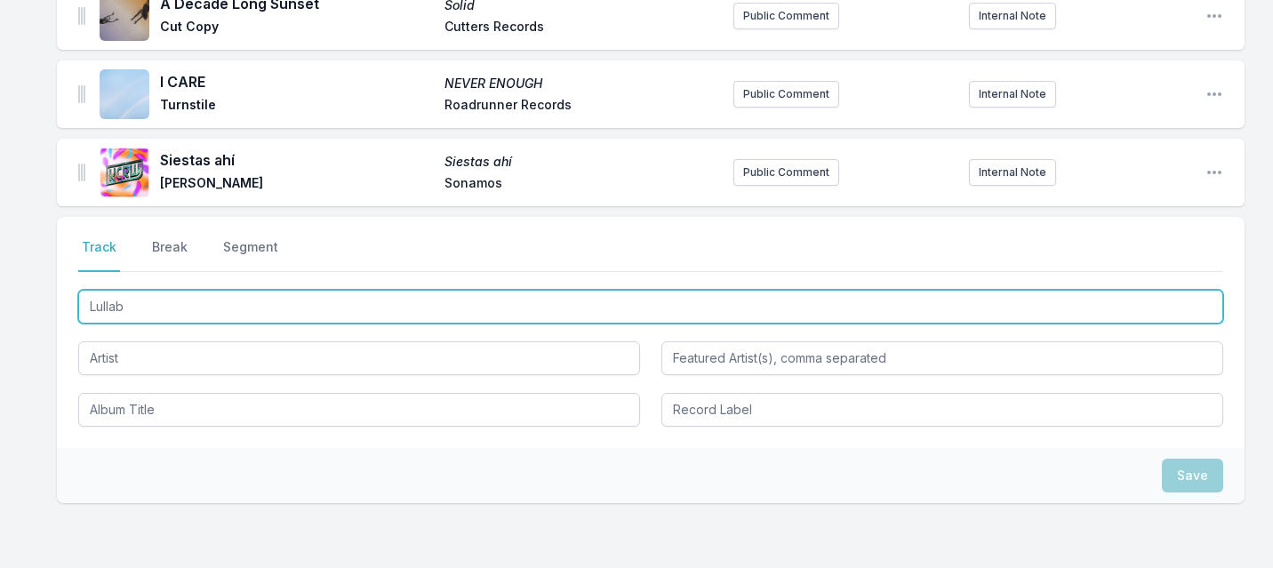
type input "Lullaby"
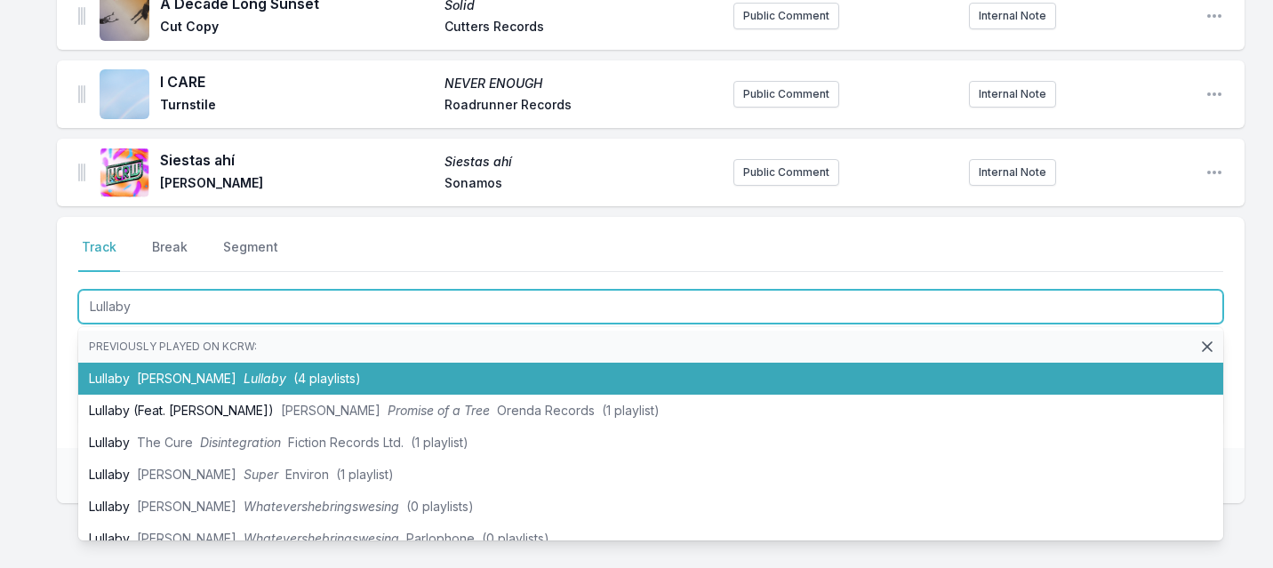
click at [97, 374] on li "Lullaby [PERSON_NAME] Lullaby (4 playlists)" at bounding box center [650, 379] width 1145 height 32
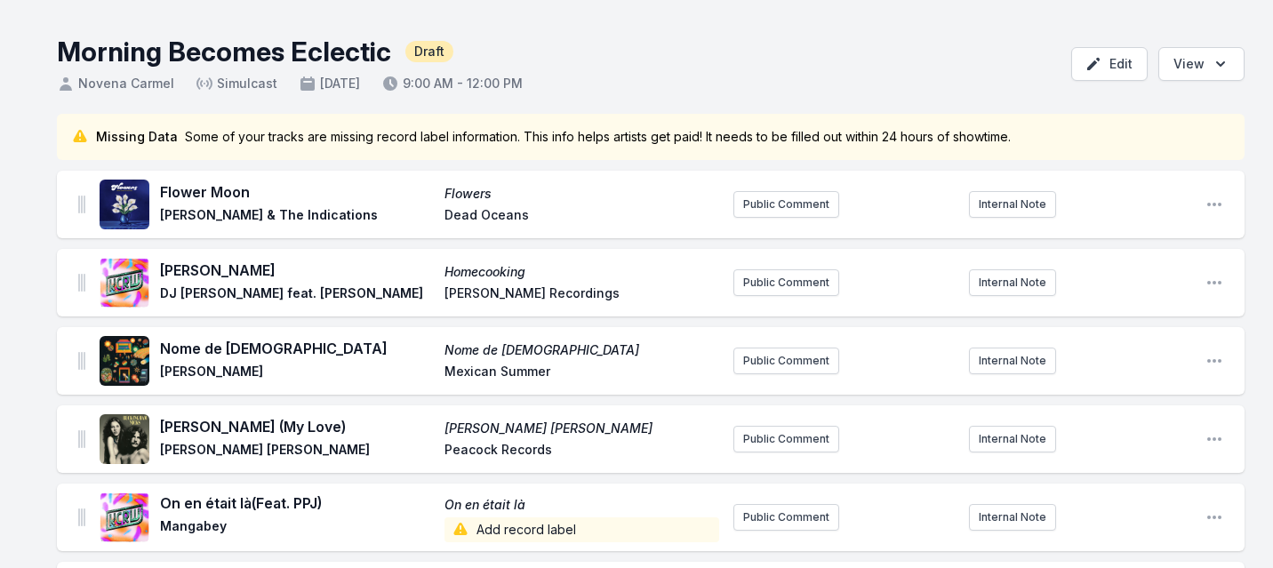
scroll to position [0, 0]
